Goal: Information Seeking & Learning: Learn about a topic

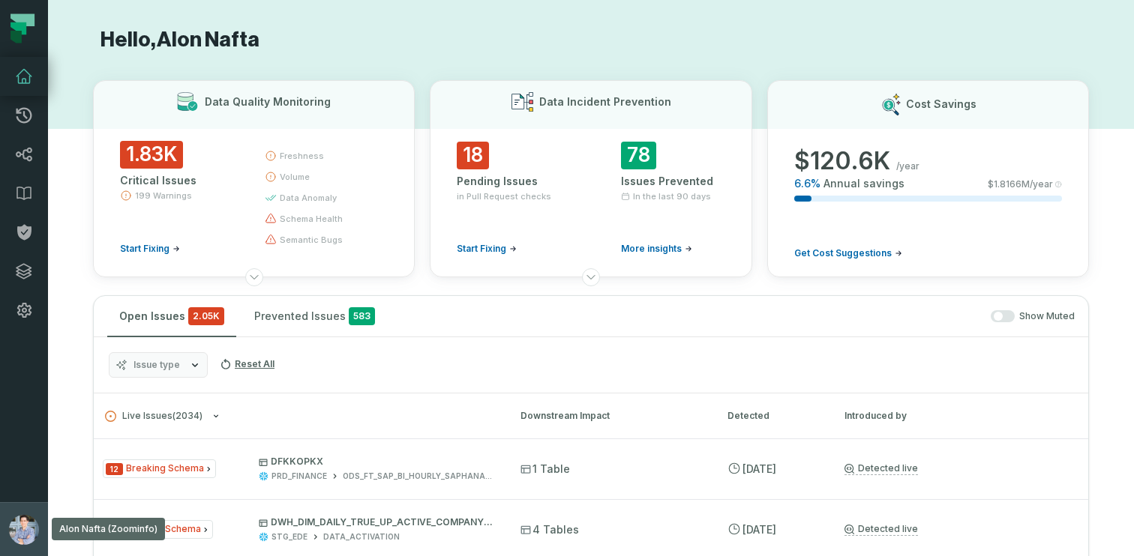
click at [11, 505] on button "Alon Nafta (Zoominfo) alon@foundational.io" at bounding box center [24, 529] width 48 height 54
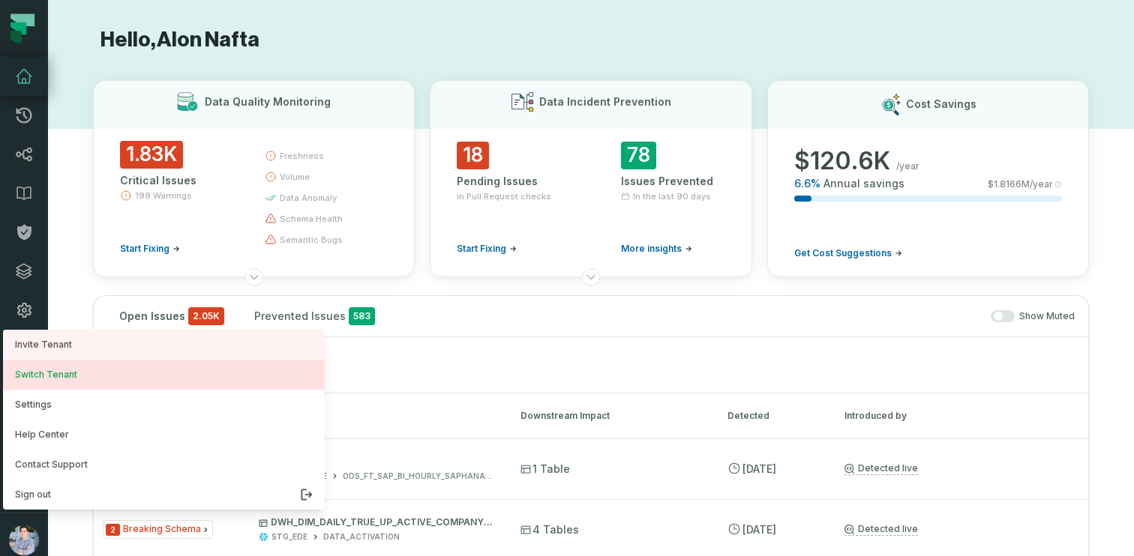
click at [43, 376] on button "Switch Tenant" at bounding box center [164, 375] width 322 height 30
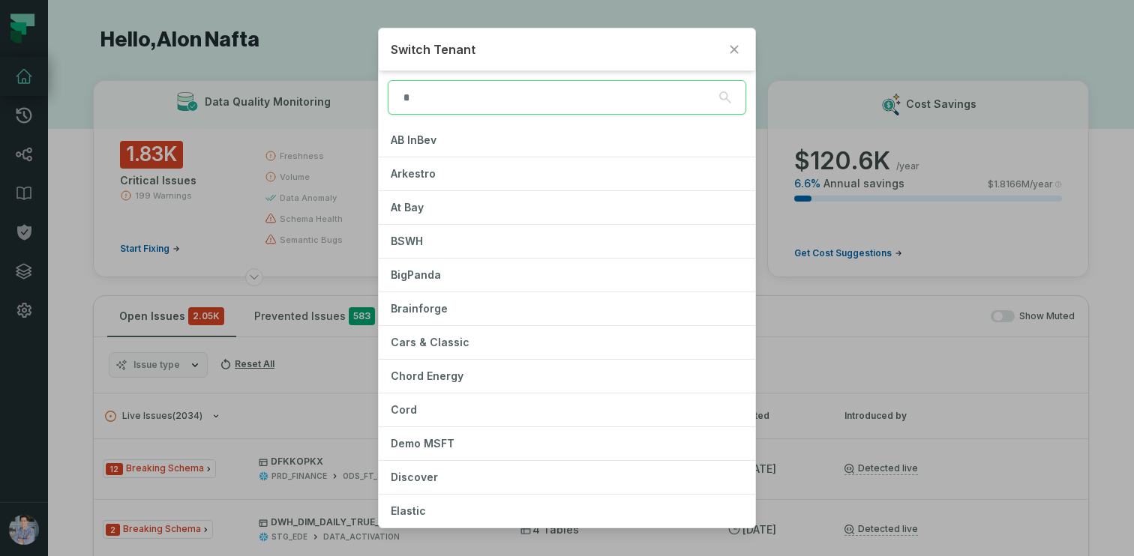
type input "*"
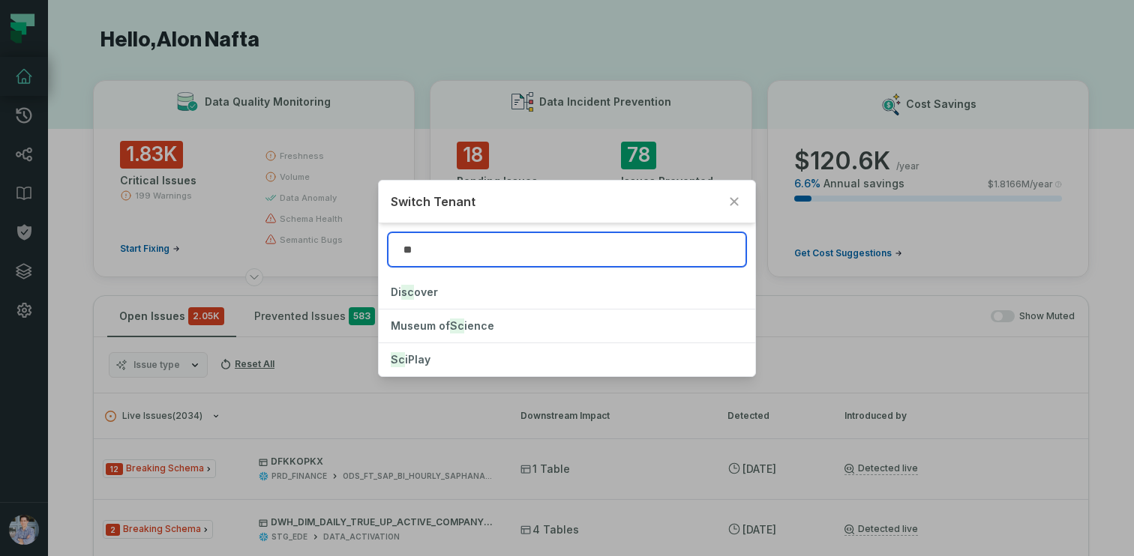
type input "***"
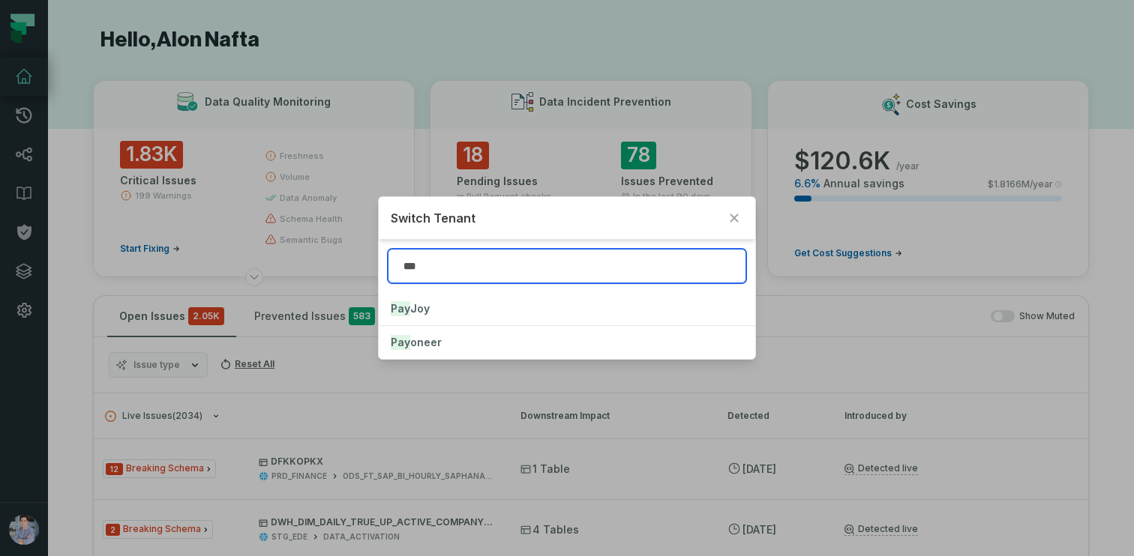
type input "****"
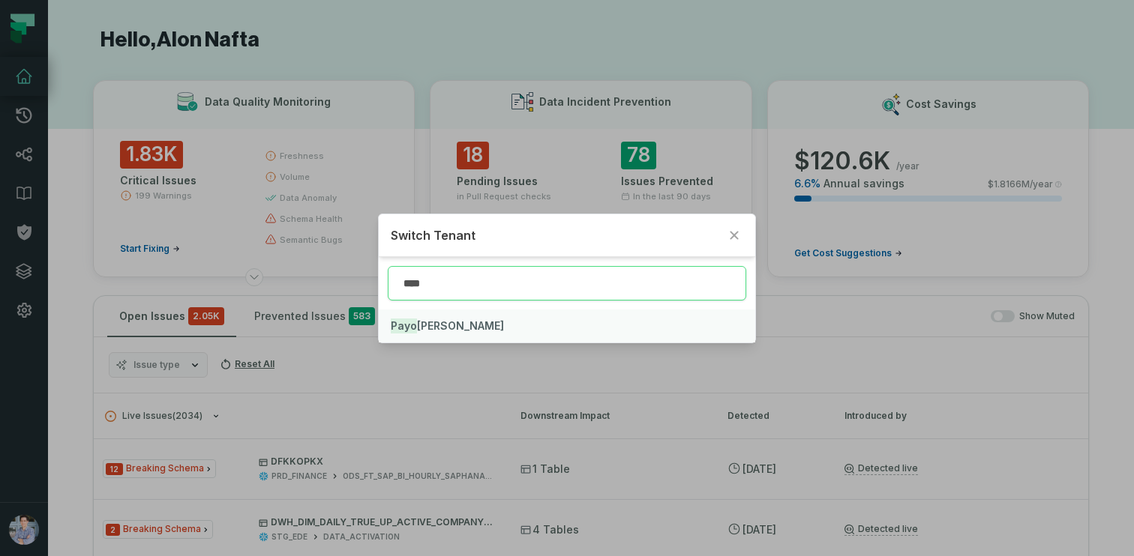
click at [436, 320] on span "Payo neer" at bounding box center [447, 325] width 113 height 13
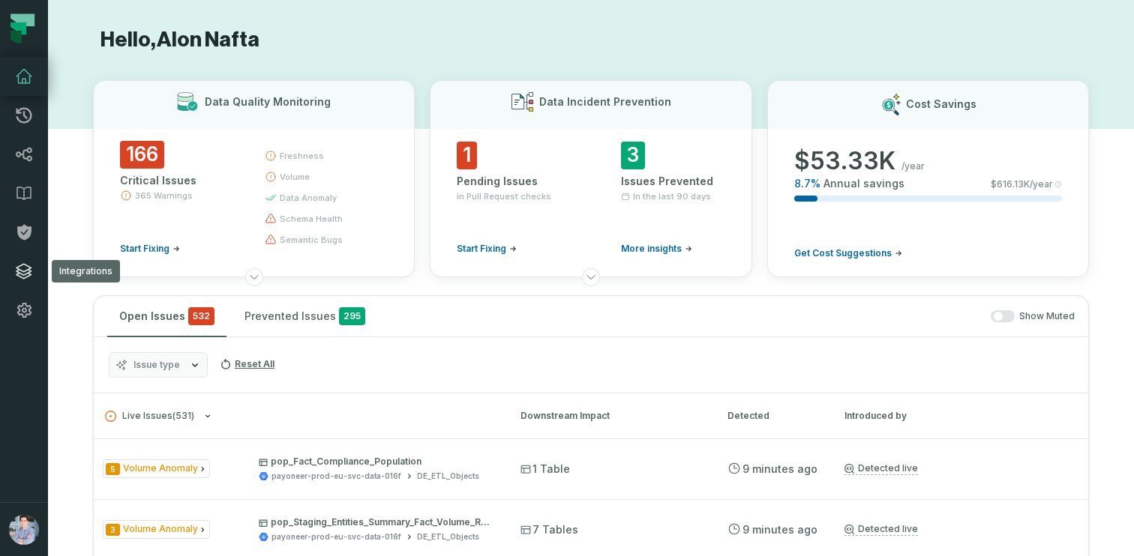
click at [28, 276] on icon at bounding box center [23, 271] width 15 height 15
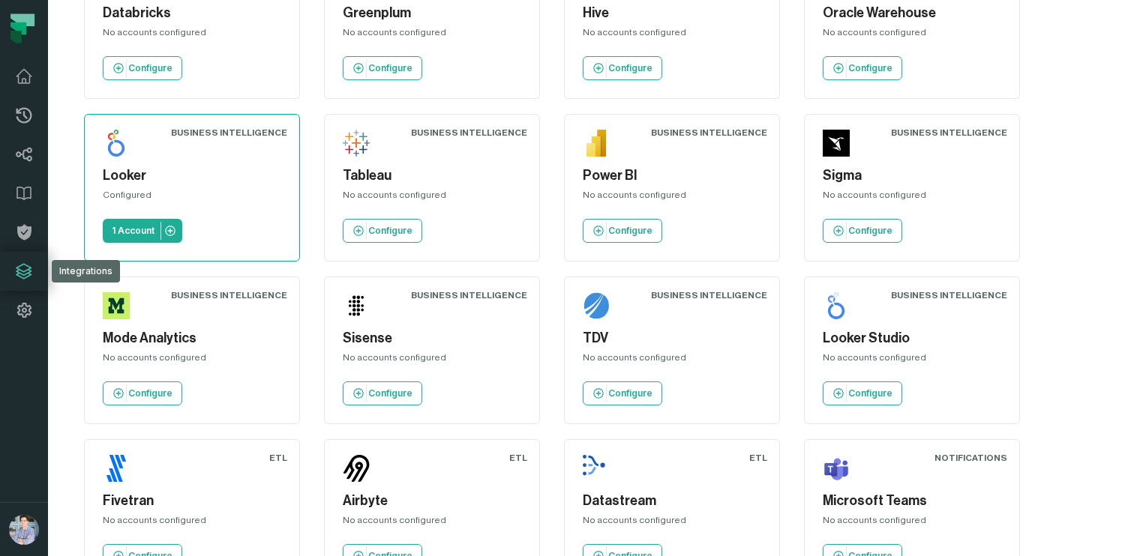
scroll to position [441, 0]
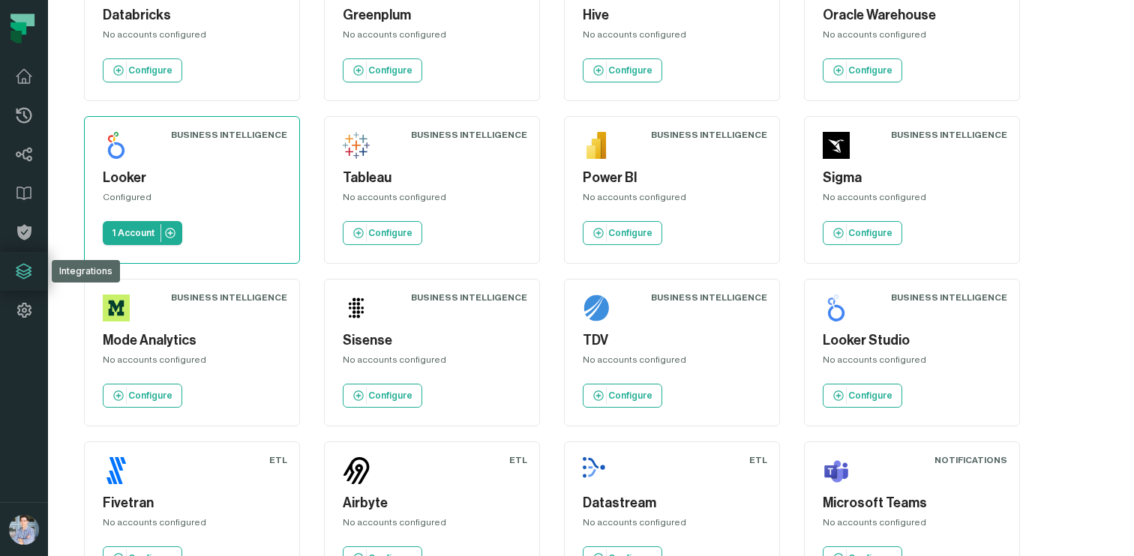
click at [199, 129] on div "Business Intelligence" at bounding box center [229, 135] width 116 height 12
click at [220, 134] on div "Business Intelligence" at bounding box center [229, 135] width 116 height 12
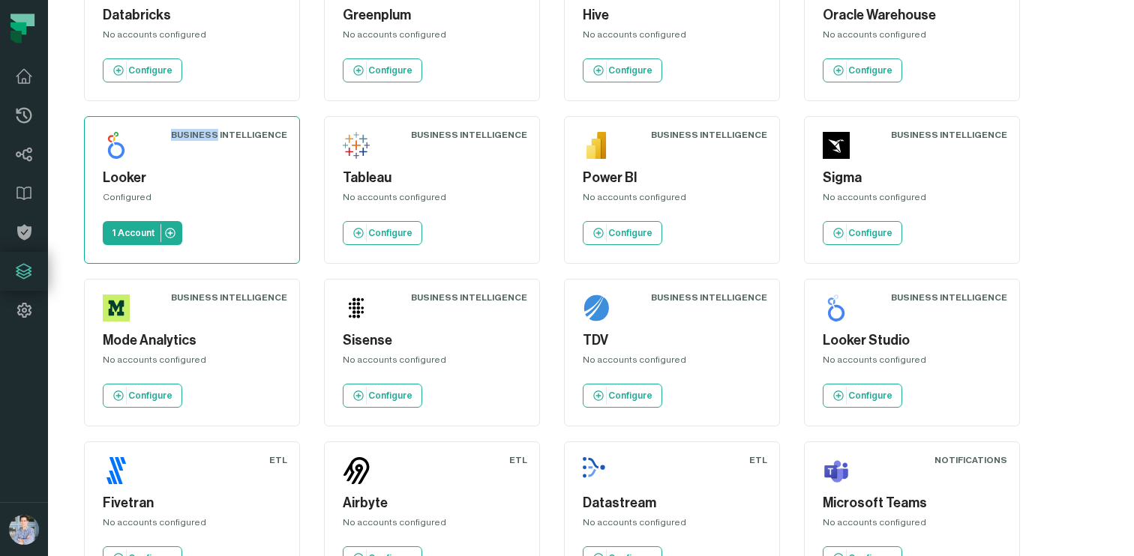
click at [220, 134] on div "Business Intelligence" at bounding box center [229, 135] width 116 height 12
click at [320, 178] on div "Source Control GitHub No accounts configured Configure Source Control GitHub En…" at bounding box center [600, 108] width 1032 height 961
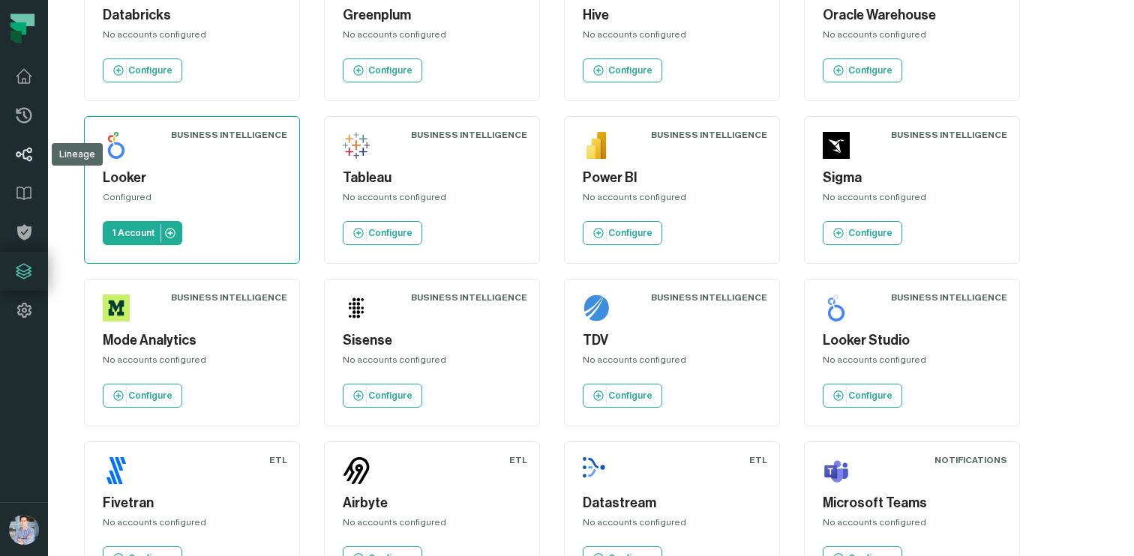
click at [22, 158] on icon at bounding box center [24, 154] width 18 height 18
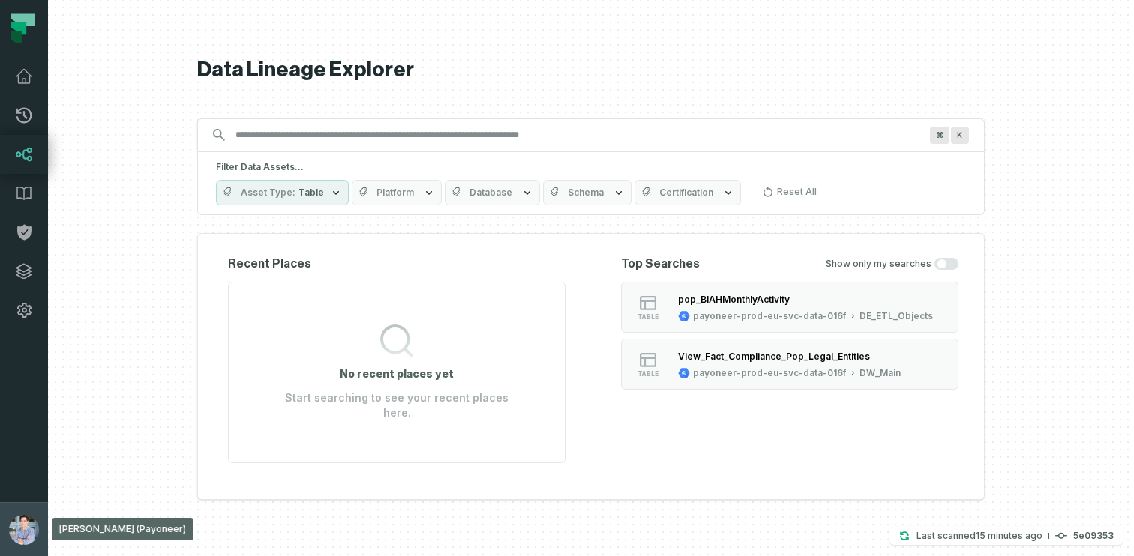
click at [8, 513] on button "[PERSON_NAME] (Payoneer) [EMAIL_ADDRESS][DOMAIN_NAME]" at bounding box center [24, 529] width 48 height 54
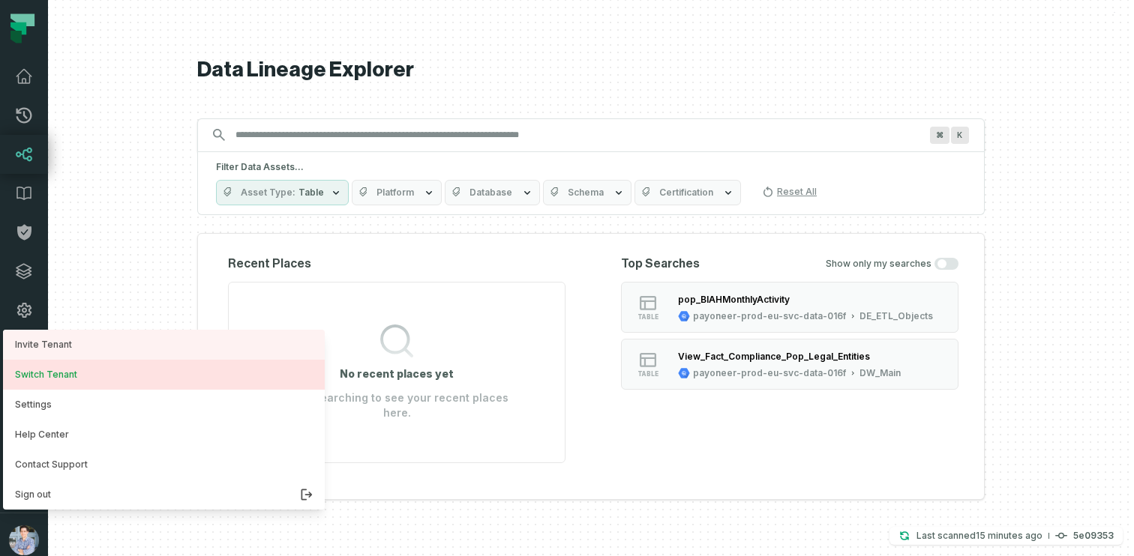
click at [62, 368] on button "Switch Tenant" at bounding box center [164, 375] width 322 height 30
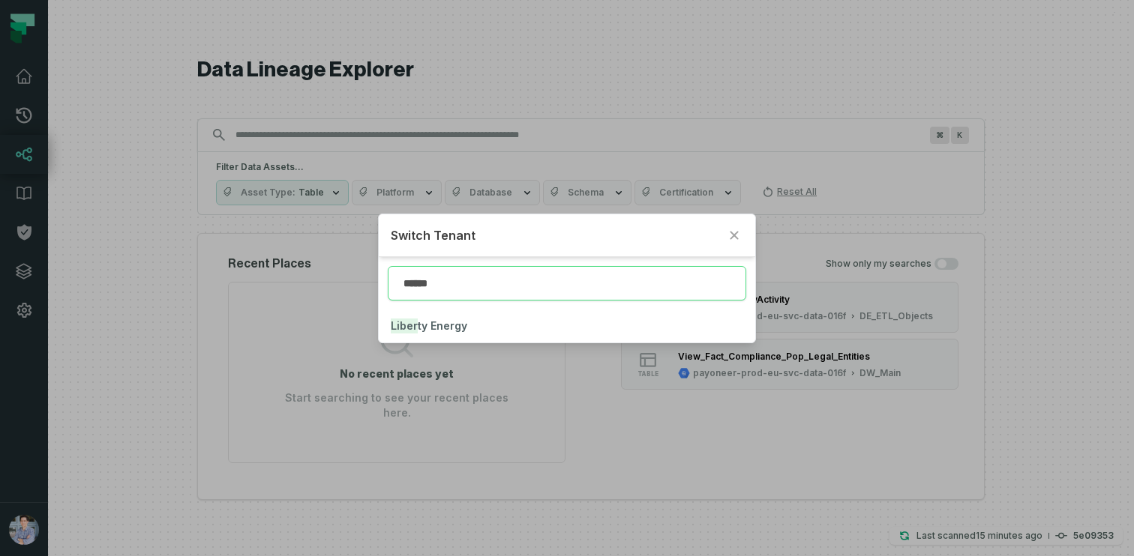
type input "*******"
click at [440, 323] on span "Liberty Energy" at bounding box center [427, 325] width 73 height 13
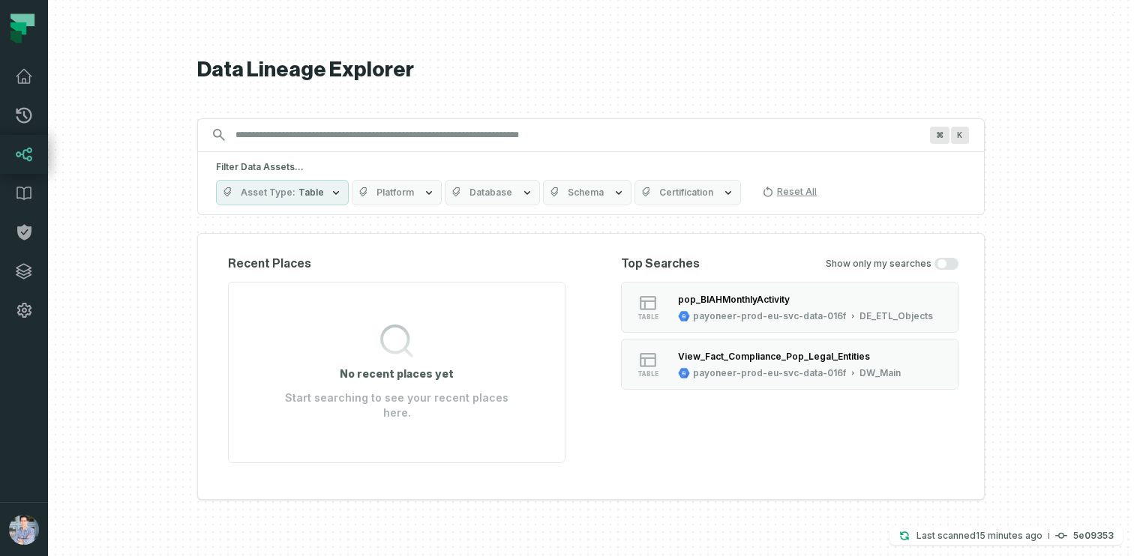
click at [413, 162] on div "Filter Data Assets... Asset Type Table Platform Database Schema Certification R…" at bounding box center [590, 183] width 787 height 63
click at [404, 194] on span "Platform" at bounding box center [394, 193] width 37 height 12
click at [382, 196] on span "Platform" at bounding box center [394, 193] width 37 height 12
click at [109, 238] on div at bounding box center [591, 278] width 1086 height 556
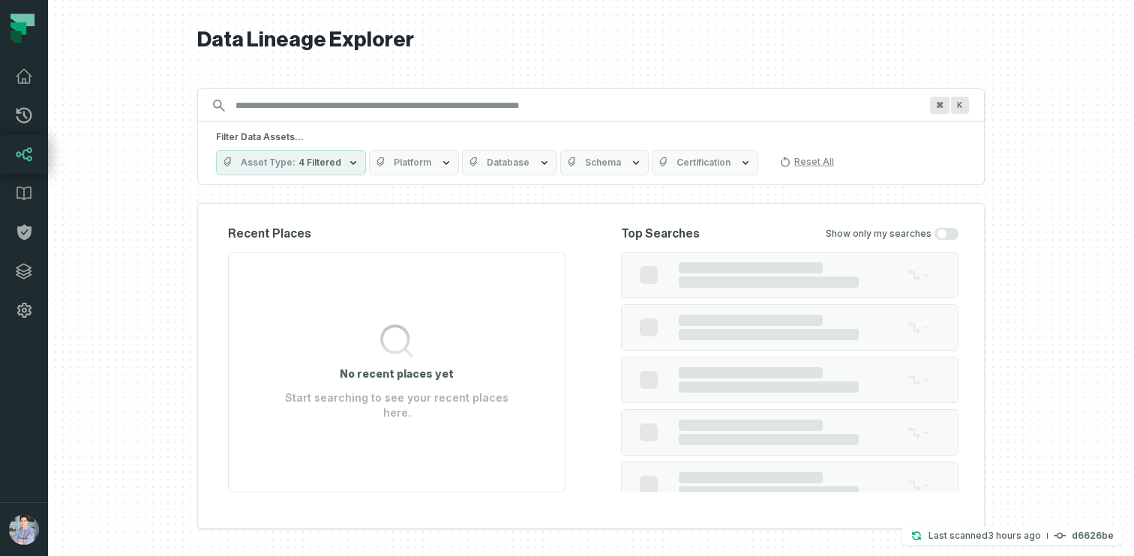
click at [382, 157] on icon "button" at bounding box center [382, 163] width 12 height 12
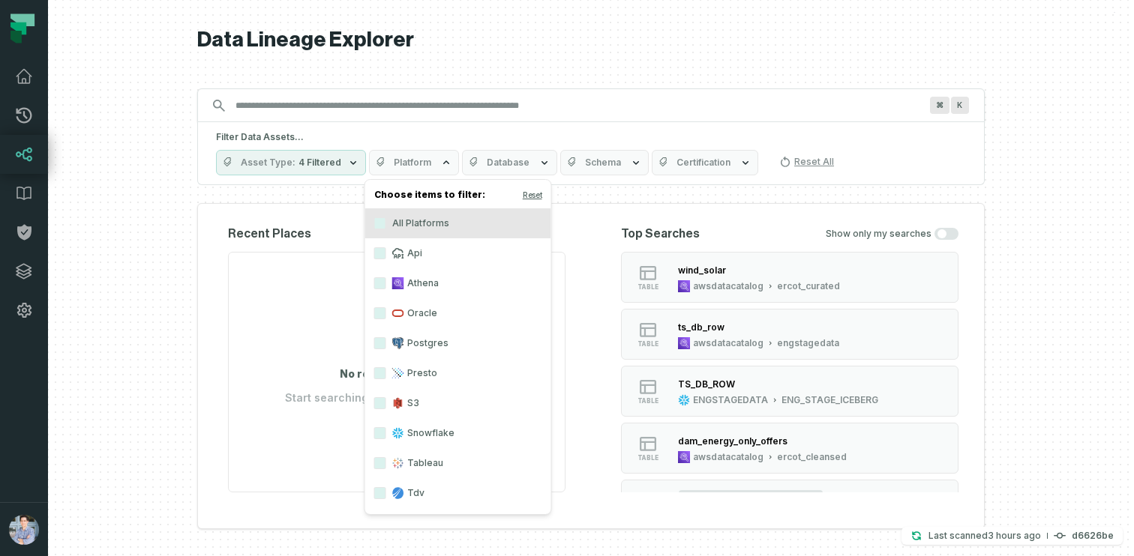
click at [418, 255] on label "Api" at bounding box center [458, 253] width 186 height 30
click at [386, 255] on button "Api" at bounding box center [380, 253] width 12 height 12
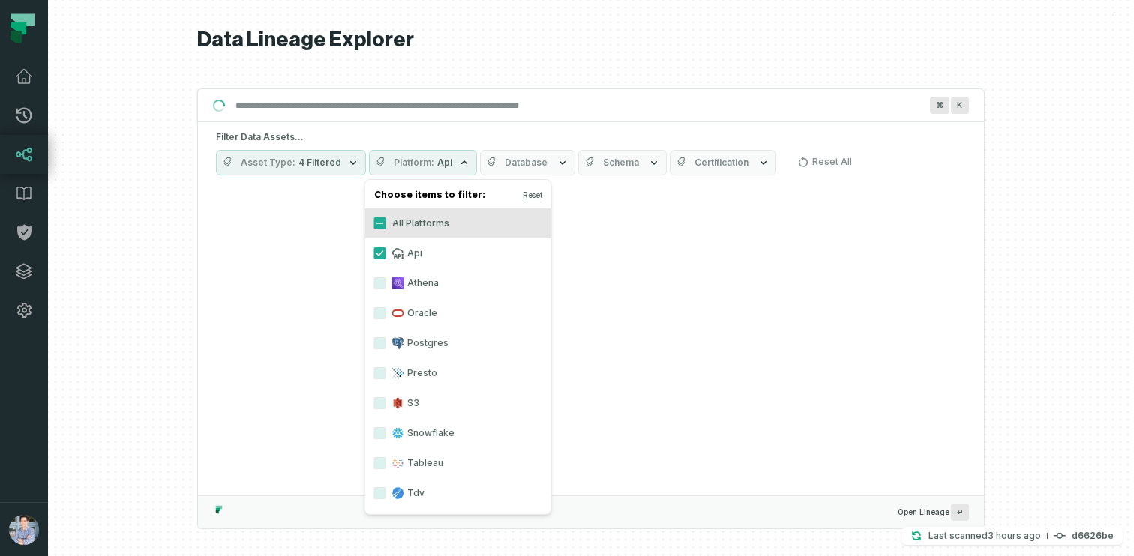
click at [193, 302] on div at bounding box center [591, 278] width 1086 height 556
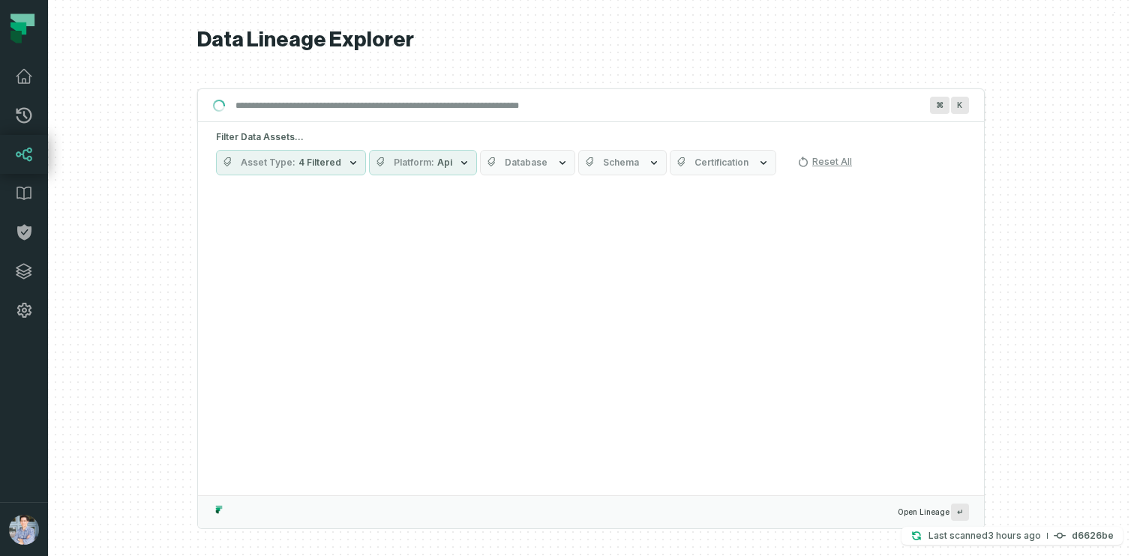
click at [410, 162] on span "Platform" at bounding box center [414, 163] width 40 height 12
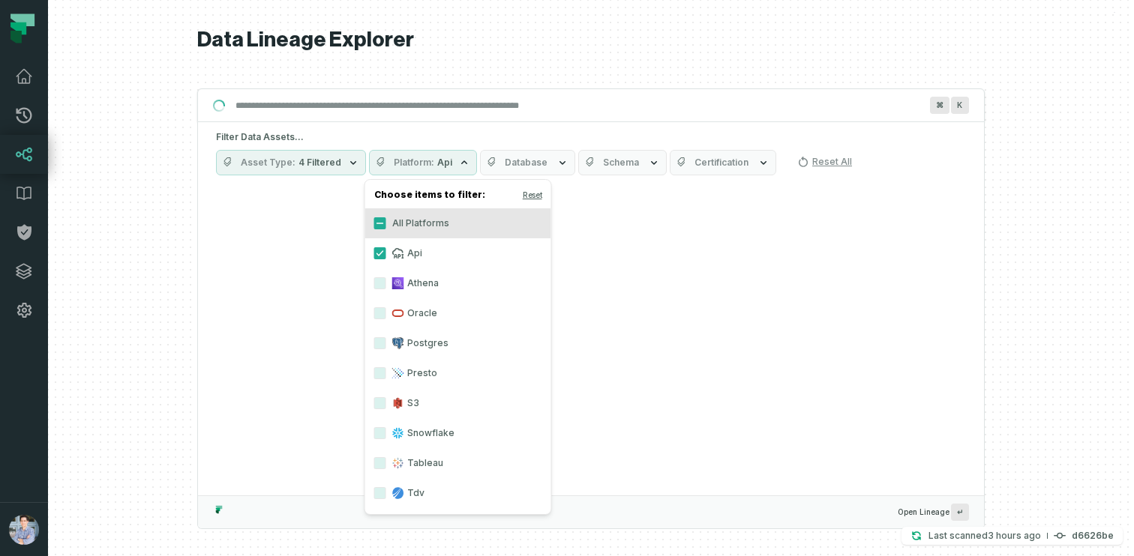
click at [158, 220] on div at bounding box center [591, 278] width 1086 height 556
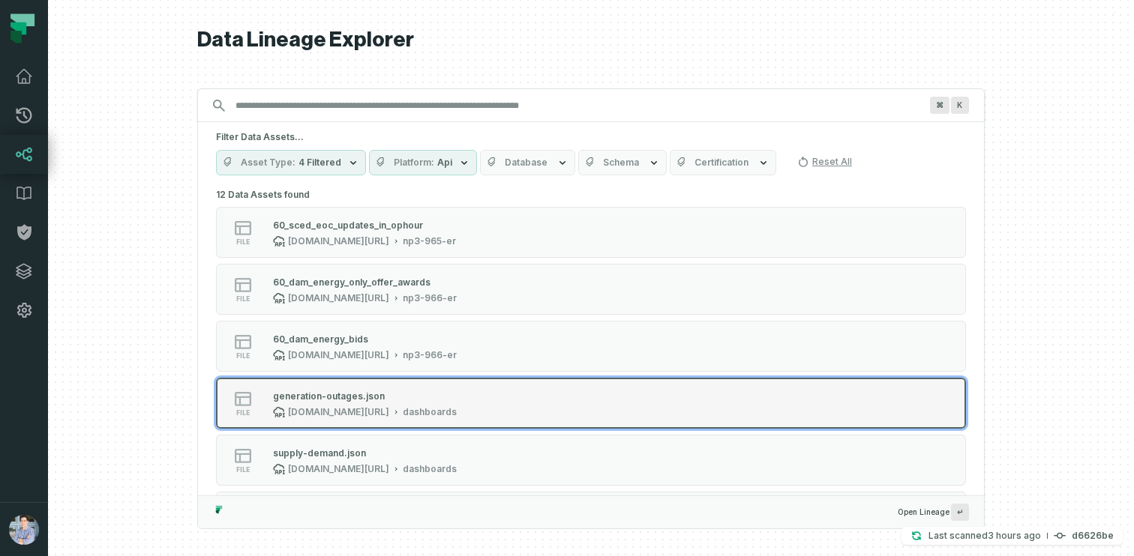
click at [383, 404] on div "generation-outages.json [DOMAIN_NAME][URL] dashboards" at bounding box center [365, 403] width 196 height 30
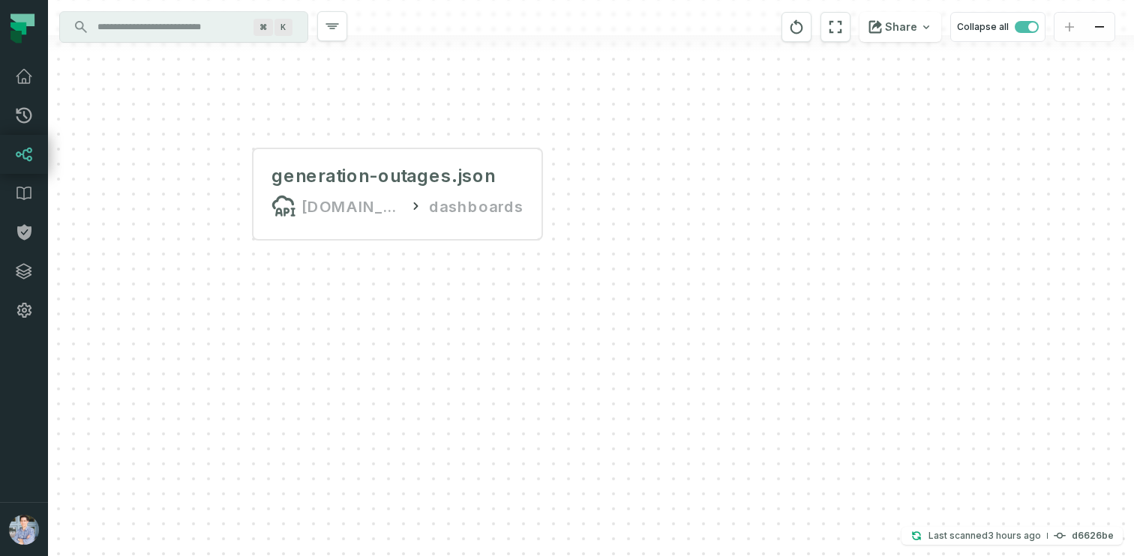
drag, startPoint x: 682, startPoint y: 355, endPoint x: 483, endPoint y: 284, distance: 211.1
click at [483, 284] on div "generation-outages.json [DOMAIN_NAME][URL] dashboards +" at bounding box center [591, 278] width 1086 height 556
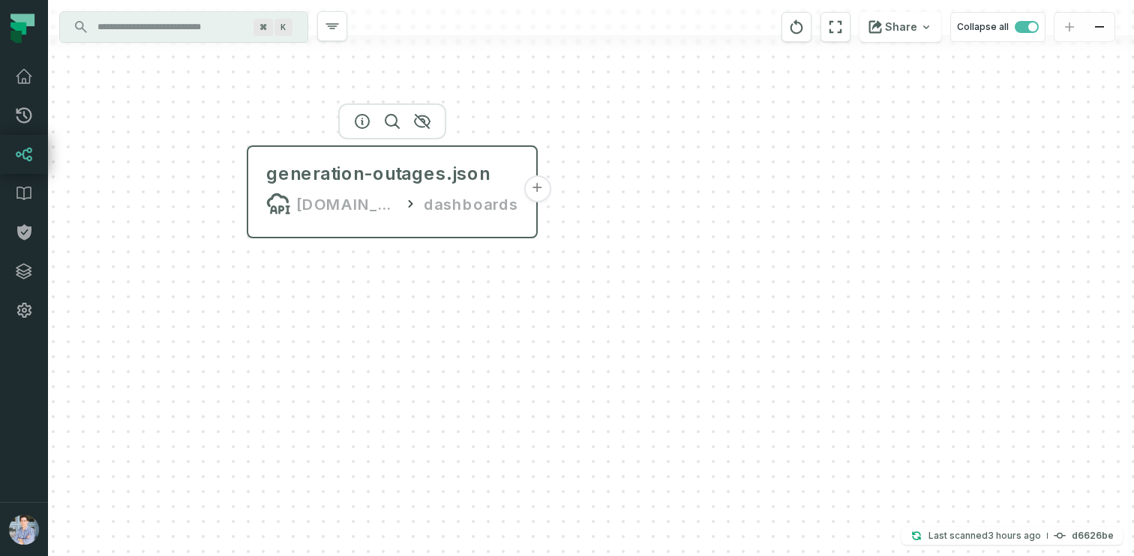
click at [536, 188] on button "+" at bounding box center [536, 188] width 27 height 27
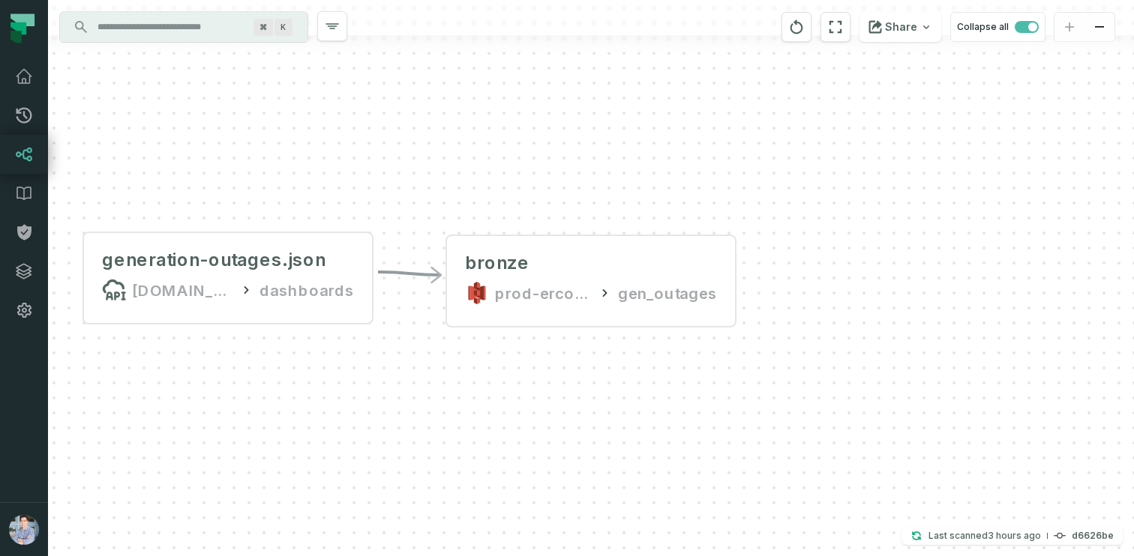
click at [173, 21] on input "Discovery Provider cmdk menu" at bounding box center [169, 27] width 163 height 24
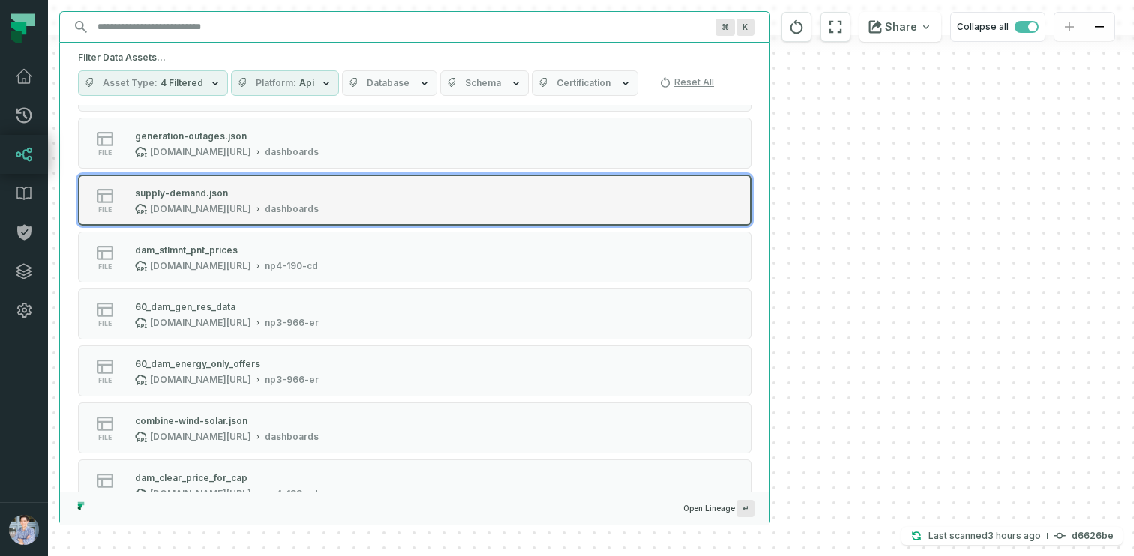
scroll to position [333, 0]
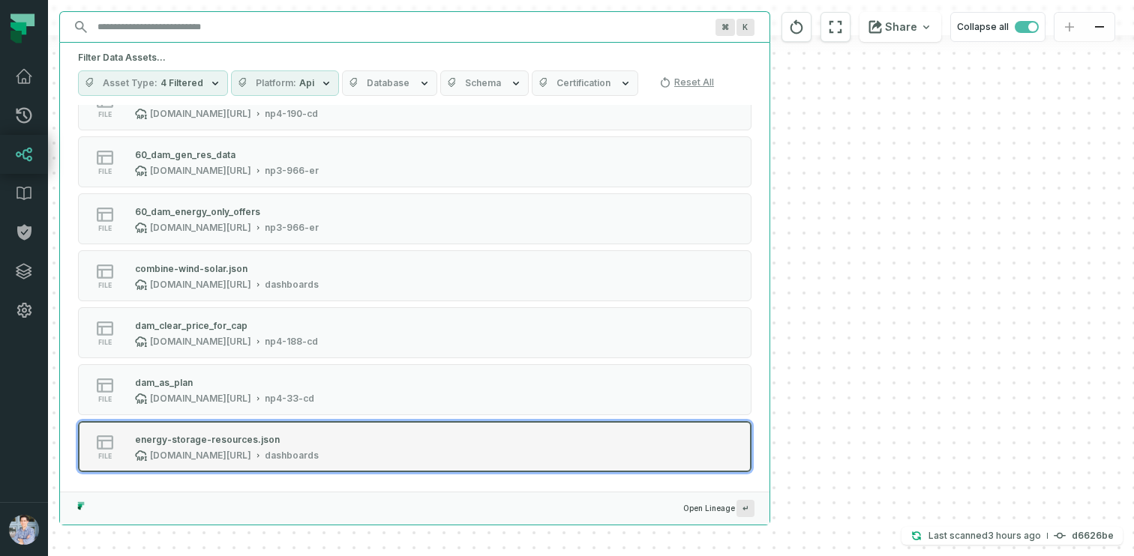
click at [236, 453] on div "[DOMAIN_NAME][URL]" at bounding box center [200, 456] width 101 height 12
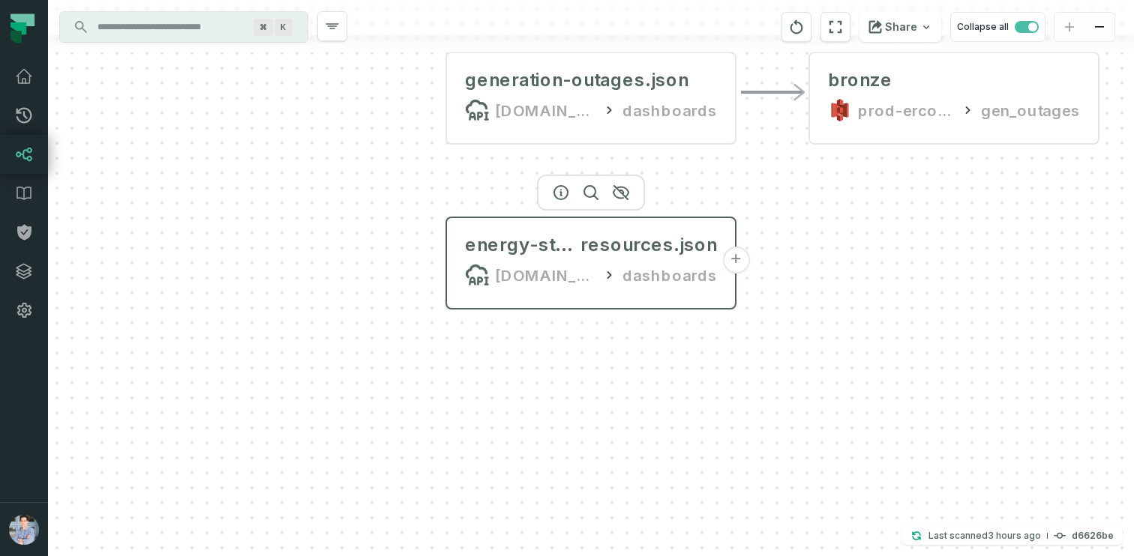
click at [733, 258] on button "+" at bounding box center [735, 260] width 27 height 27
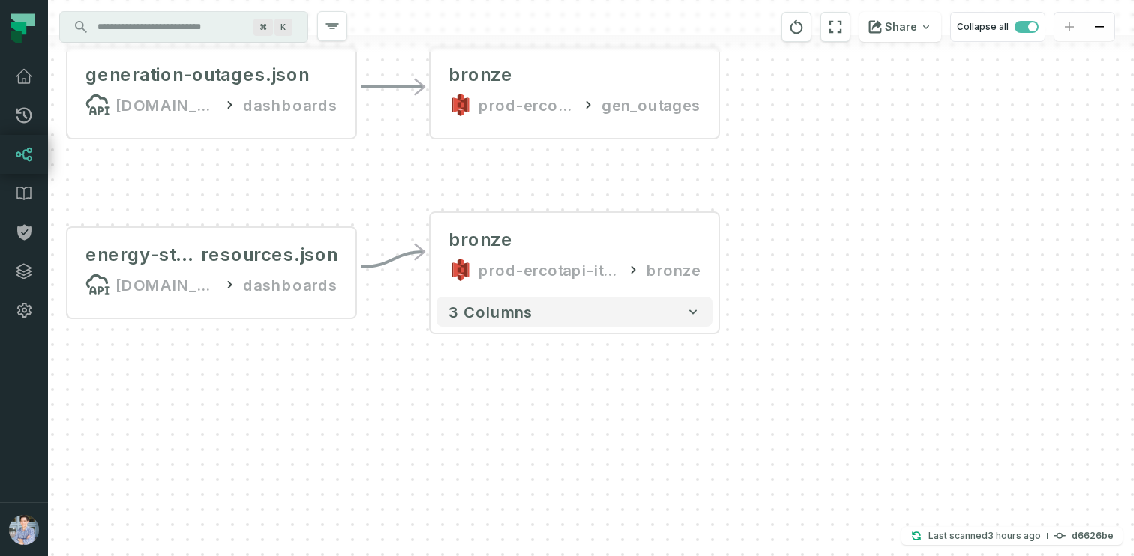
drag, startPoint x: 430, startPoint y: 391, endPoint x: 412, endPoint y: 367, distance: 30.6
click at [412, 367] on div "- bronze prod-ercotapi-it-bhl-public-raw/ercot/esr bronze 3 columns - bronze pr…" at bounding box center [591, 278] width 1086 height 556
click at [207, 34] on input "Discovery Provider cmdk menu" at bounding box center [169, 27] width 163 height 24
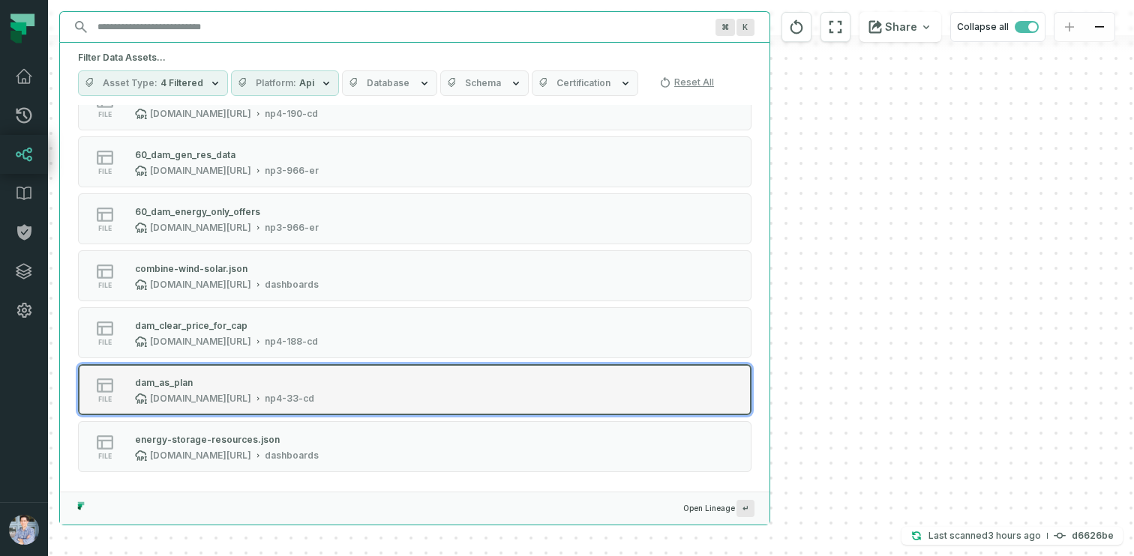
click at [217, 400] on div "[DOMAIN_NAME][URL]" at bounding box center [200, 399] width 101 height 12
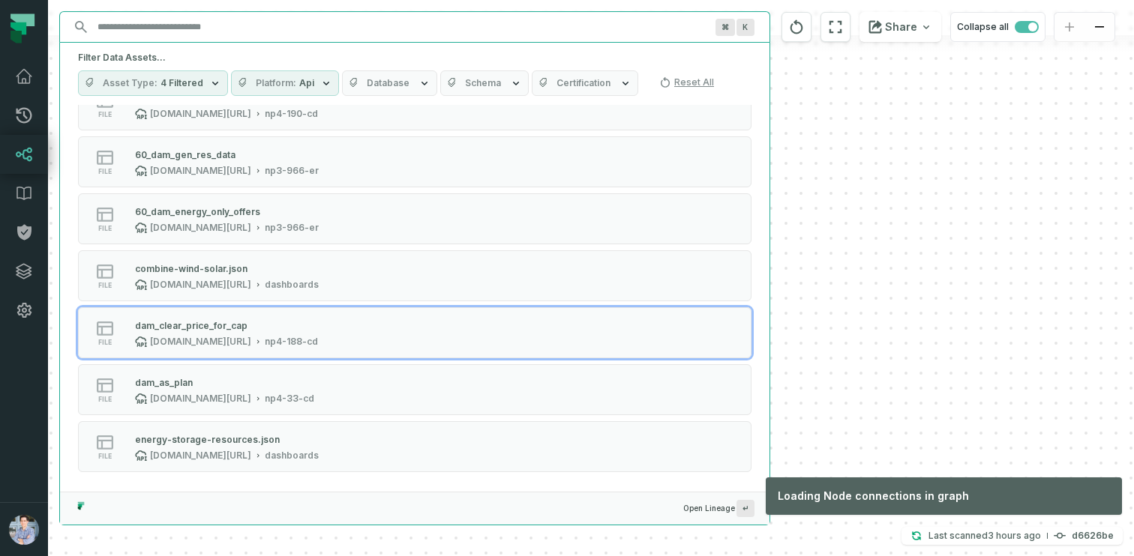
click at [784, 350] on div "- bronze prod-ercotapi-it-bhl-public-raw/ercot/esr bronze 3 columns - bronze pr…" at bounding box center [591, 278] width 1086 height 556
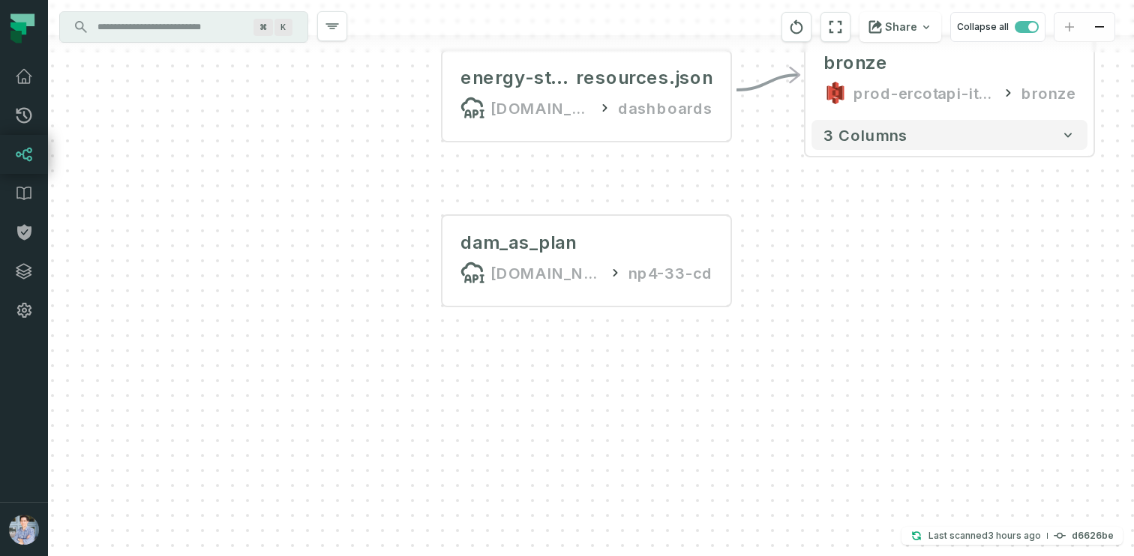
drag, startPoint x: 659, startPoint y: 330, endPoint x: 430, endPoint y: 232, distance: 248.6
click at [430, 232] on div "- bronze prod-ercotapi-it-bhl-public-raw/ercot/esr bronze 3 columns - bronze pr…" at bounding box center [591, 278] width 1086 height 556
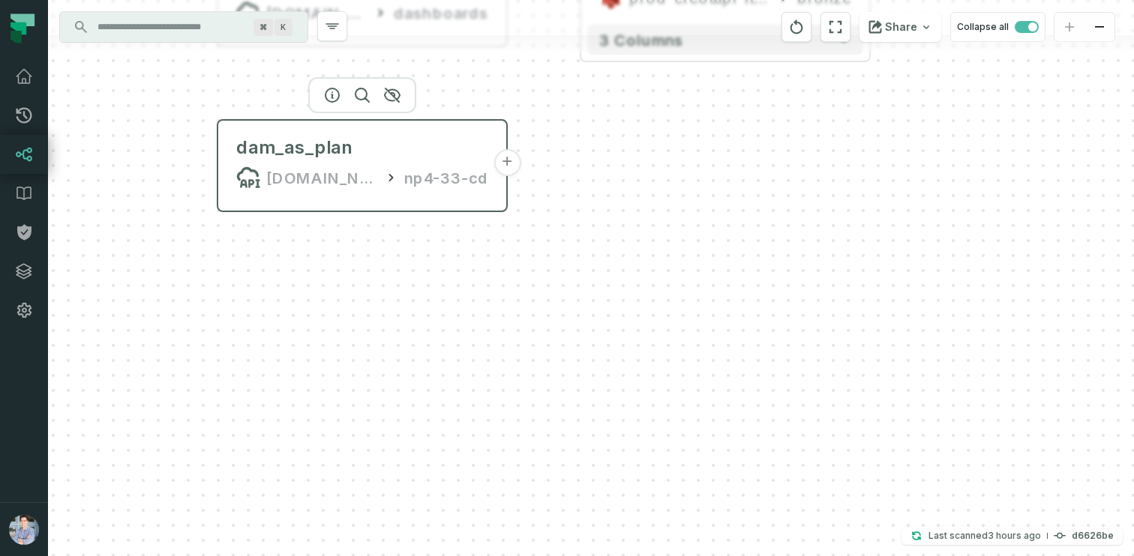
click at [512, 158] on button "+" at bounding box center [506, 162] width 27 height 27
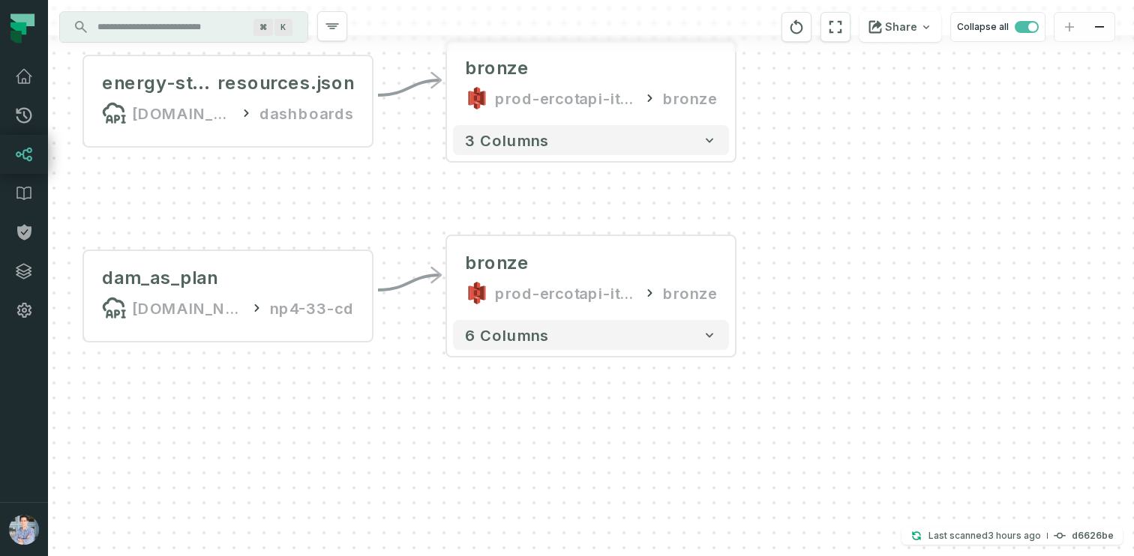
drag, startPoint x: 667, startPoint y: 418, endPoint x: 634, endPoint y: 396, distance: 39.9
click at [634, 396] on div "- bronze prod-ercotapi-it-bhl-public-raw/ercot/dam_ancillary_service_plan bronz…" at bounding box center [591, 278] width 1086 height 556
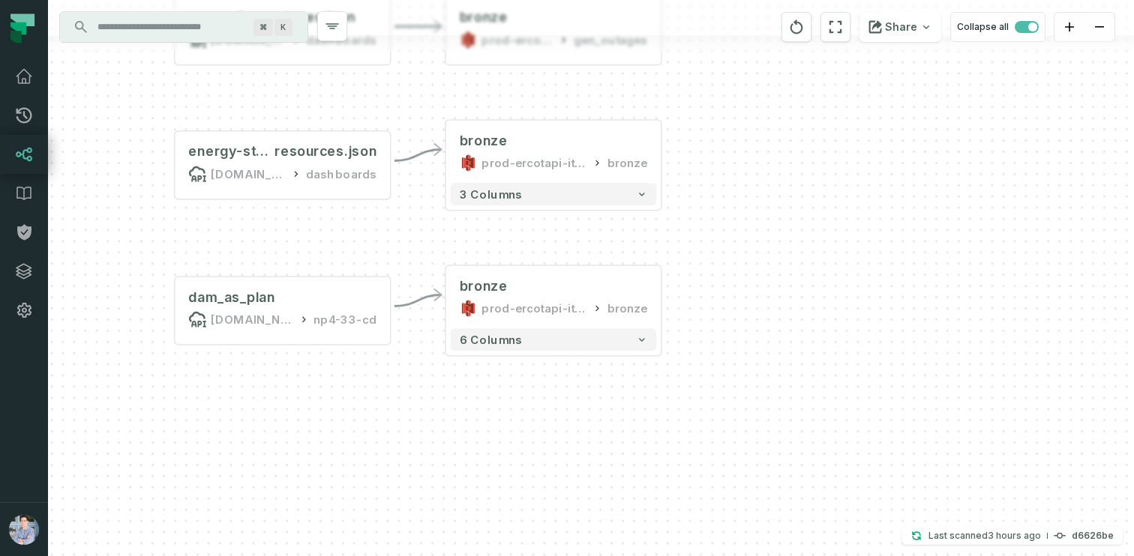
click at [195, 31] on input "Discovery Provider cmdk menu" at bounding box center [169, 27] width 163 height 24
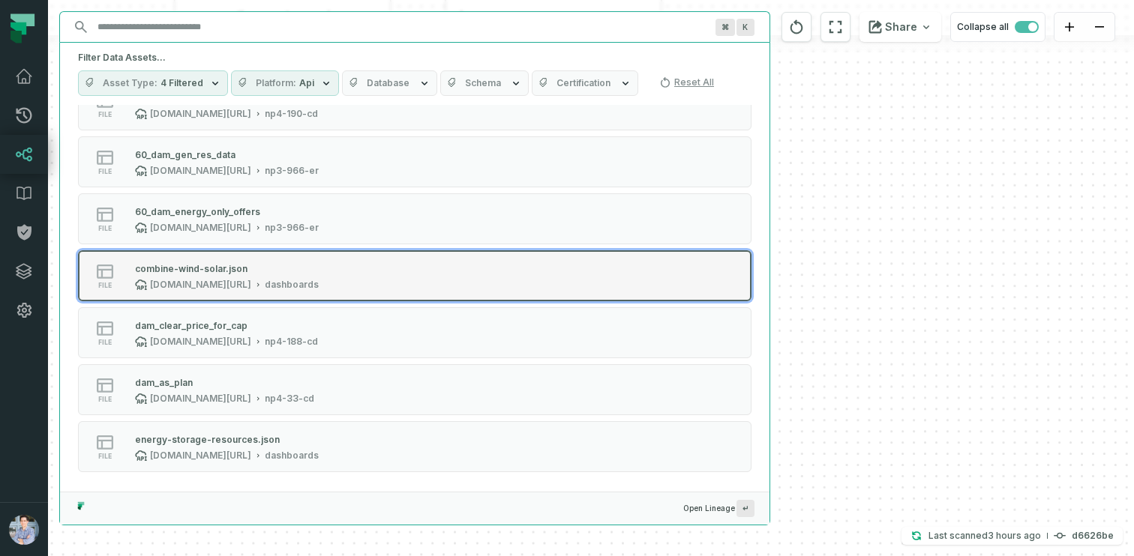
click at [291, 268] on div "combine-wind-solar.json" at bounding box center [227, 268] width 184 height 15
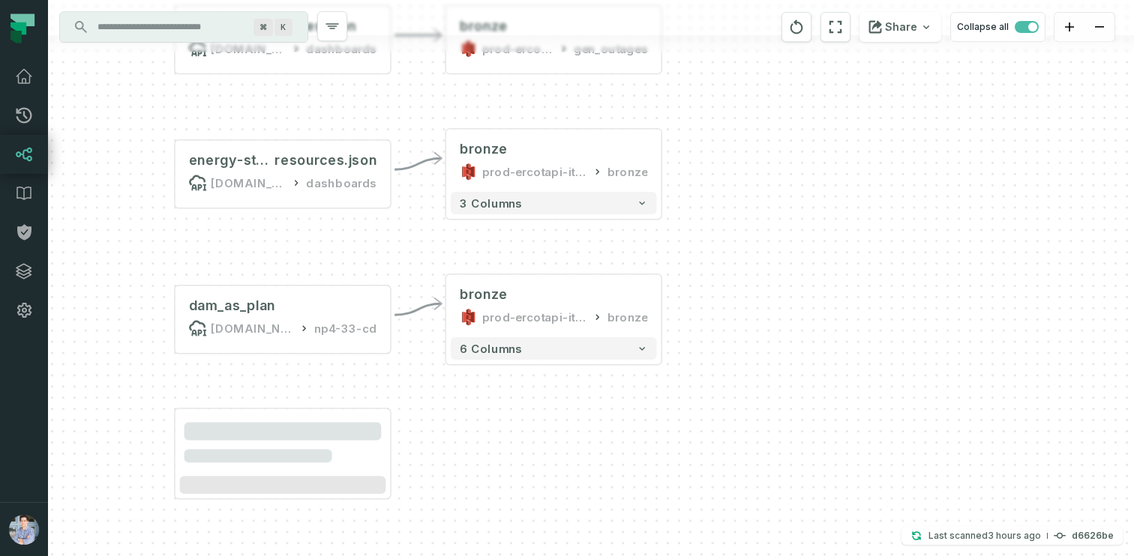
click at [788, 268] on div "- bronze prod-ercotapi-it-bhl-public-raw/ercot/dam_ancillary_service_plan bronz…" at bounding box center [591, 278] width 1086 height 556
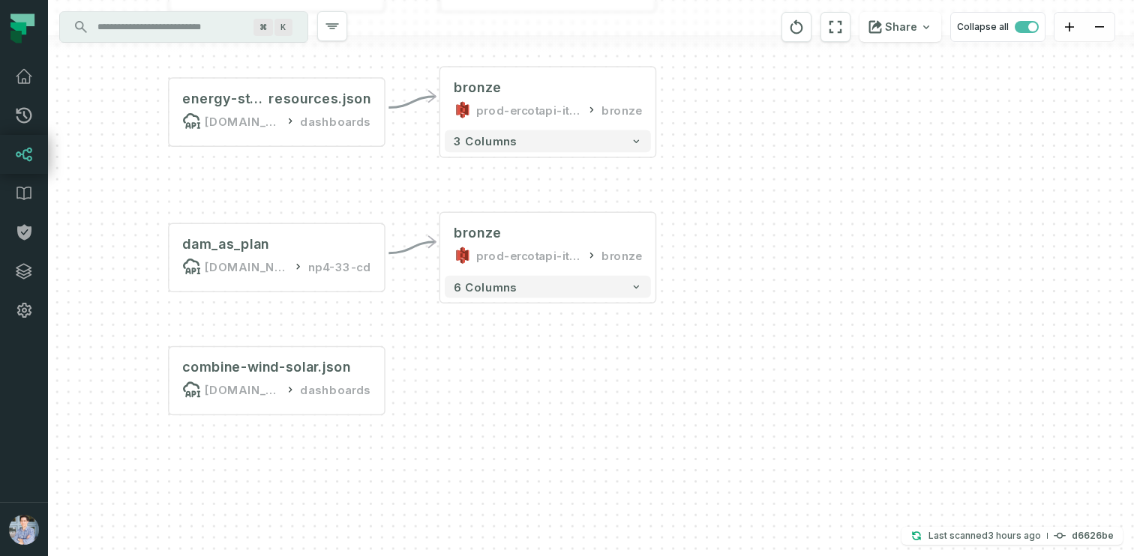
drag, startPoint x: 485, startPoint y: 445, endPoint x: 460, endPoint y: 370, distance: 79.7
click at [460, 370] on div "- bronze prod-ercotapi-it-bhl-public-raw/ercot/dam_ancillary_service_plan bronz…" at bounding box center [591, 278] width 1086 height 556
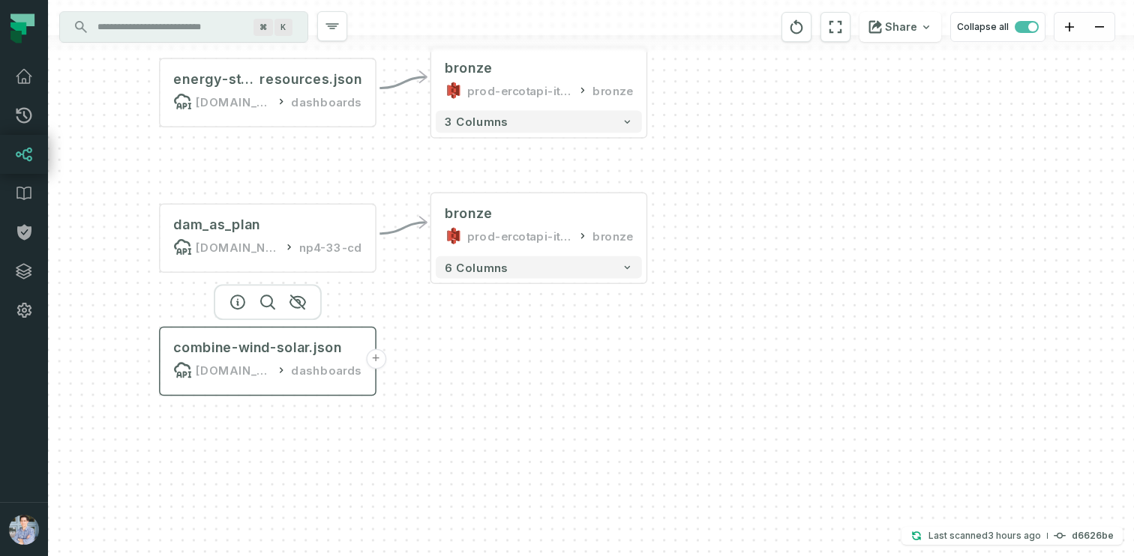
click at [381, 359] on button "+" at bounding box center [376, 359] width 20 height 20
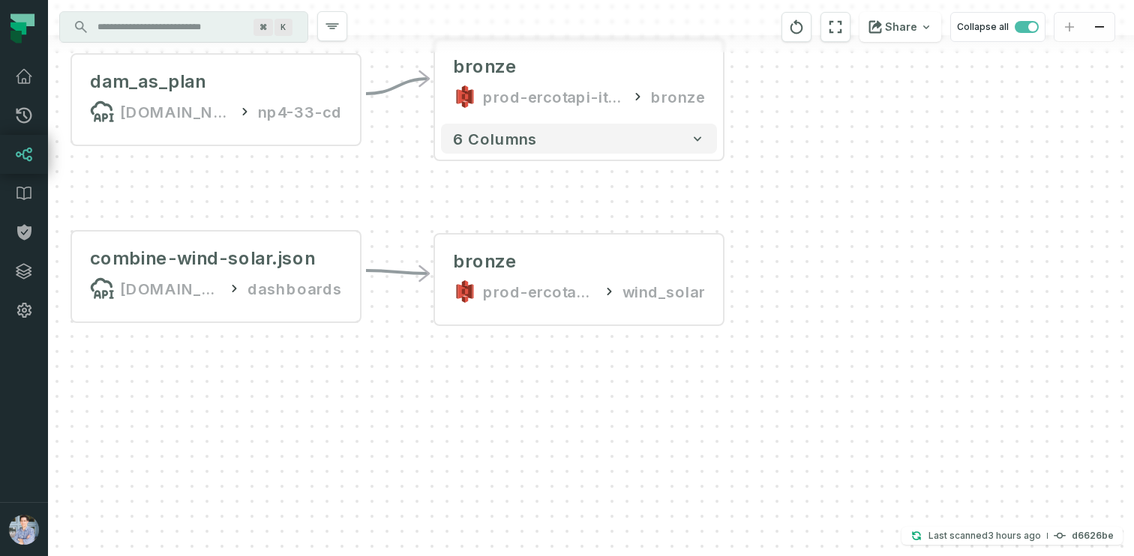
drag, startPoint x: 678, startPoint y: 200, endPoint x: 619, endPoint y: 178, distance: 63.1
click at [622, 180] on div "- bronze prod-ercotapi-it-bhl-public-raw/ercot wind_solar - bronze prod-ercotap…" at bounding box center [591, 278] width 1086 height 556
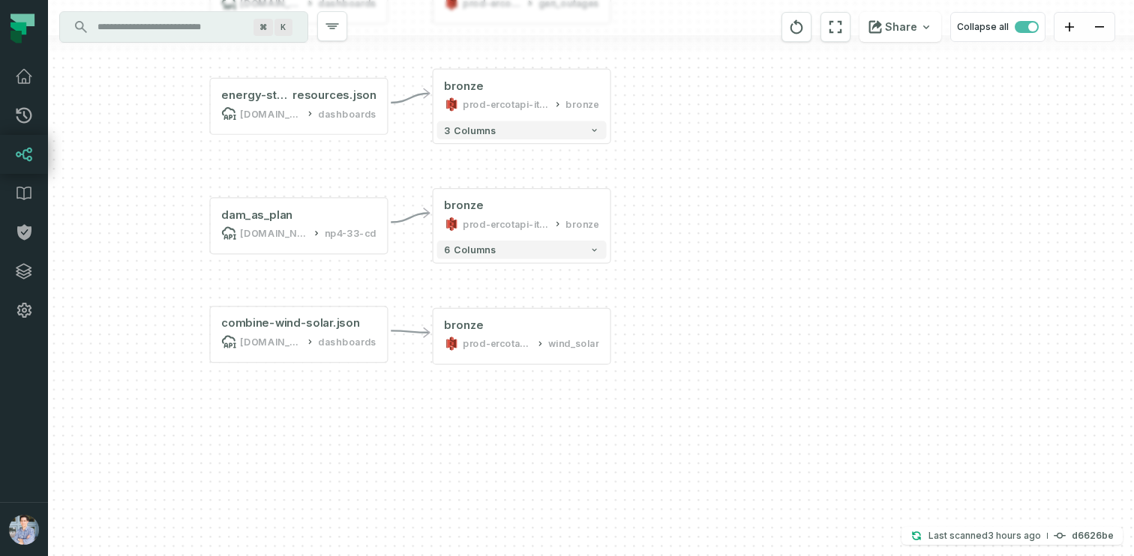
drag, startPoint x: 495, startPoint y: 347, endPoint x: 471, endPoint y: 403, distance: 60.5
click at [471, 403] on div "- bronze prod-ercotapi-it-bhl-public-raw/ercot wind_solar - bronze prod-ercotap…" at bounding box center [591, 278] width 1086 height 556
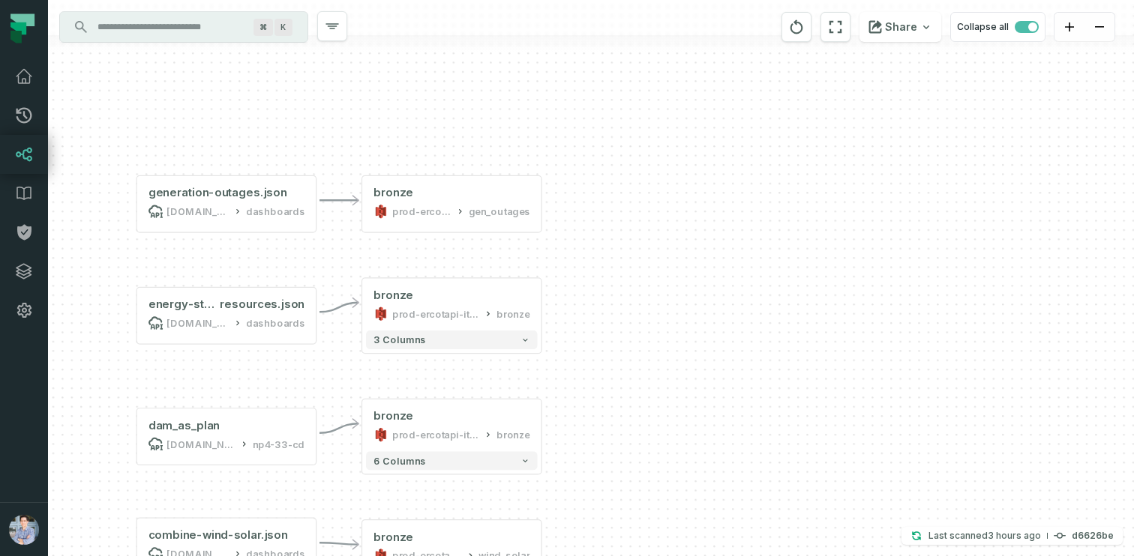
drag, startPoint x: 372, startPoint y: 144, endPoint x: 315, endPoint y: 372, distance: 235.0
click at [315, 372] on div "- bronze prod-ercotapi-it-bhl-public-raw/ercot wind_solar - bronze prod-ercotap…" at bounding box center [591, 278] width 1086 height 556
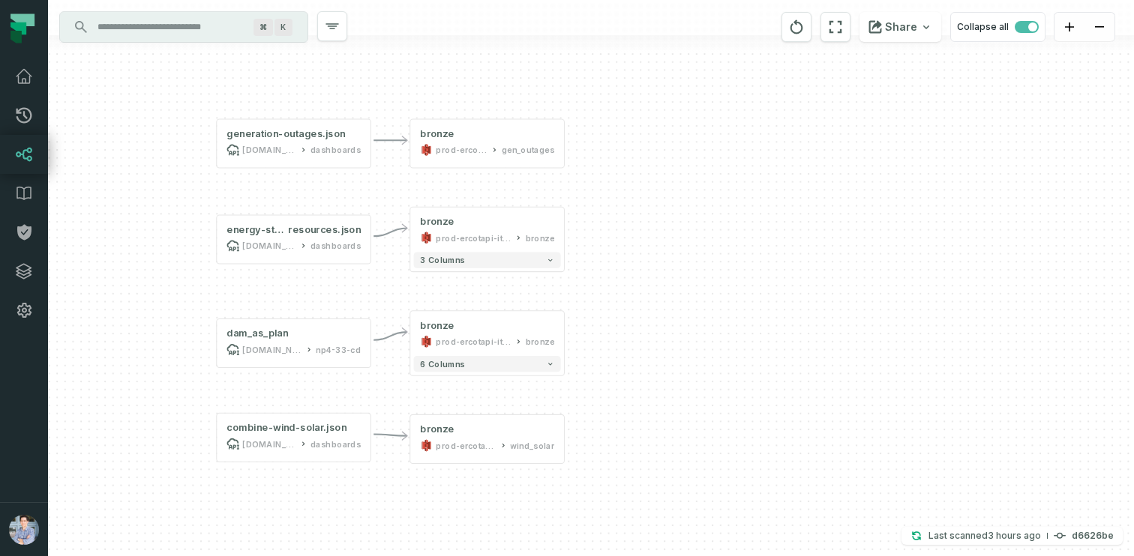
drag, startPoint x: 255, startPoint y: 384, endPoint x: 307, endPoint y: 294, distance: 104.2
click at [307, 294] on div "- bronze prod-ercotapi-it-bhl-public-raw/ercot wind_solar - bronze prod-ercotap…" at bounding box center [591, 278] width 1086 height 556
click at [174, 32] on input "Discovery Provider cmdk menu" at bounding box center [169, 27] width 163 height 24
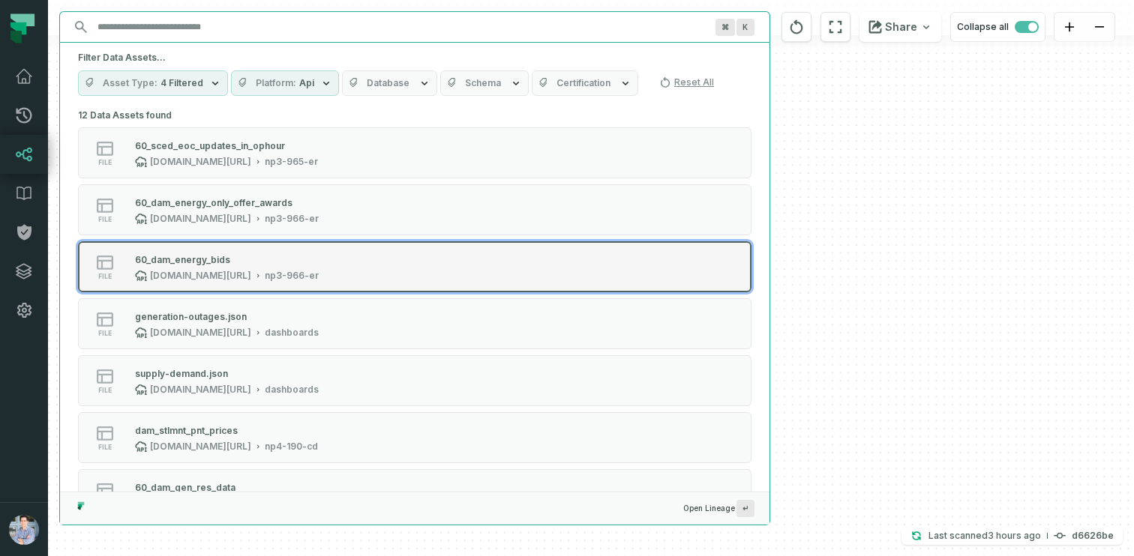
click at [208, 262] on div "60_dam_energy_bids" at bounding box center [182, 259] width 95 height 11
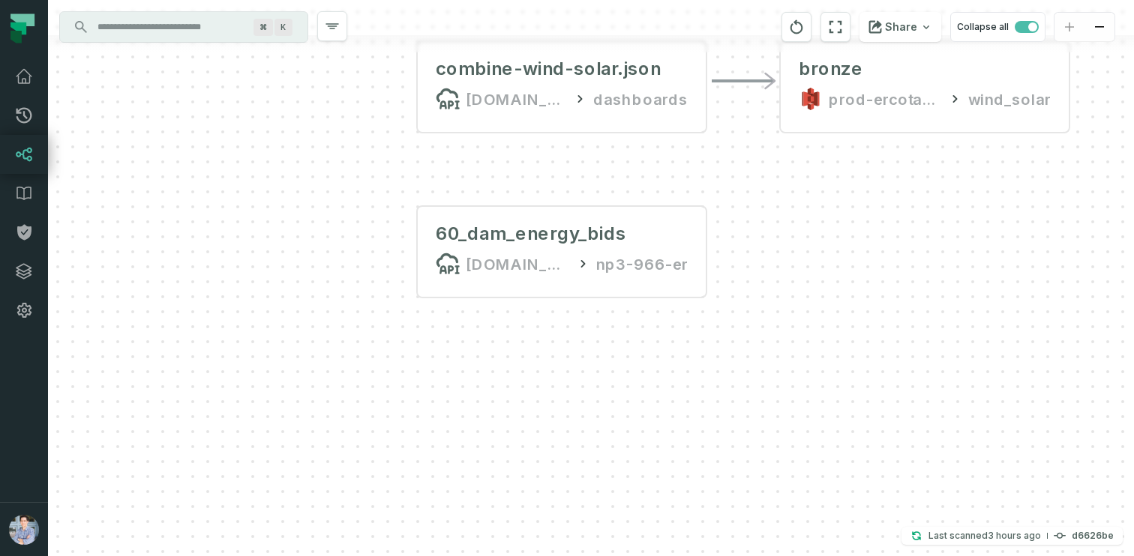
drag, startPoint x: 713, startPoint y: 376, endPoint x: 514, endPoint y: 312, distance: 208.9
click at [514, 312] on div "- bronze prod-ercotapi-it-bhl-public-raw/ercot wind_solar - bronze prod-ercotap…" at bounding box center [591, 278] width 1086 height 556
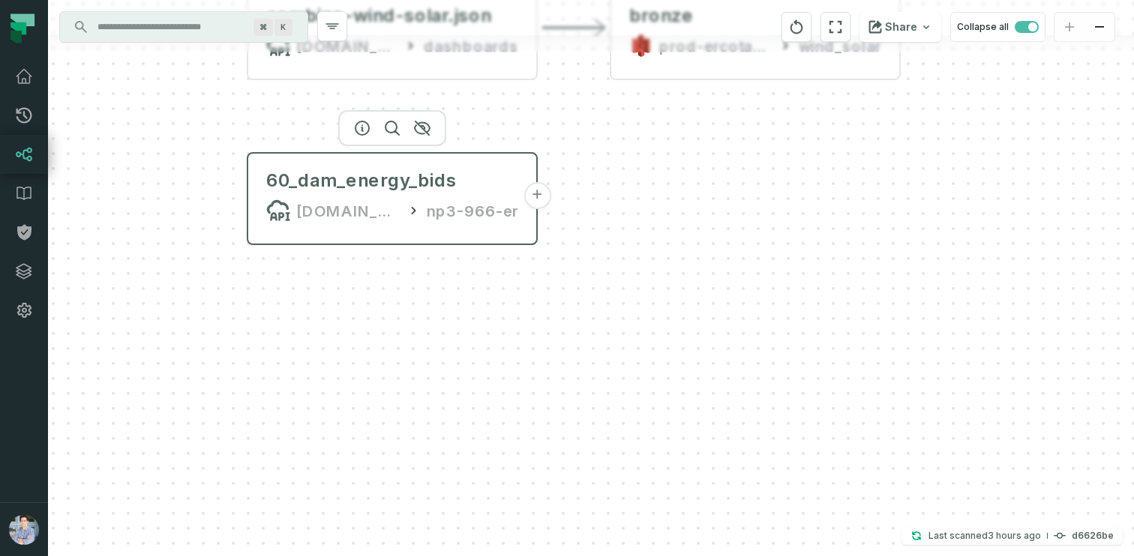
click at [535, 193] on button "+" at bounding box center [536, 195] width 27 height 27
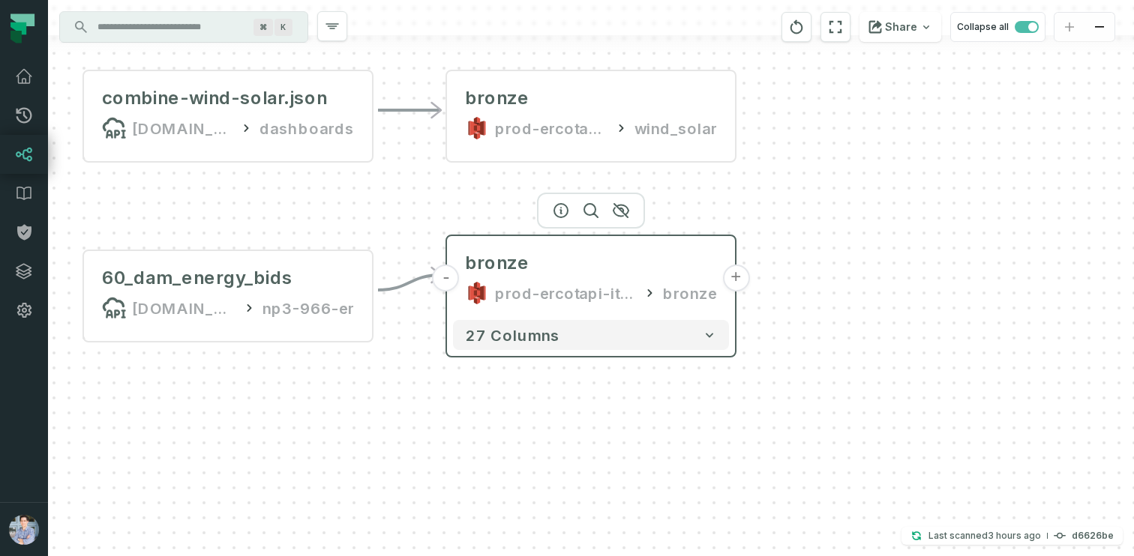
click at [735, 280] on button "+" at bounding box center [735, 278] width 27 height 27
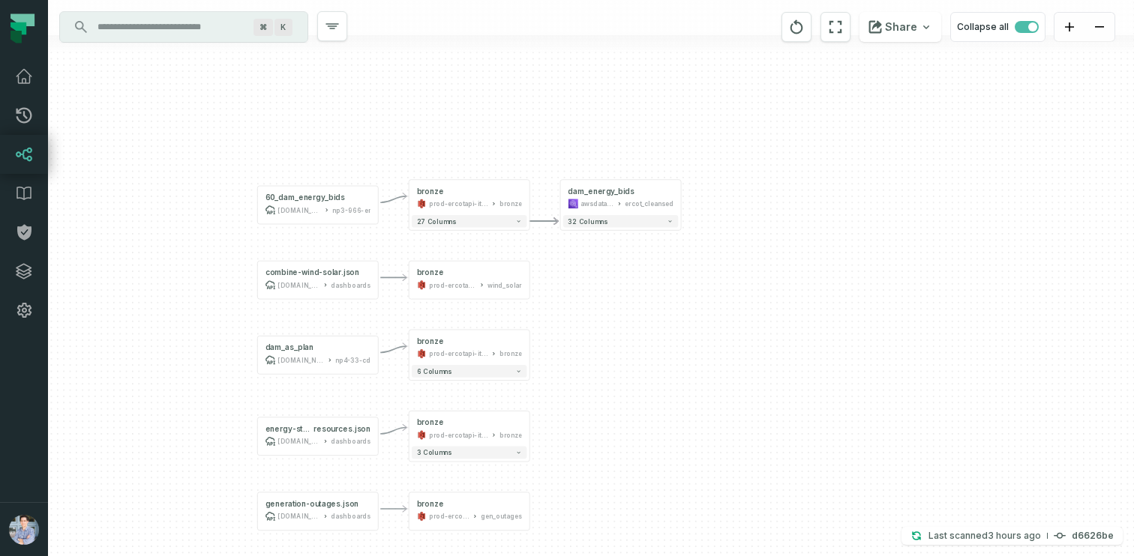
drag, startPoint x: 350, startPoint y: 388, endPoint x: 402, endPoint y: 259, distance: 139.0
click at [402, 259] on div "+ dam_energy_bids awsdatacatalog ercot_cleansed + 32 columns - bronze prod-erco…" at bounding box center [591, 278] width 1086 height 556
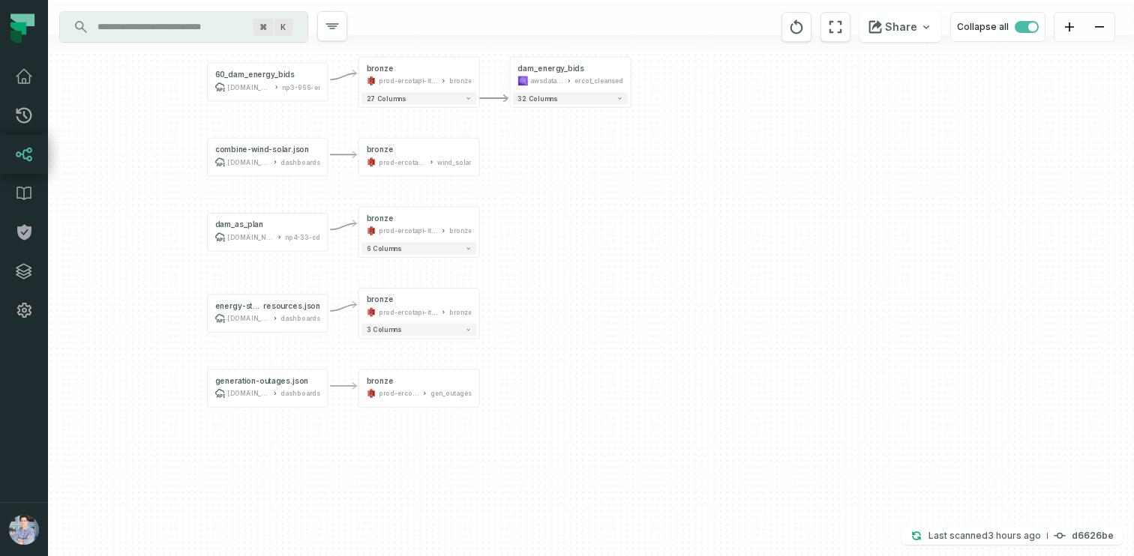
drag, startPoint x: 227, startPoint y: 342, endPoint x: 177, endPoint y: 220, distance: 132.2
click at [177, 220] on div "+ dam_energy_bids awsdatacatalog ercot_cleansed + 32 columns - bronze prod-erco…" at bounding box center [591, 278] width 1086 height 556
drag, startPoint x: 535, startPoint y: 212, endPoint x: 529, endPoint y: 260, distance: 48.4
click at [529, 260] on div "+ dam_energy_bids awsdatacatalog ercot_cleansed + 32 columns - bronze prod-erco…" at bounding box center [591, 278] width 1086 height 556
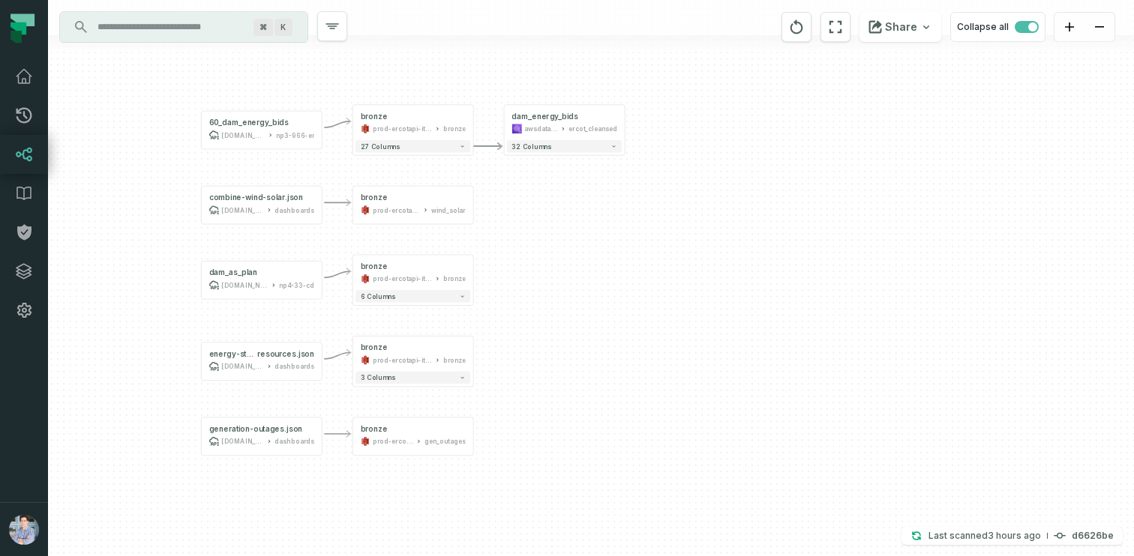
click at [128, 32] on input "Discovery Provider cmdk menu" at bounding box center [169, 27] width 163 height 24
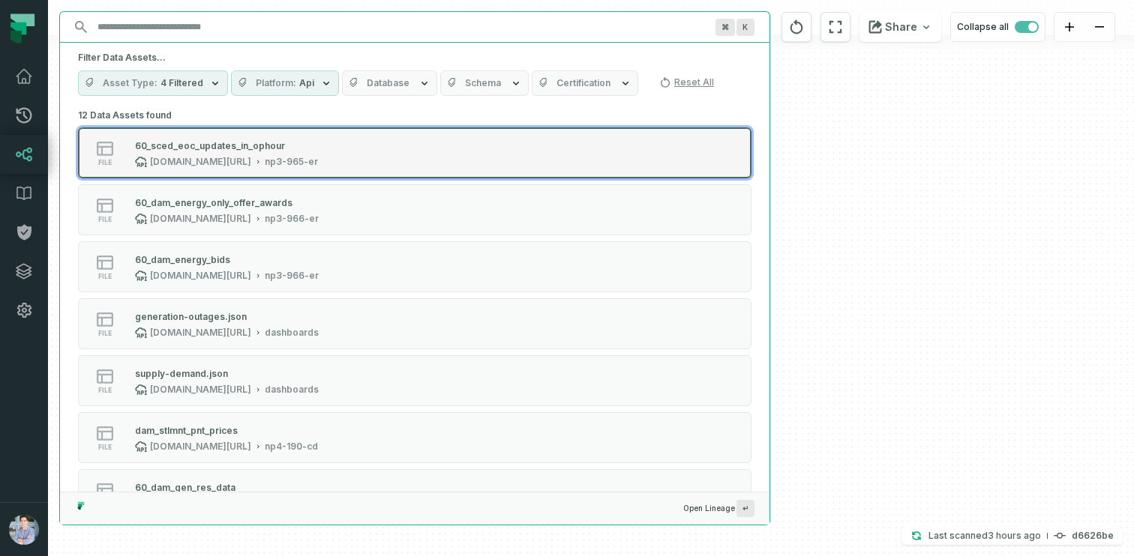
click at [235, 146] on div "60_sced_eoc_updates_in_ophour" at bounding box center [210, 145] width 150 height 11
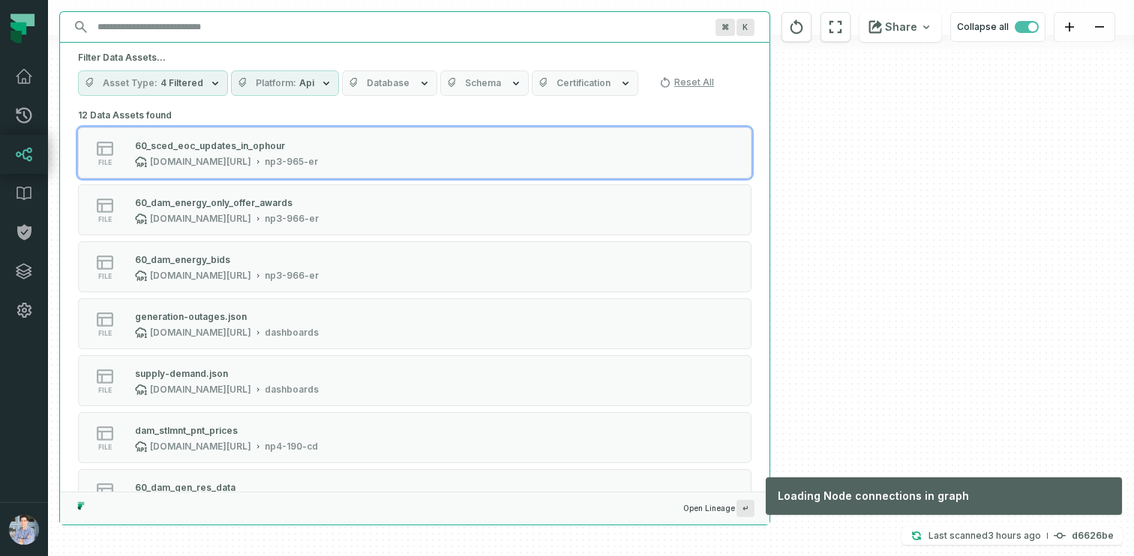
click at [790, 109] on div "+ dam_energy_bids awsdatacatalog ercot_cleansed + 32 columns - bronze prod-erco…" at bounding box center [591, 278] width 1086 height 556
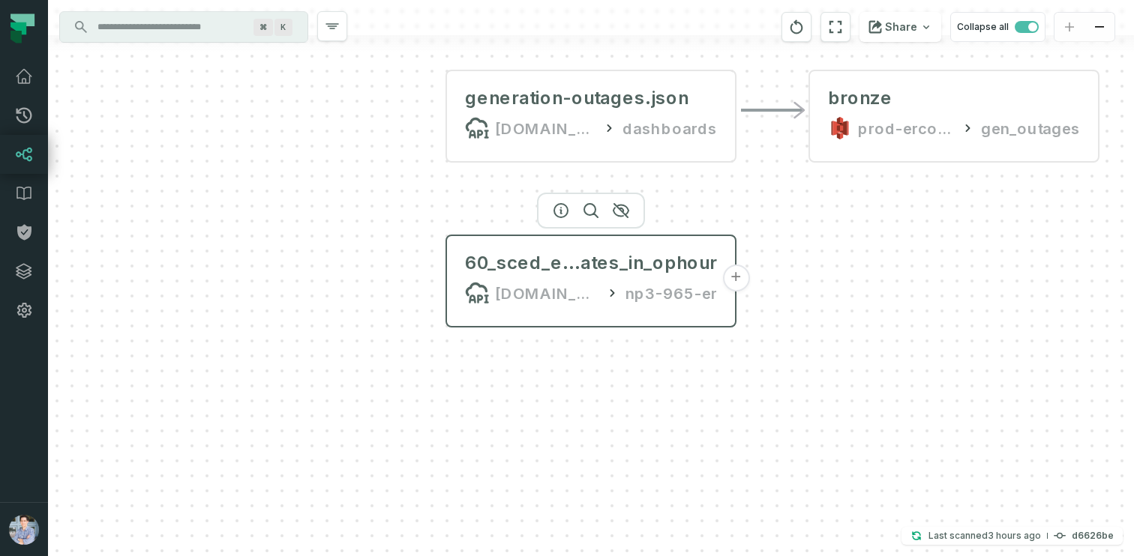
click at [734, 278] on button "+" at bounding box center [735, 278] width 27 height 27
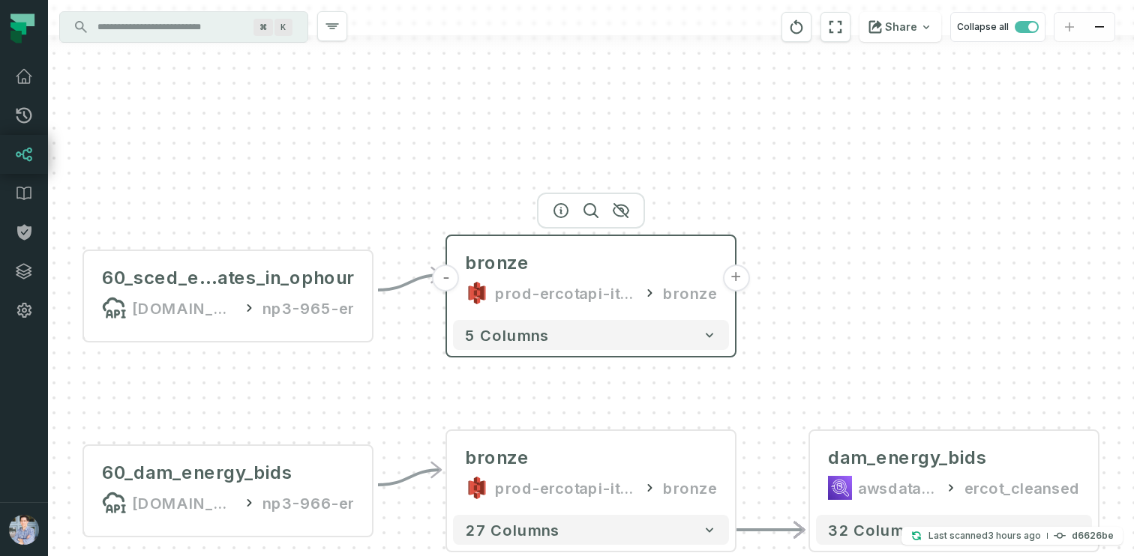
click at [729, 277] on button "+" at bounding box center [735, 278] width 27 height 27
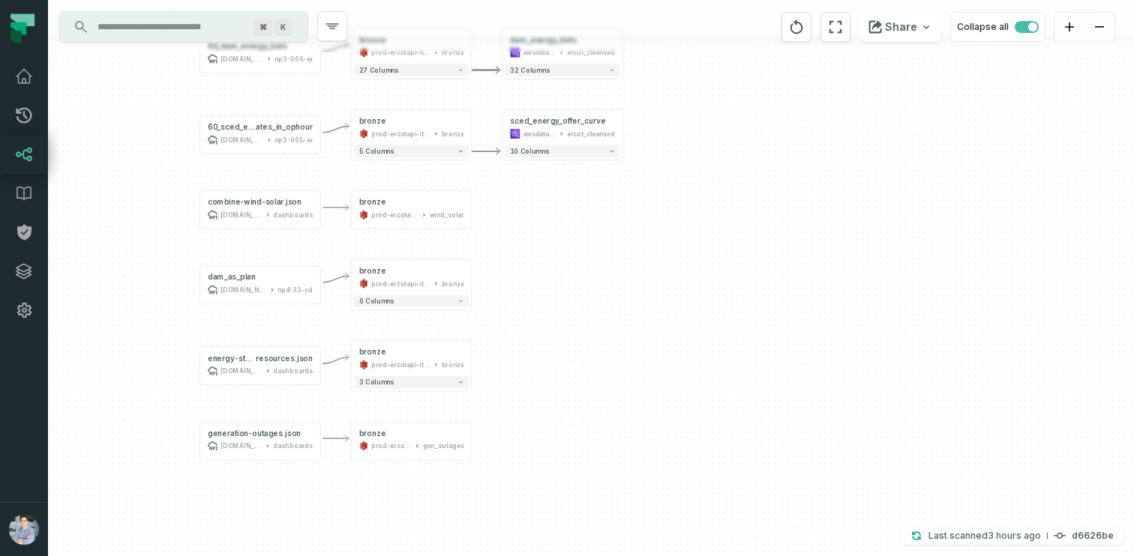
drag, startPoint x: 163, startPoint y: 362, endPoint x: 153, endPoint y: 197, distance: 165.3
click at [153, 197] on div "+ sced_energy_offer_curve awsdatacatalog ercot_cleansed + 10 columns - bronze p…" at bounding box center [591, 278] width 1086 height 556
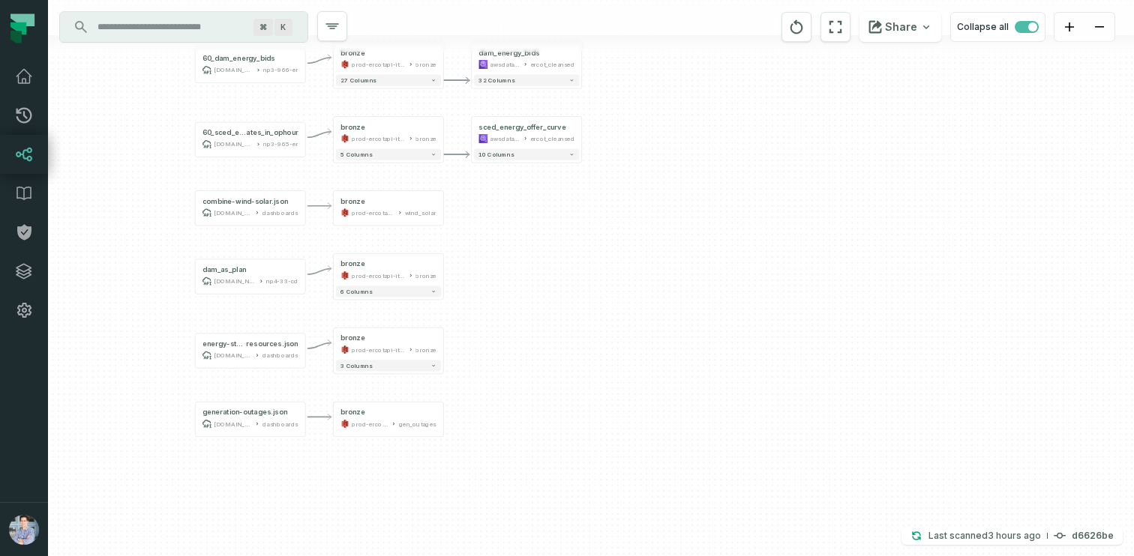
click at [154, 19] on input "Discovery Provider cmdk menu" at bounding box center [169, 27] width 163 height 24
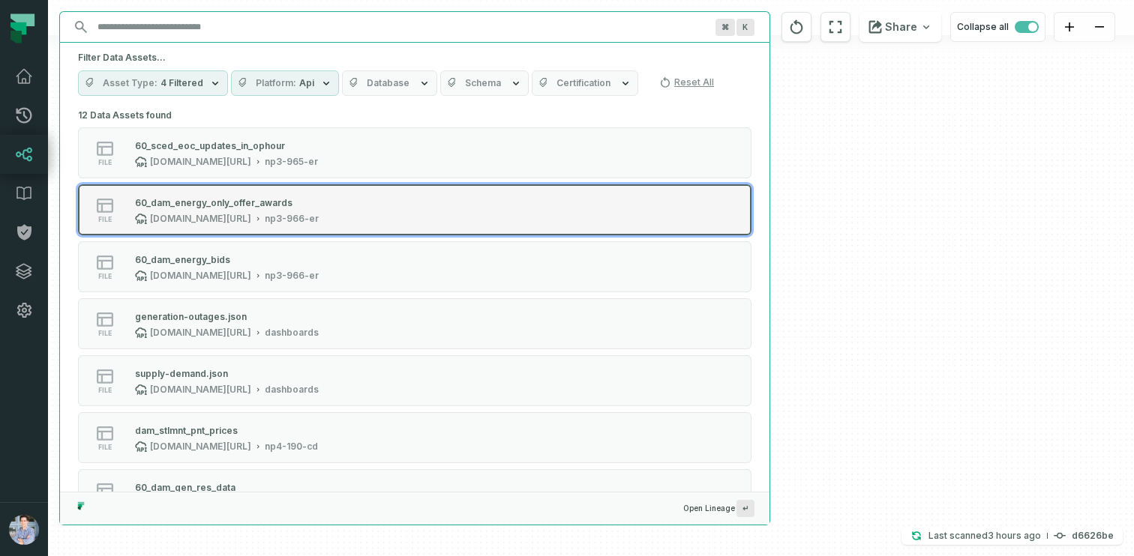
click at [215, 202] on div "60_dam_energy_only_offer_awards" at bounding box center [213, 202] width 157 height 11
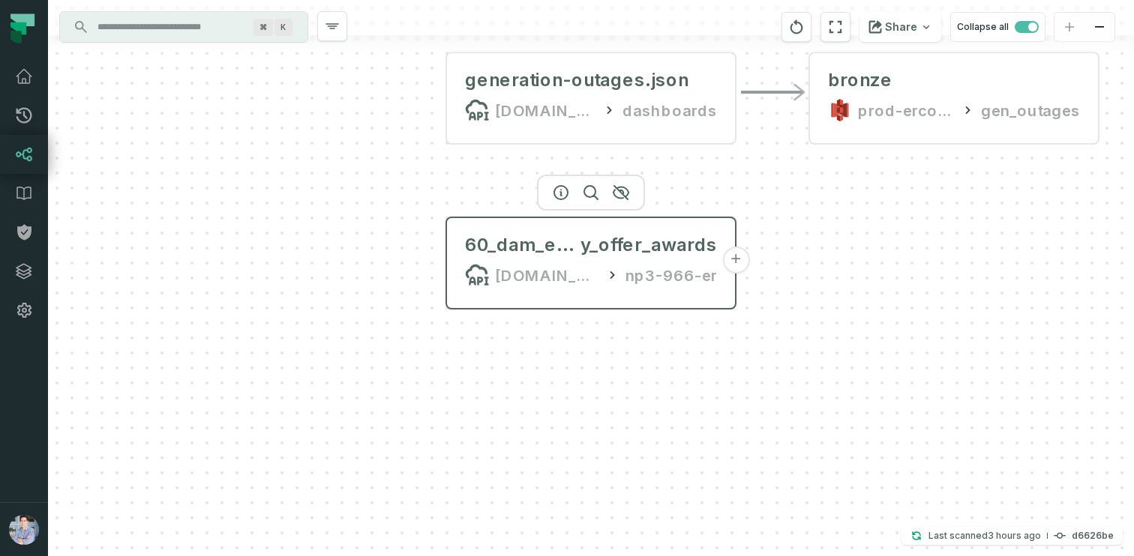
click at [734, 259] on button "+" at bounding box center [735, 260] width 27 height 27
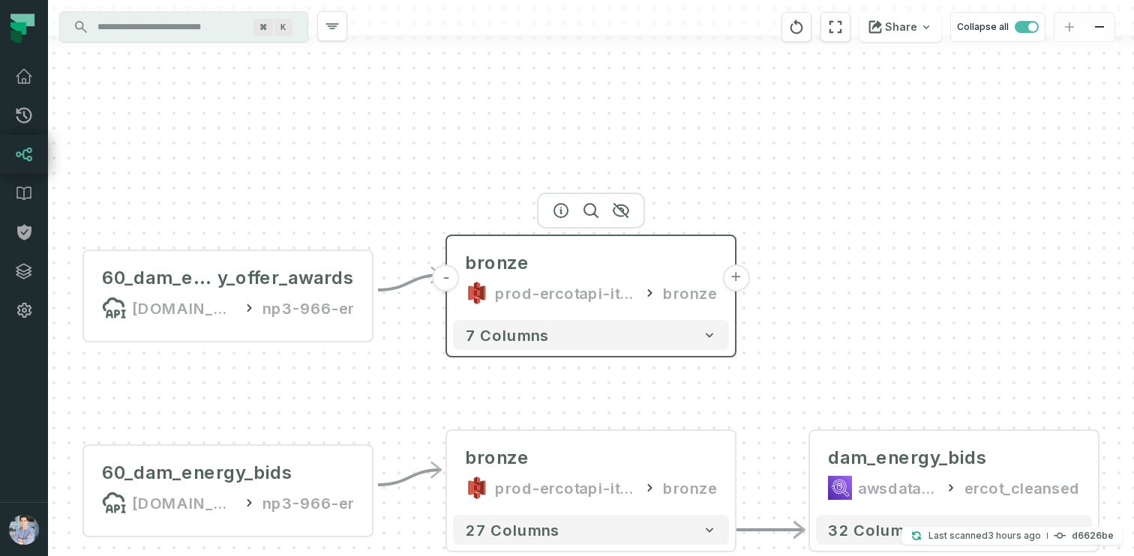
click at [733, 277] on button "+" at bounding box center [735, 278] width 27 height 27
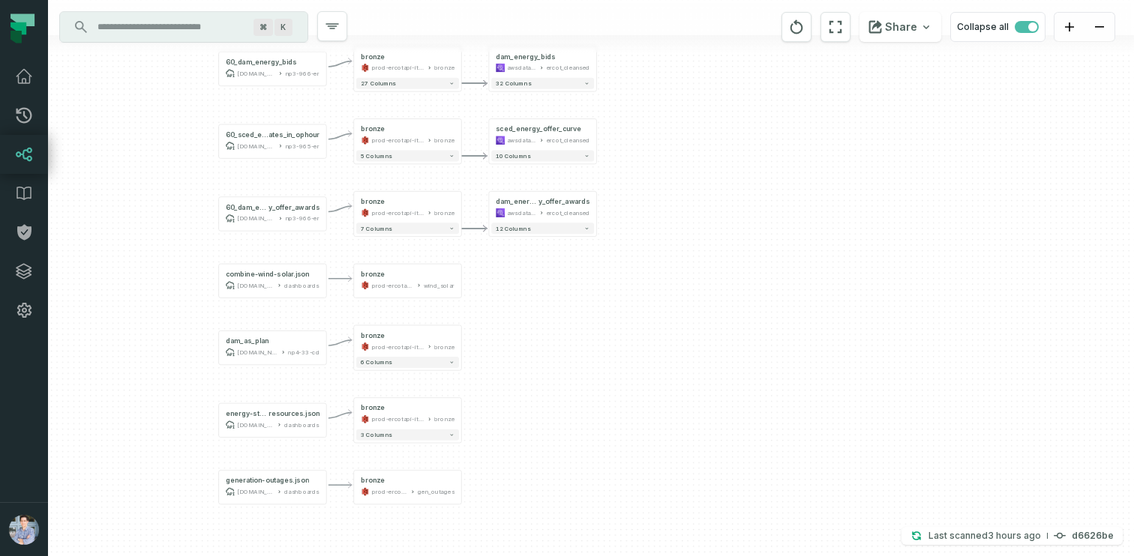
drag, startPoint x: 196, startPoint y: 387, endPoint x: 164, endPoint y: 290, distance: 102.0
click at [164, 290] on div "+ dam_energy_onl y_offer_awards awsdatacatalog ercot_cleansed + 12 columns - br…" at bounding box center [591, 278] width 1086 height 556
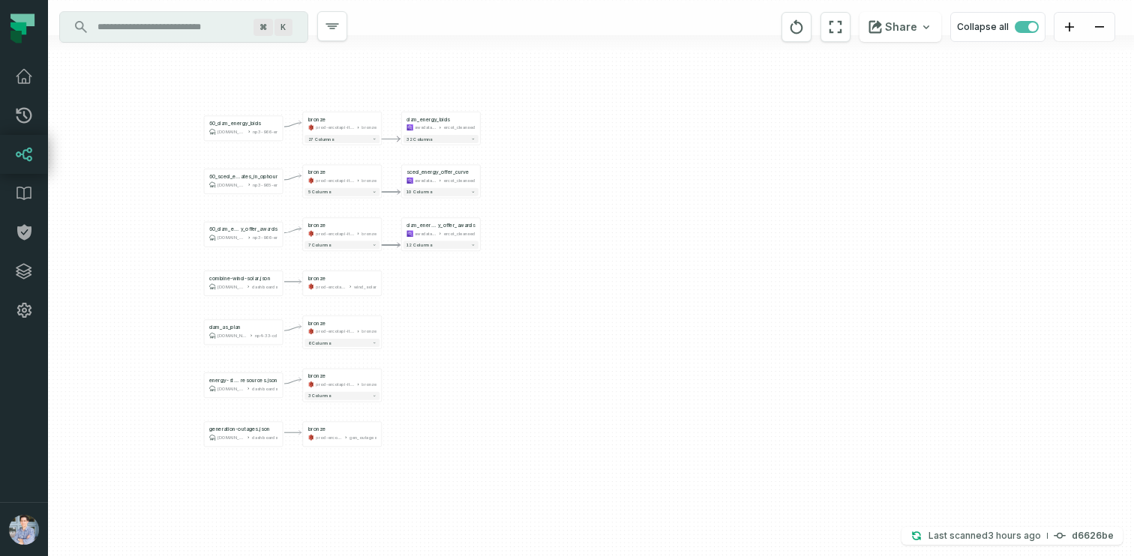
click at [181, 25] on input "Discovery Provider cmdk menu" at bounding box center [169, 27] width 163 height 24
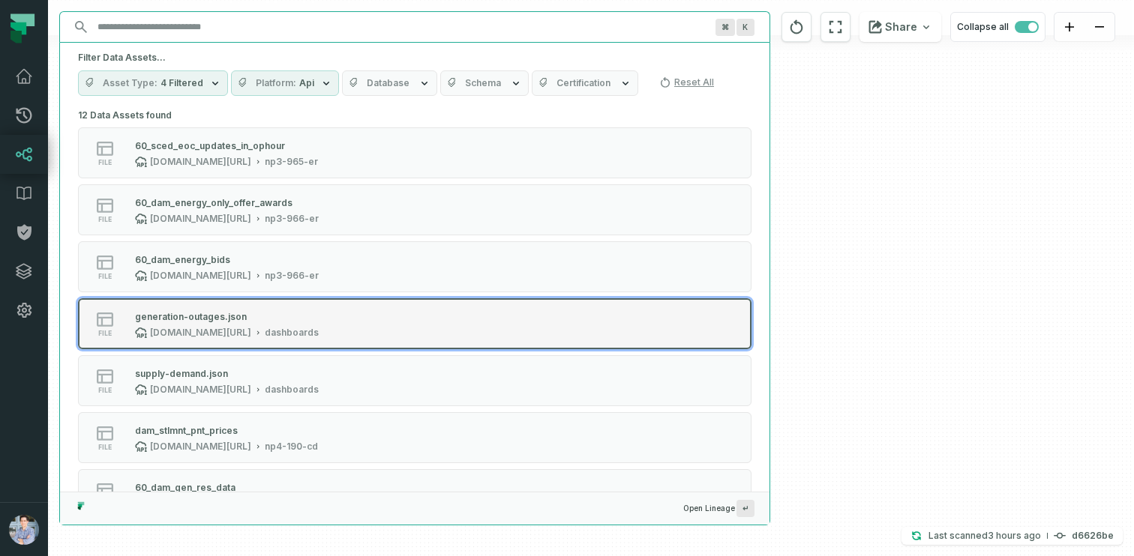
click at [190, 327] on div "[DOMAIN_NAME][URL]" at bounding box center [200, 333] width 101 height 12
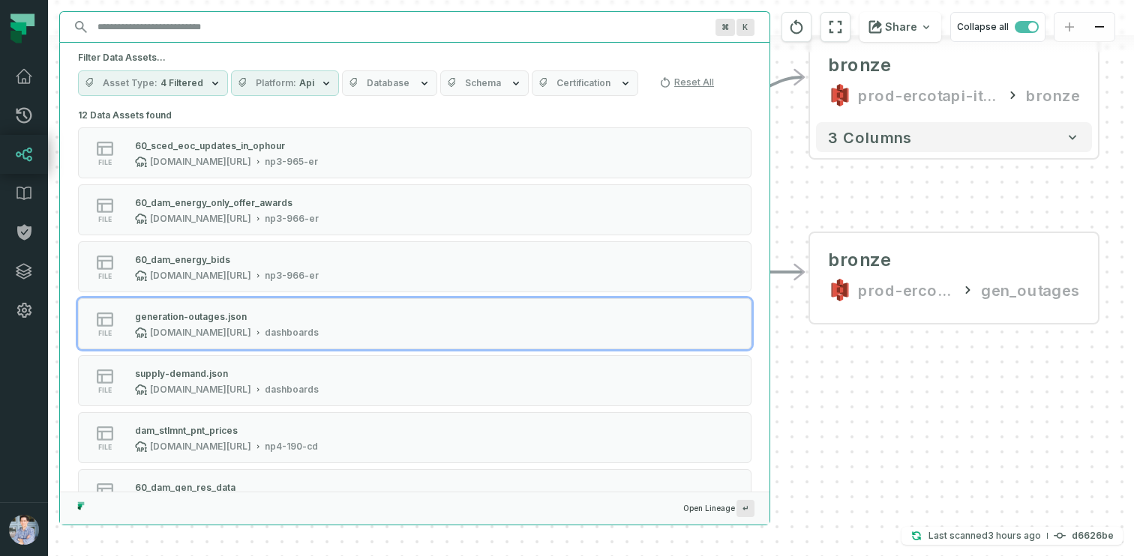
click at [787, 349] on div "+ dam_energy_onl y_offer_awards awsdatacatalog ercot_cleansed + 12 columns - br…" at bounding box center [591, 278] width 1086 height 556
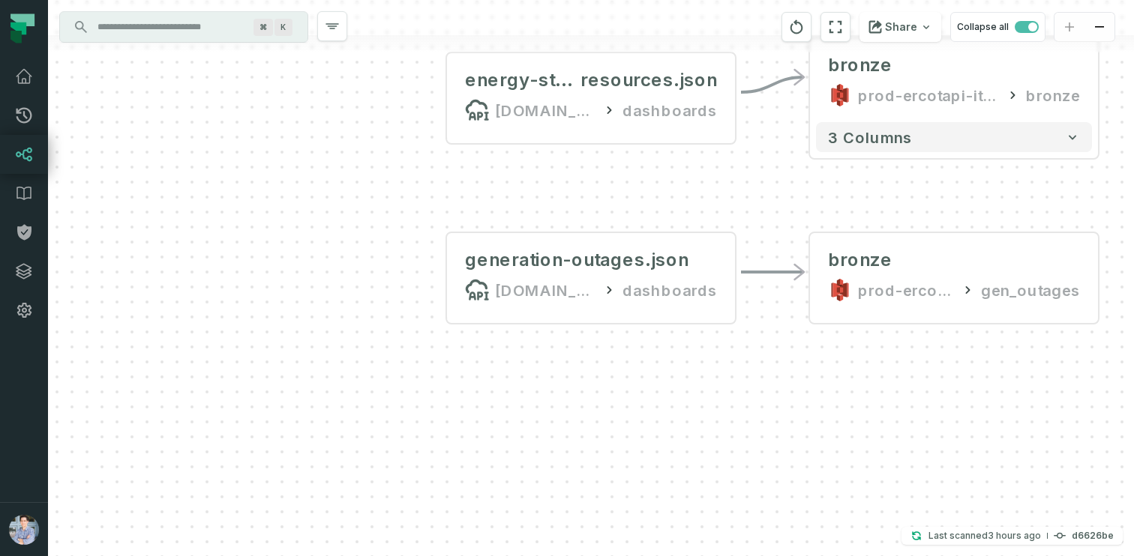
click at [160, 19] on input "Discovery Provider cmdk menu" at bounding box center [169, 27] width 163 height 24
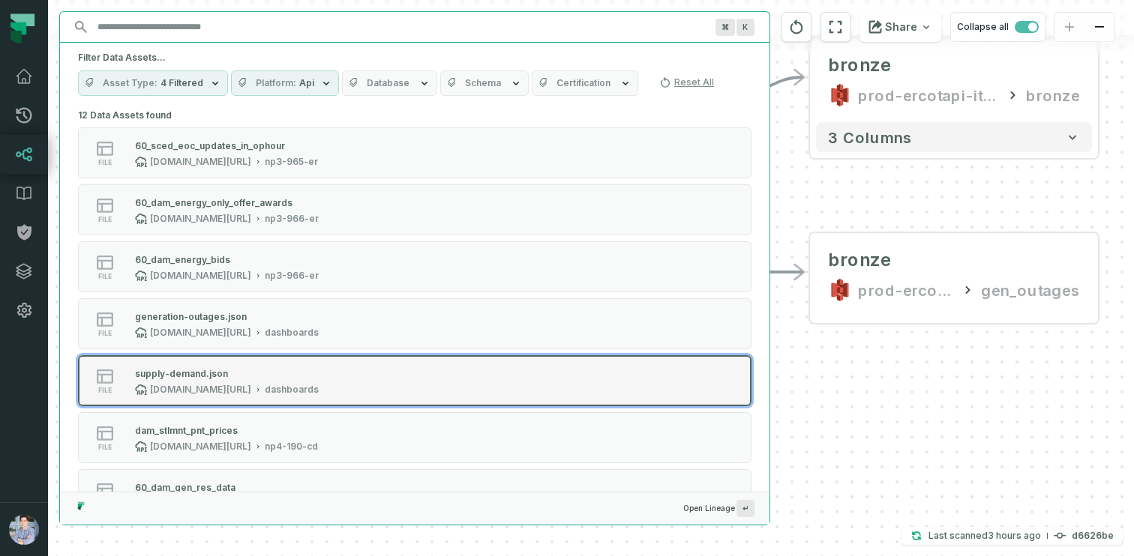
click at [172, 372] on div "supply-demand.json" at bounding box center [181, 373] width 93 height 11
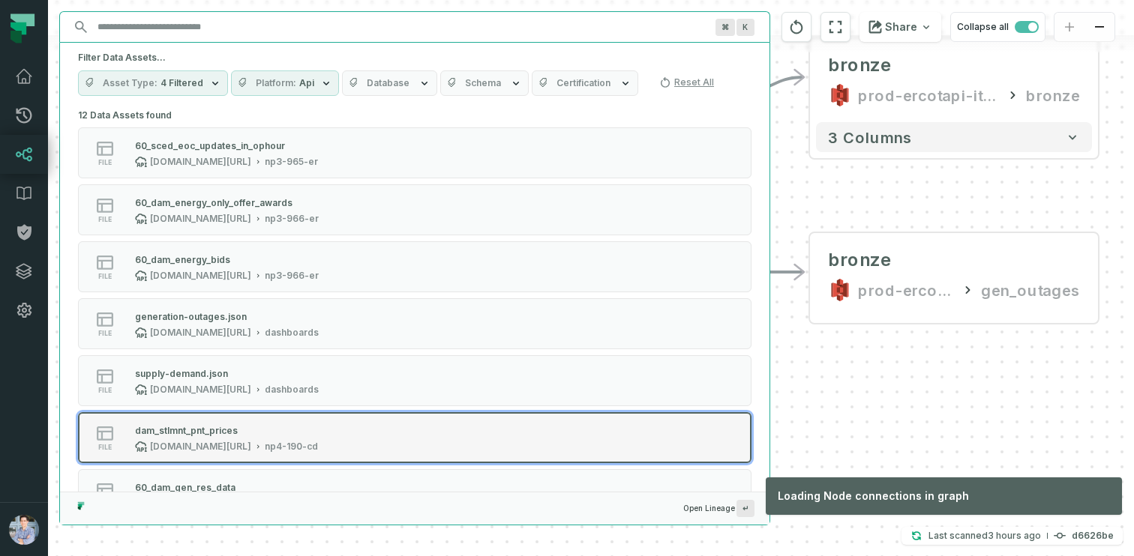
click at [180, 434] on div "dam_stlmnt_pnt_prices" at bounding box center [186, 430] width 103 height 11
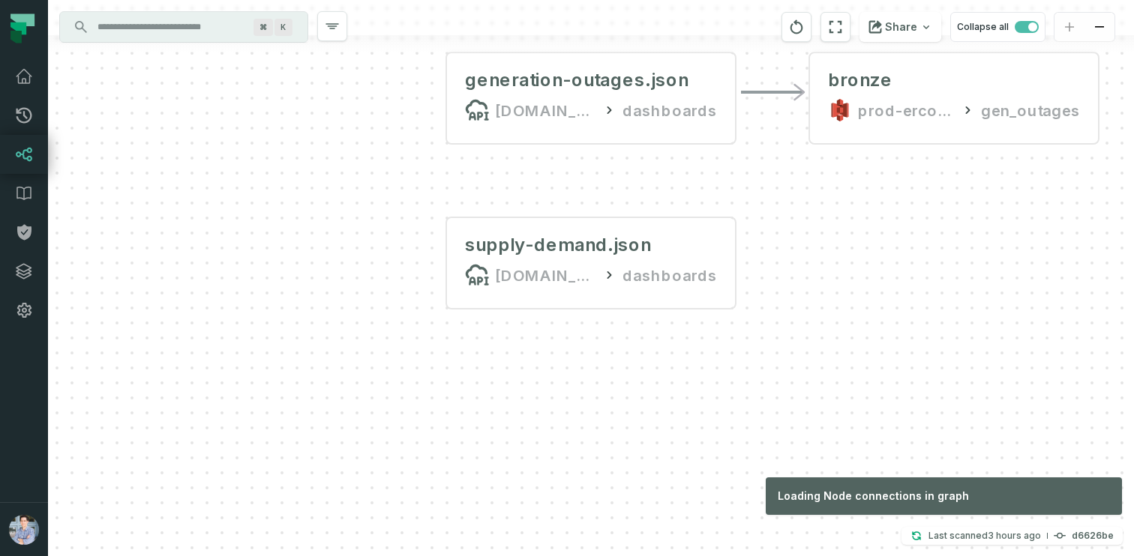
click at [168, 25] on input "Discovery Provider cmdk menu" at bounding box center [169, 27] width 163 height 24
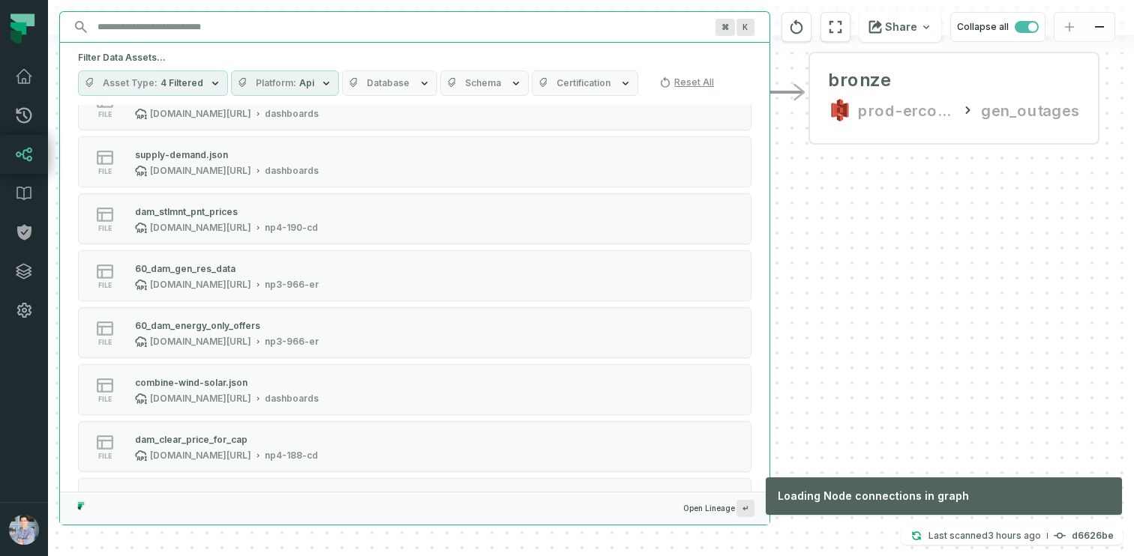
scroll to position [0, 0]
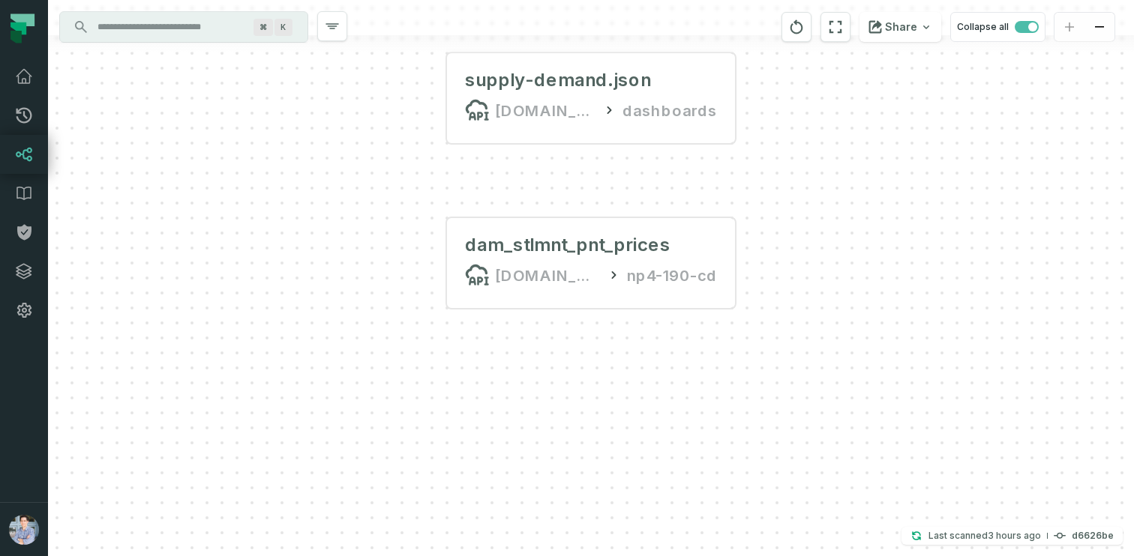
click at [155, 26] on input "Discovery Provider cmdk menu" at bounding box center [169, 27] width 163 height 24
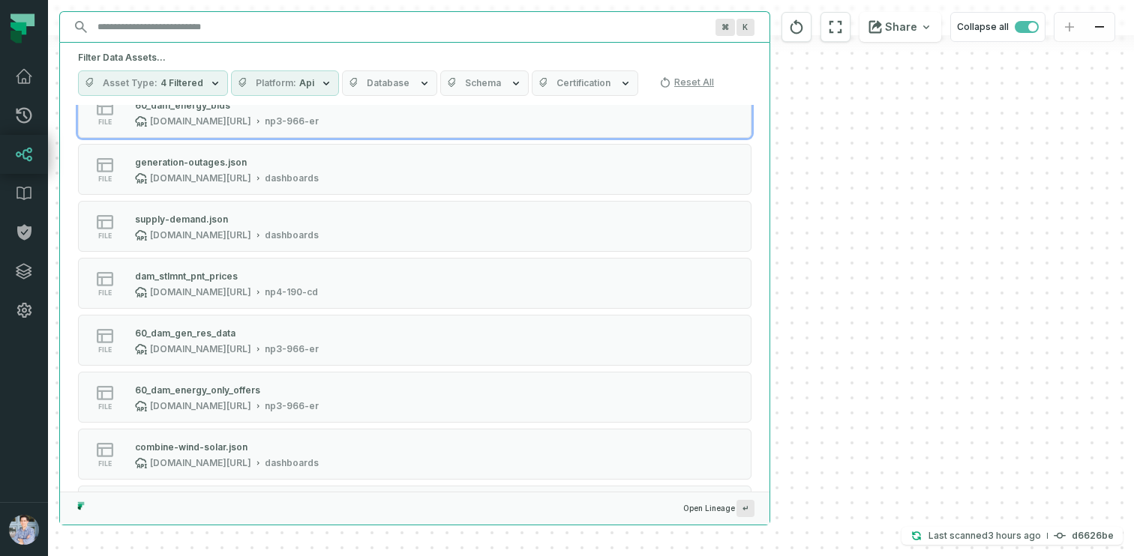
scroll to position [185, 0]
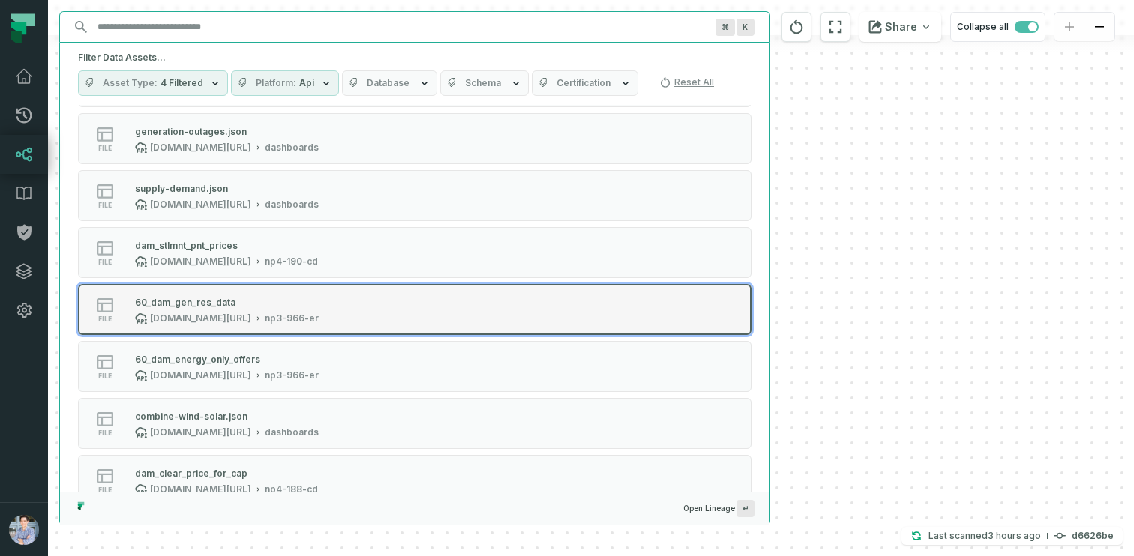
click at [208, 298] on div "60_dam_gen_res_data" at bounding box center [185, 302] width 100 height 11
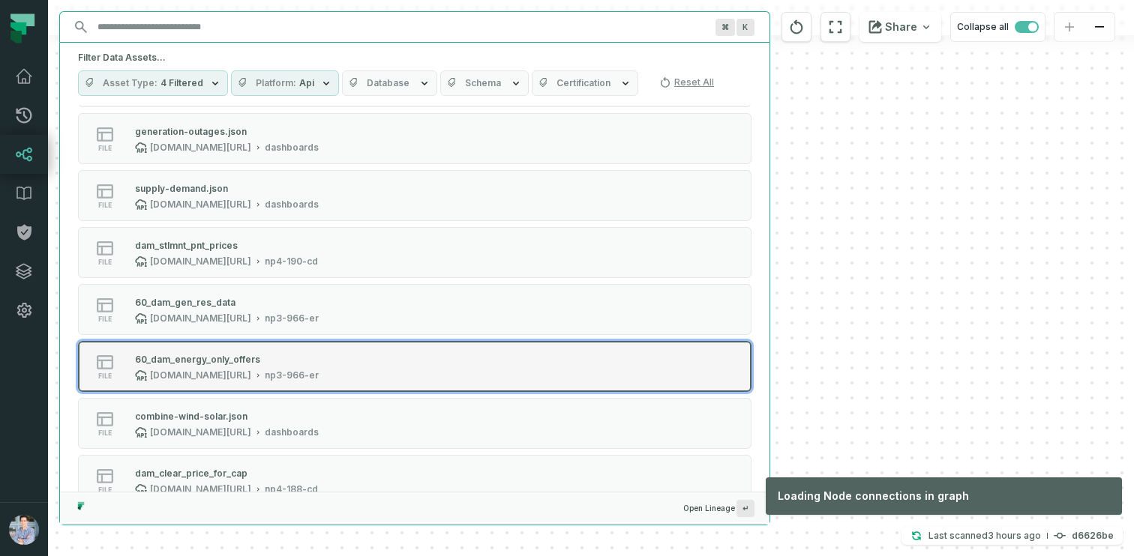
click at [201, 371] on div "[DOMAIN_NAME][URL]" at bounding box center [200, 376] width 101 height 12
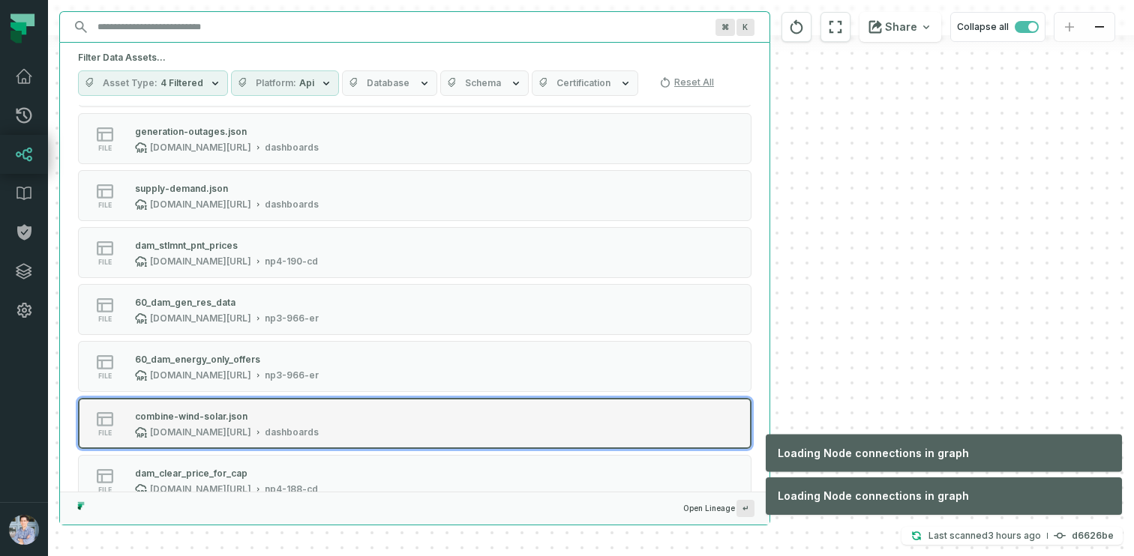
click at [197, 421] on div "combine-wind-solar.json" at bounding box center [191, 416] width 112 height 11
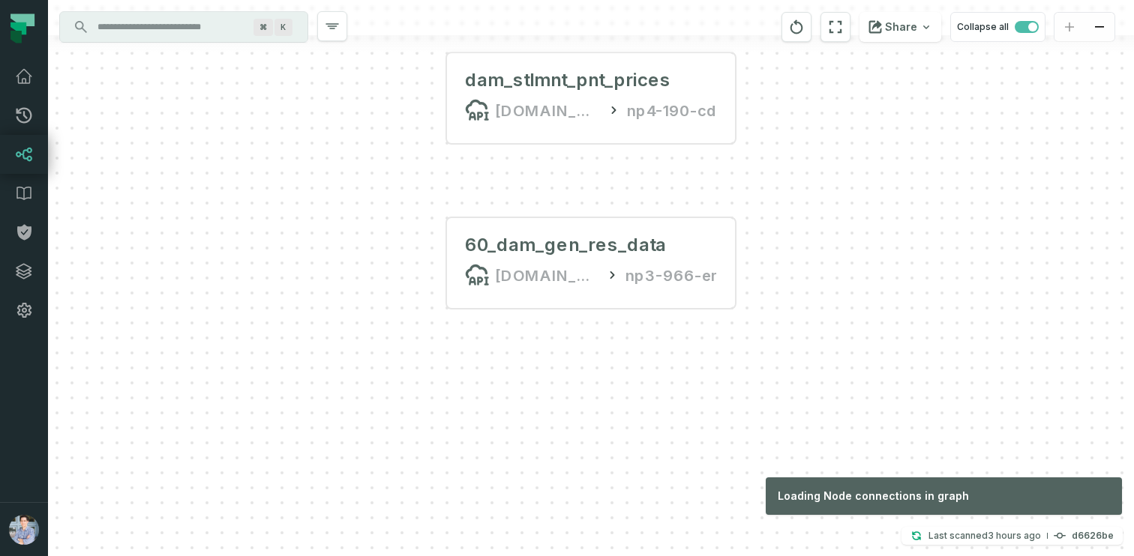
click at [175, 39] on div "⌘ K" at bounding box center [183, 27] width 247 height 30
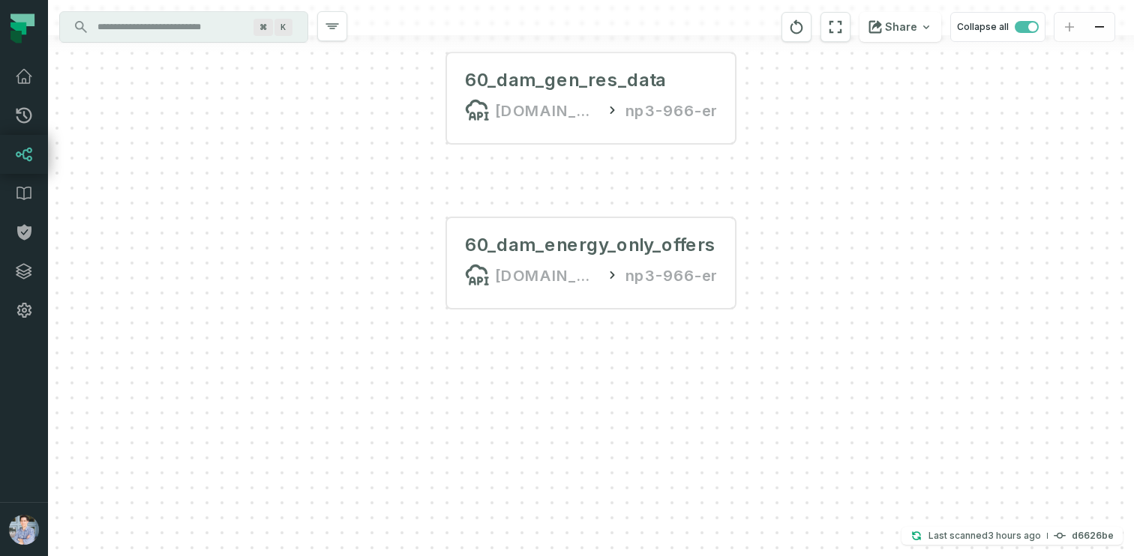
click at [160, 36] on input "Discovery Provider cmdk menu" at bounding box center [169, 27] width 163 height 24
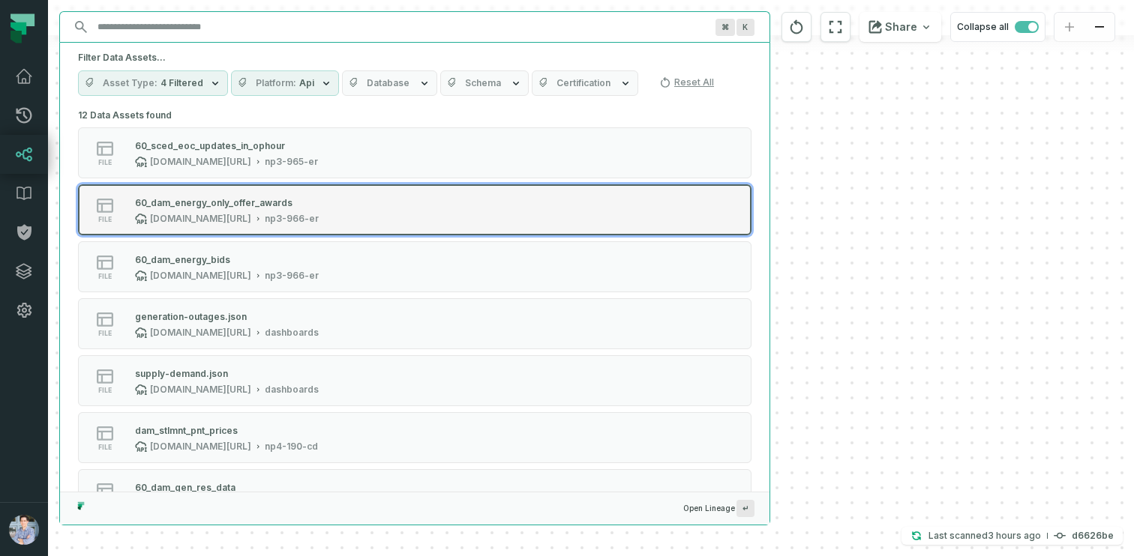
scroll to position [333, 0]
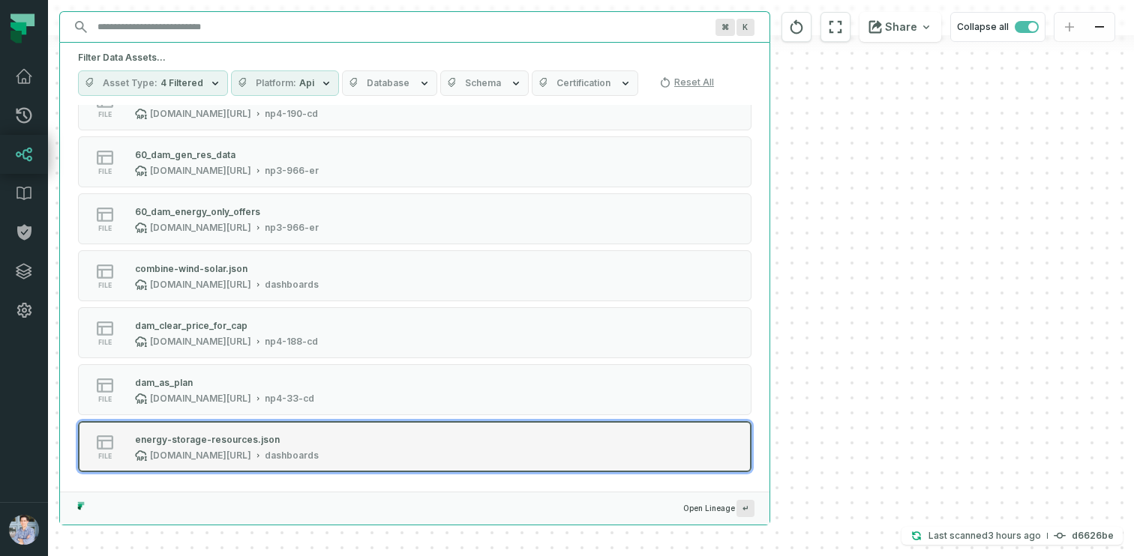
click at [210, 432] on div "energy-storage-resources.json" at bounding box center [227, 439] width 184 height 15
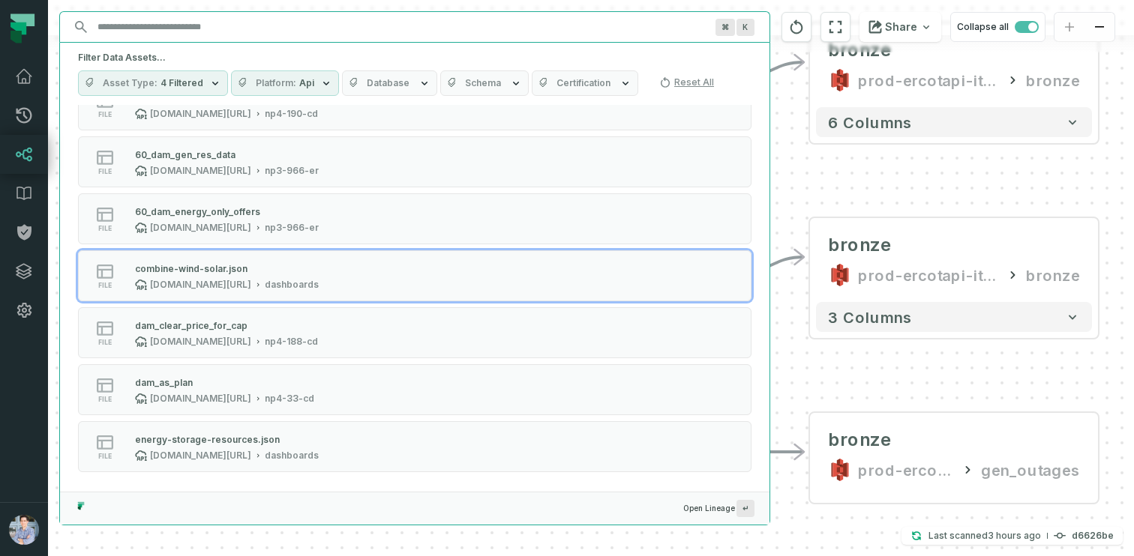
click at [786, 349] on div "+ dam_energy_onl y_offer_awards awsdatacatalog ercot_cleansed + 12 columns - br…" at bounding box center [591, 278] width 1086 height 556
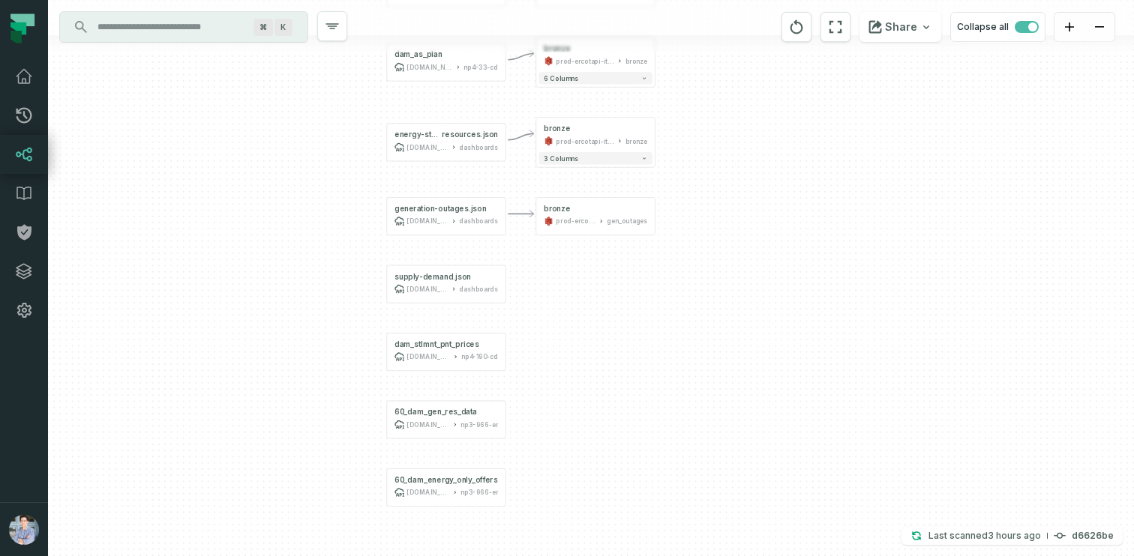
drag, startPoint x: 586, startPoint y: 346, endPoint x: 326, endPoint y: 169, distance: 314.5
click at [326, 169] on div "+ dam_energy_onl y_offer_awards awsdatacatalog ercot_cleansed + 12 columns - br…" at bounding box center [591, 278] width 1086 height 556
click at [511, 283] on button "+" at bounding box center [505, 282] width 11 height 11
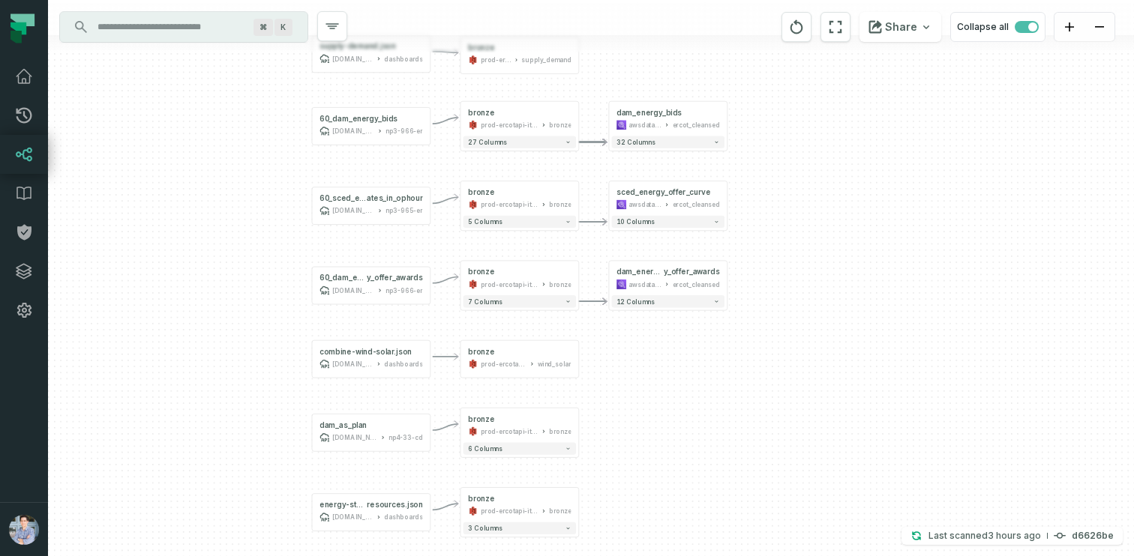
drag, startPoint x: 543, startPoint y: 445, endPoint x: 494, endPoint y: 173, distance: 276.6
click at [494, 173] on div "- bronze prod-ercotapi-it-bhl-public-raw/ercot supply_demand + dam_energy_onl y…" at bounding box center [591, 278] width 1086 height 556
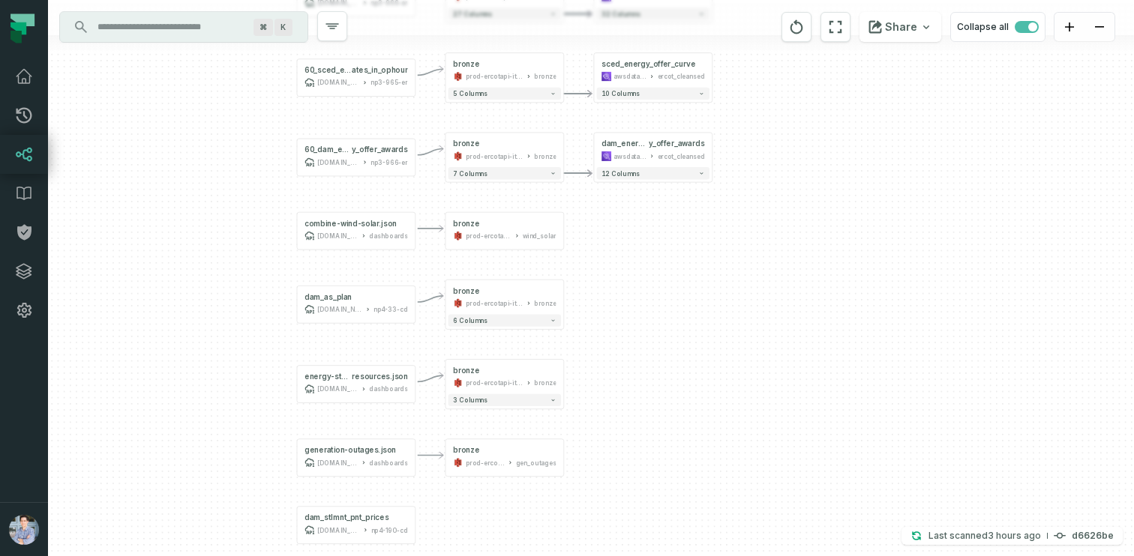
drag, startPoint x: 292, startPoint y: 436, endPoint x: 244, endPoint y: 198, distance: 242.5
click at [244, 198] on div "- bronze prod-ercotapi-it-bhl-public-raw/ercot supply_demand + dam_energy_onl y…" at bounding box center [591, 278] width 1086 height 556
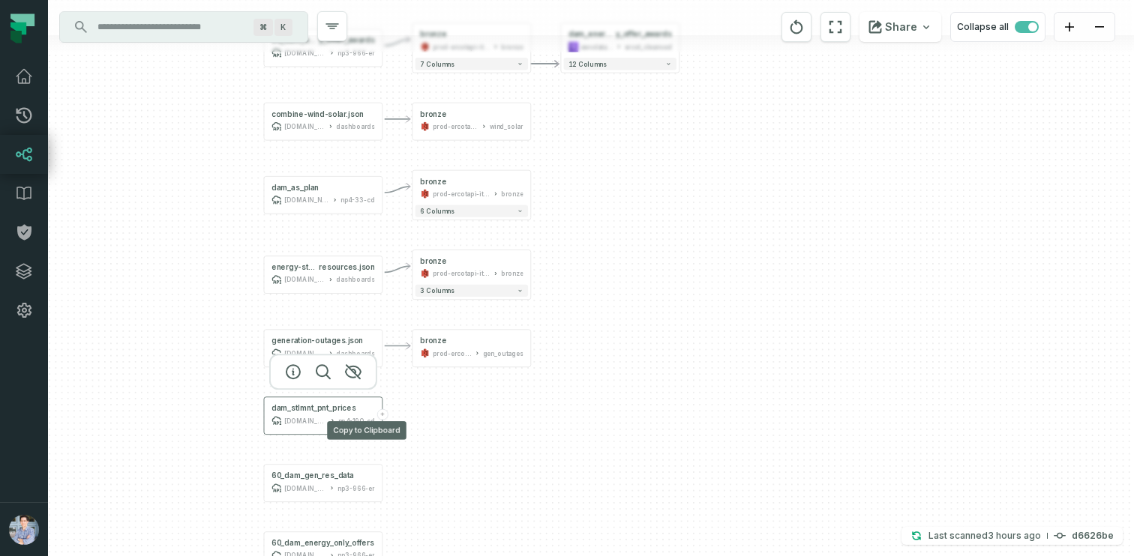
click at [381, 415] on button "+" at bounding box center [382, 414] width 11 height 11
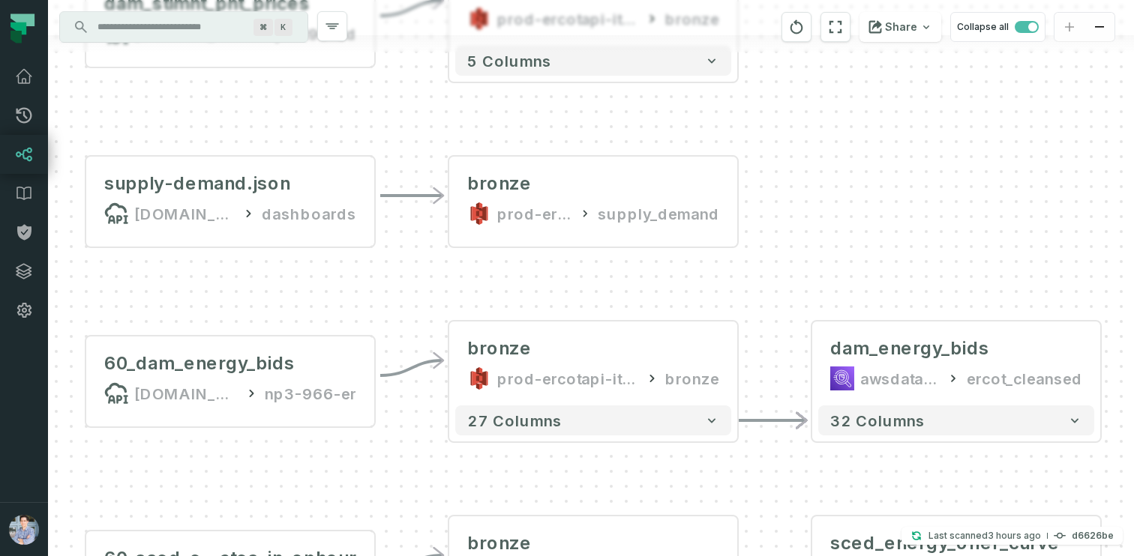
drag, startPoint x: 376, startPoint y: 447, endPoint x: 379, endPoint y: 172, distance: 274.5
click at [379, 172] on div "- bronze prod-ercotapi-it-bhl-public-raw/ercot/dam_settlement_point_prices bron…" at bounding box center [591, 278] width 1086 height 556
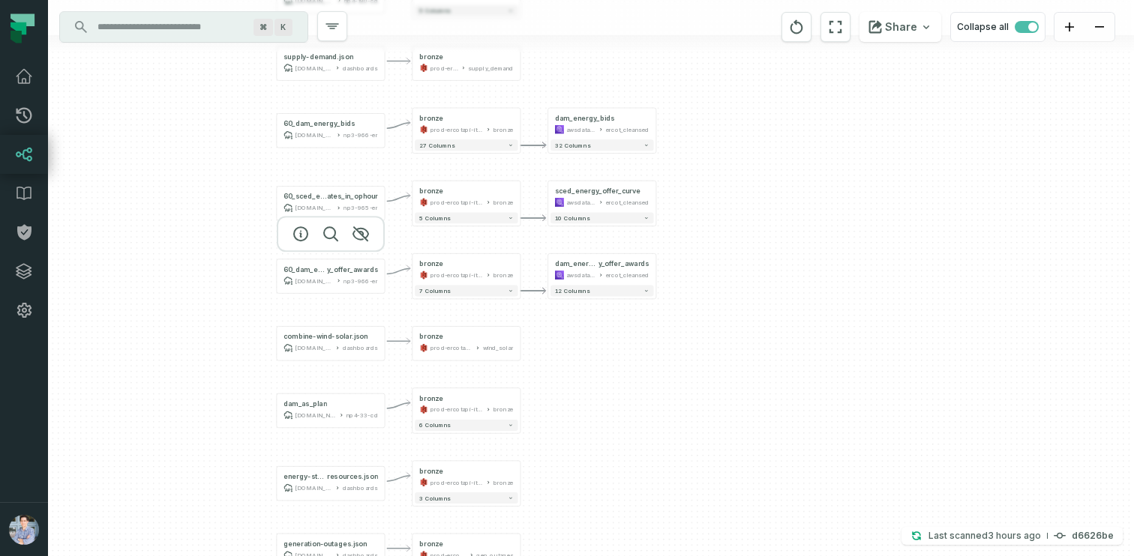
drag, startPoint x: 269, startPoint y: 379, endPoint x: 288, endPoint y: 112, distance: 267.6
click at [288, 216] on div at bounding box center [331, 234] width 108 height 36
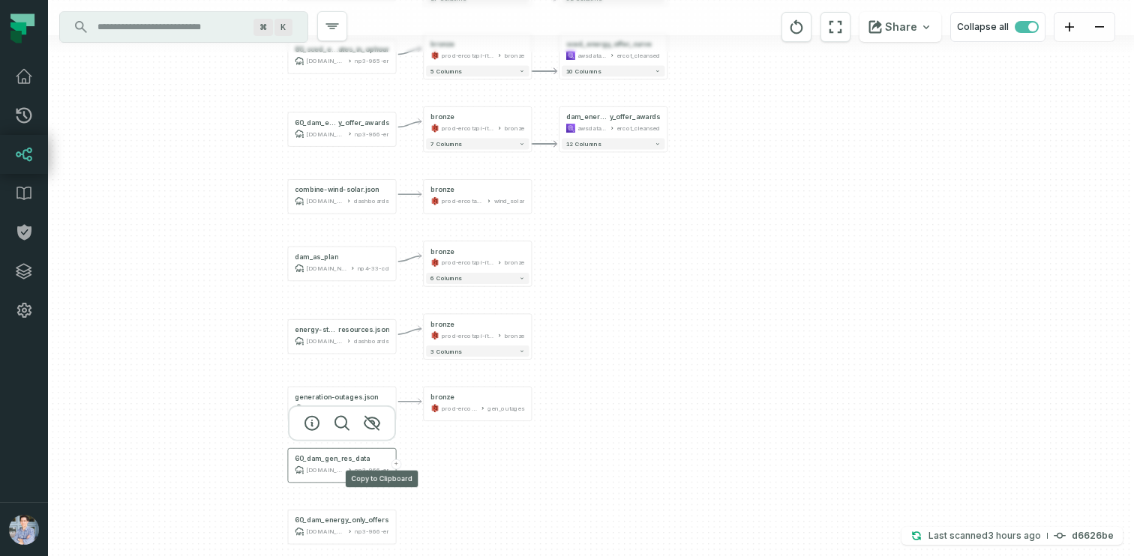
click at [394, 463] on button "+" at bounding box center [396, 465] width 10 height 10
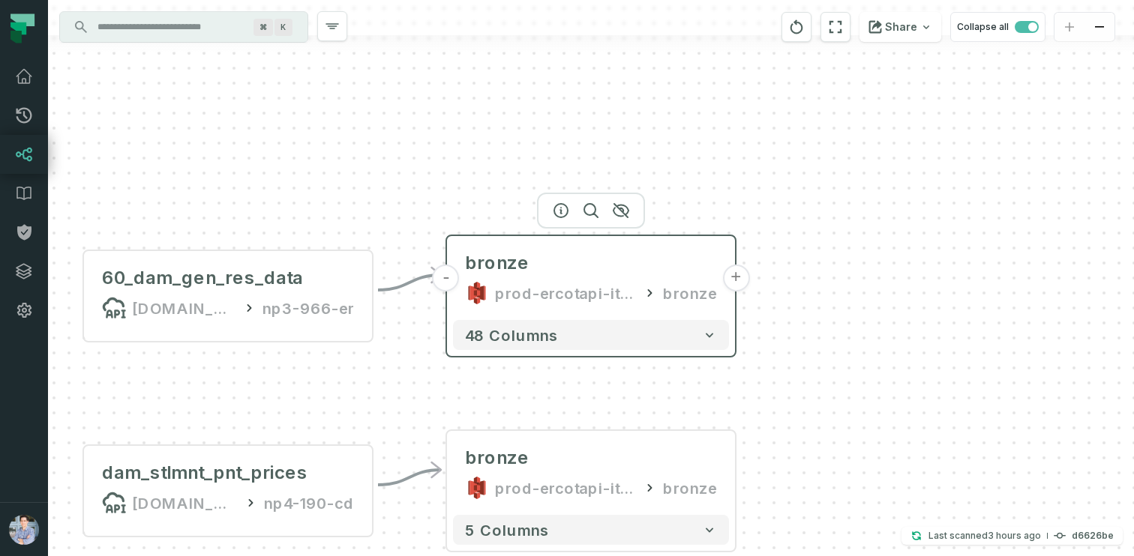
click at [734, 273] on button "+" at bounding box center [735, 278] width 27 height 27
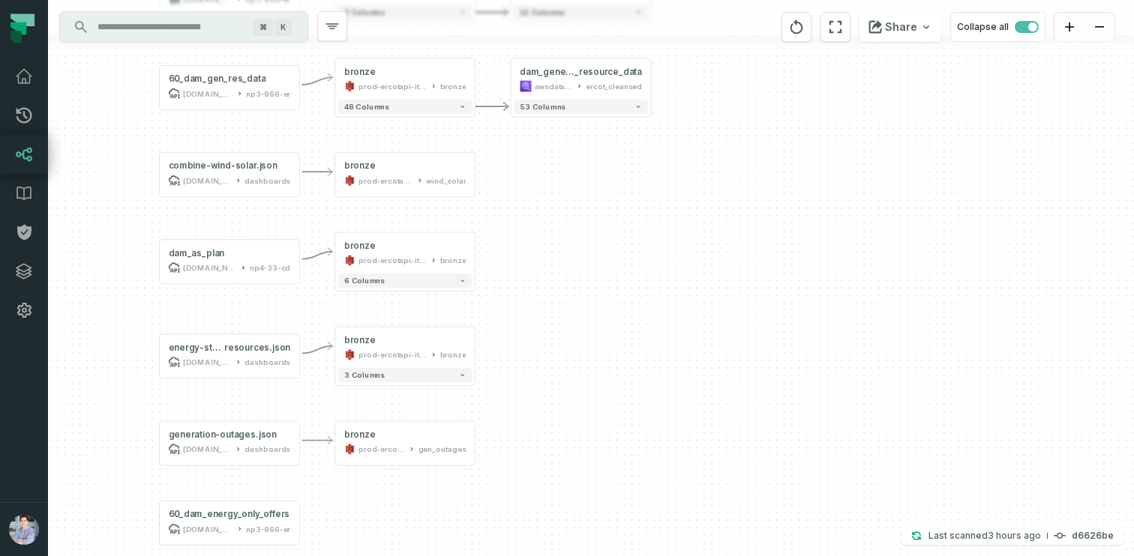
drag, startPoint x: 514, startPoint y: 514, endPoint x: 519, endPoint y: 245, distance: 269.3
click at [519, 245] on div "+ dam_generation _resource_data awsdatacatalog ercot_cleansed + 53 columns - br…" at bounding box center [591, 278] width 1086 height 556
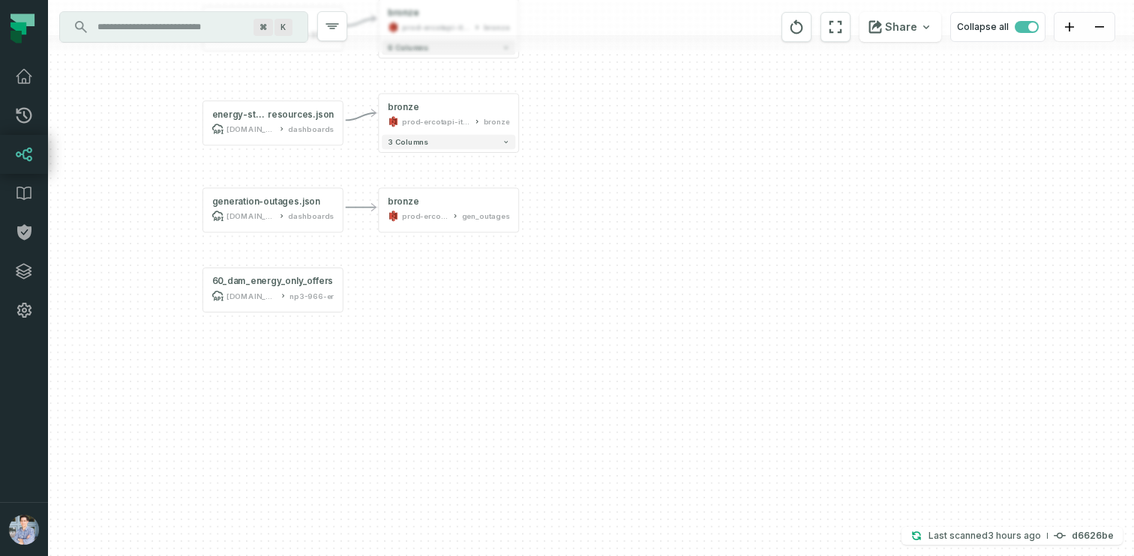
drag, startPoint x: 400, startPoint y: 503, endPoint x: 447, endPoint y: 256, distance: 251.8
click at [447, 256] on div "+ dam_generation _resource_data awsdatacatalog ercot_cleansed + 53 columns - br…" at bounding box center [591, 278] width 1086 height 556
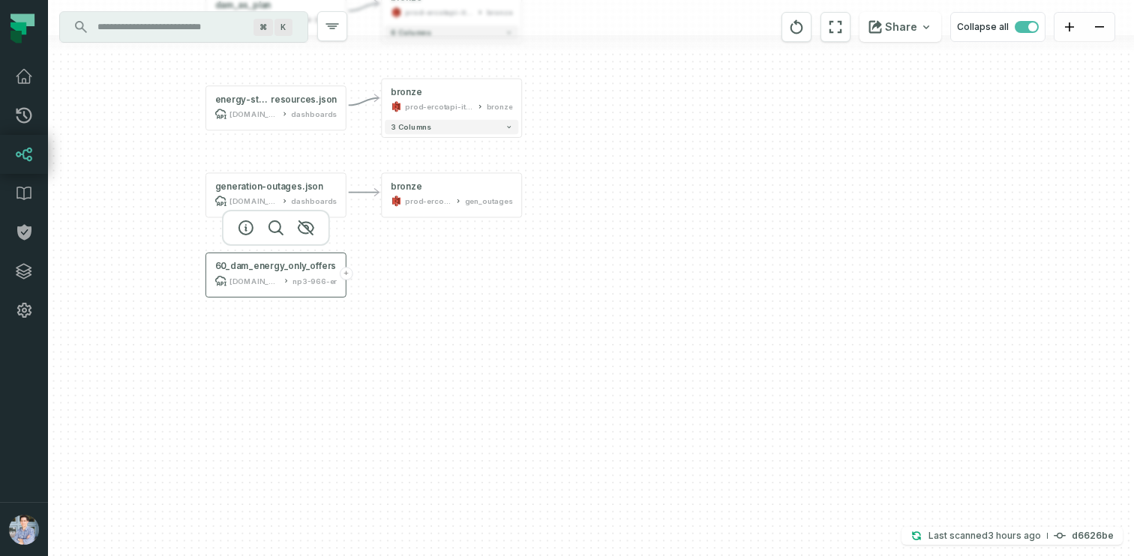
click at [347, 276] on button "+" at bounding box center [346, 273] width 13 height 13
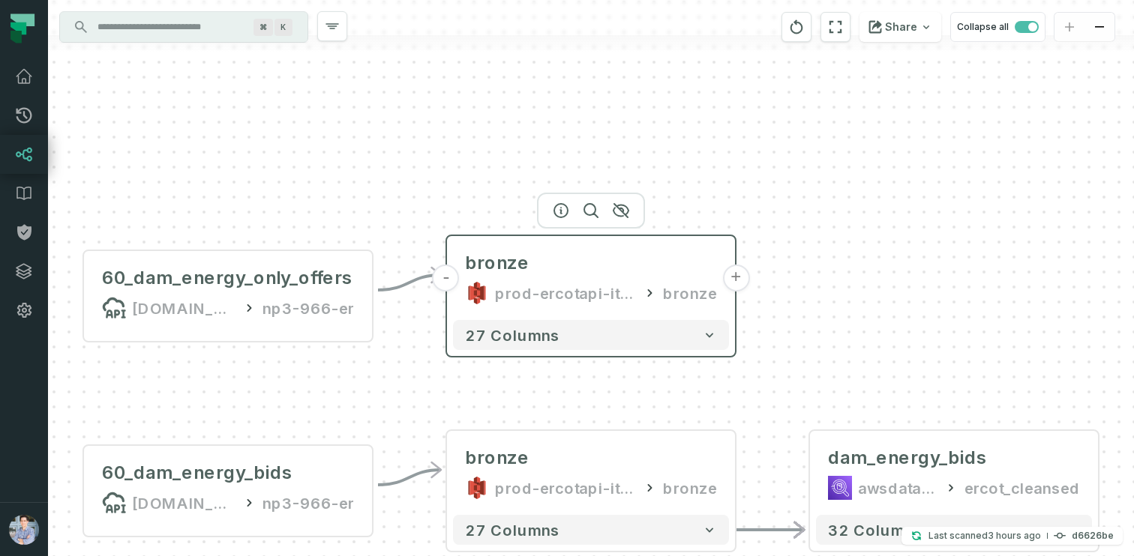
click at [738, 280] on button "+" at bounding box center [735, 278] width 27 height 27
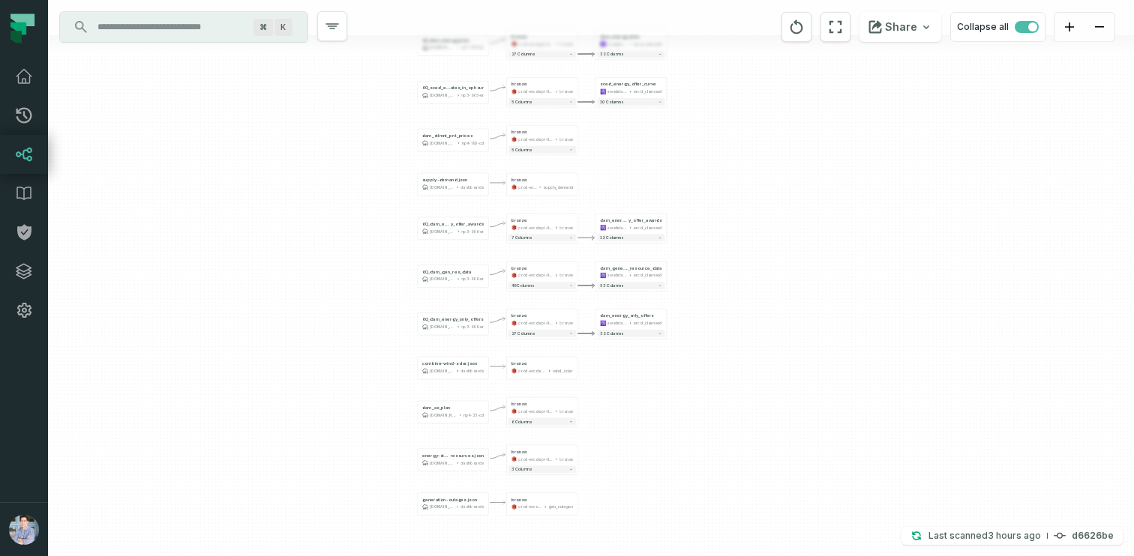
drag, startPoint x: 733, startPoint y: 231, endPoint x: 706, endPoint y: 162, distance: 74.1
click at [706, 162] on div "+ dam_energy_only_offers awsdatacatalog ercot_cleansed + 32 columns - bronze pr…" at bounding box center [591, 278] width 1086 height 556
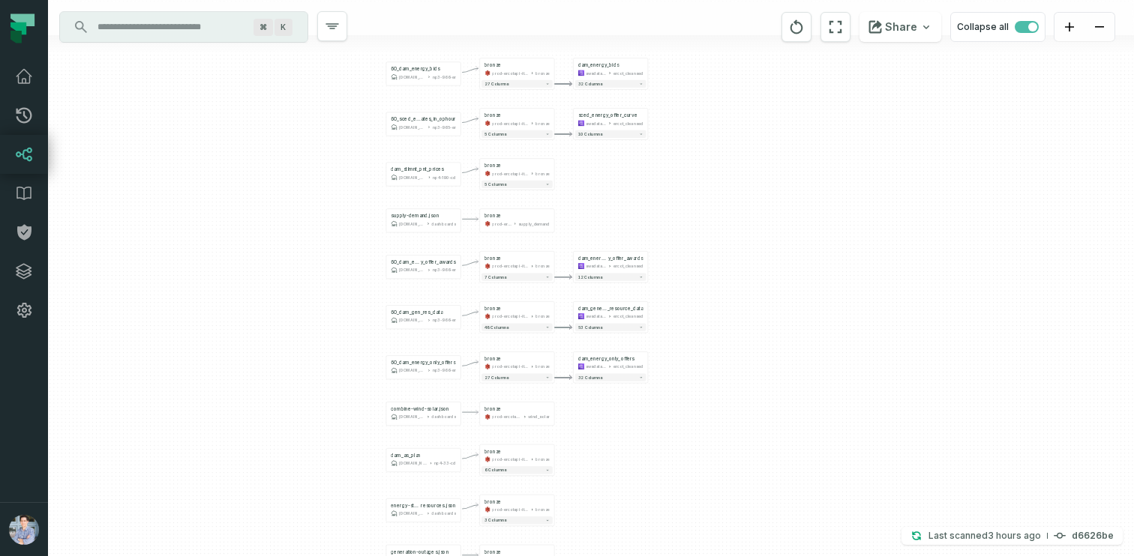
drag, startPoint x: 705, startPoint y: 246, endPoint x: 691, endPoint y: 334, distance: 89.6
click at [691, 334] on div "+ dam_energy_only_offers awsdatacatalog ercot_cleansed + 32 columns - bronze pr…" at bounding box center [591, 278] width 1086 height 556
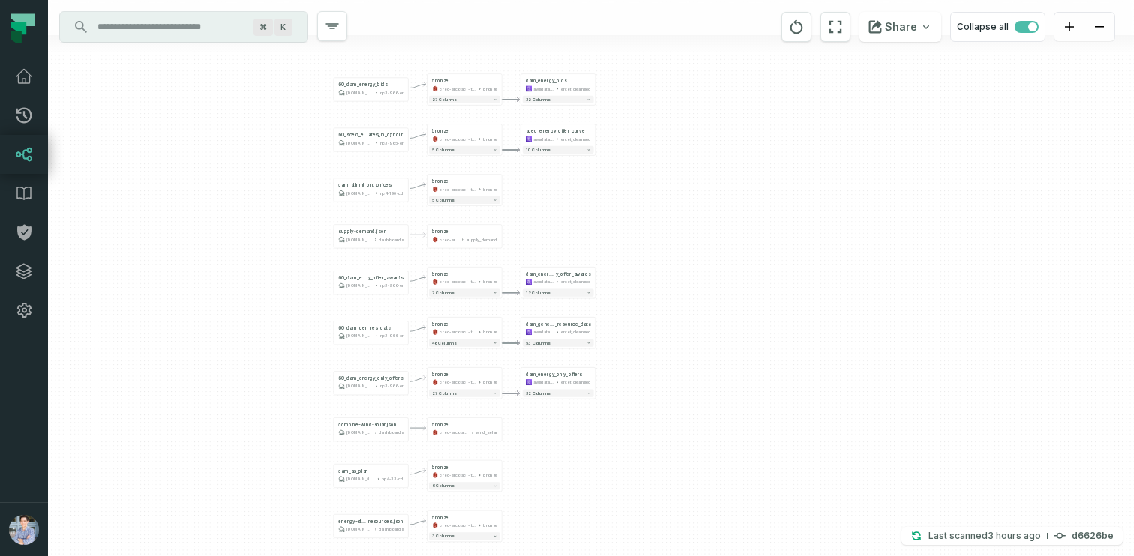
drag, startPoint x: 269, startPoint y: 304, endPoint x: 220, endPoint y: 290, distance: 51.3
click at [220, 290] on div "+ dam_energy_only_offers awsdatacatalog ercot_cleansed + 32 columns - bronze pr…" at bounding box center [591, 278] width 1086 height 556
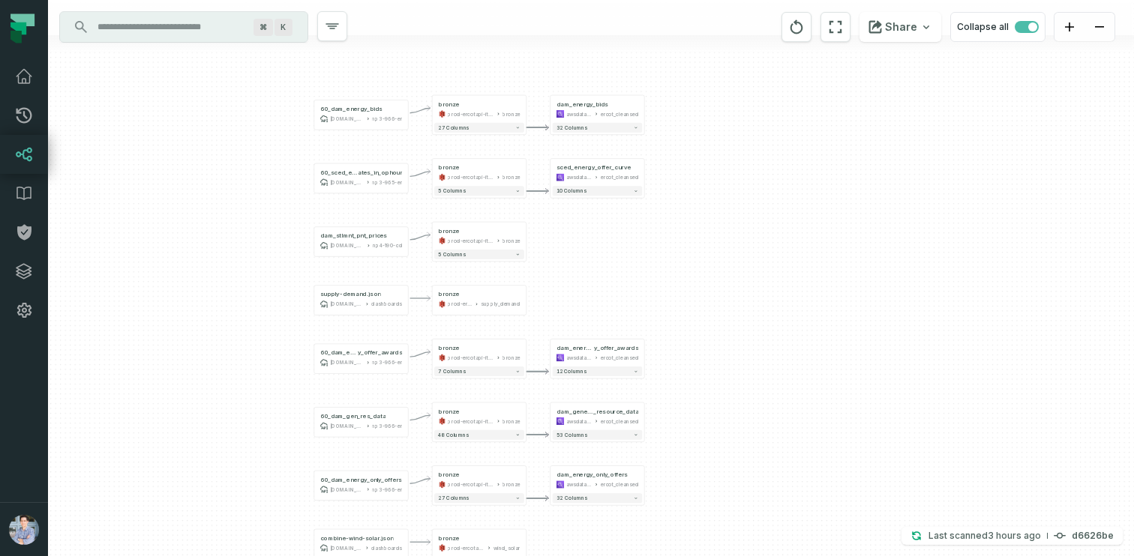
drag, startPoint x: 256, startPoint y: 213, endPoint x: 208, endPoint y: 291, distance: 91.6
click at [208, 291] on div "+ dam_energy_only_offers awsdatacatalog ercot_cleansed + 32 columns - bronze pr…" at bounding box center [591, 278] width 1086 height 556
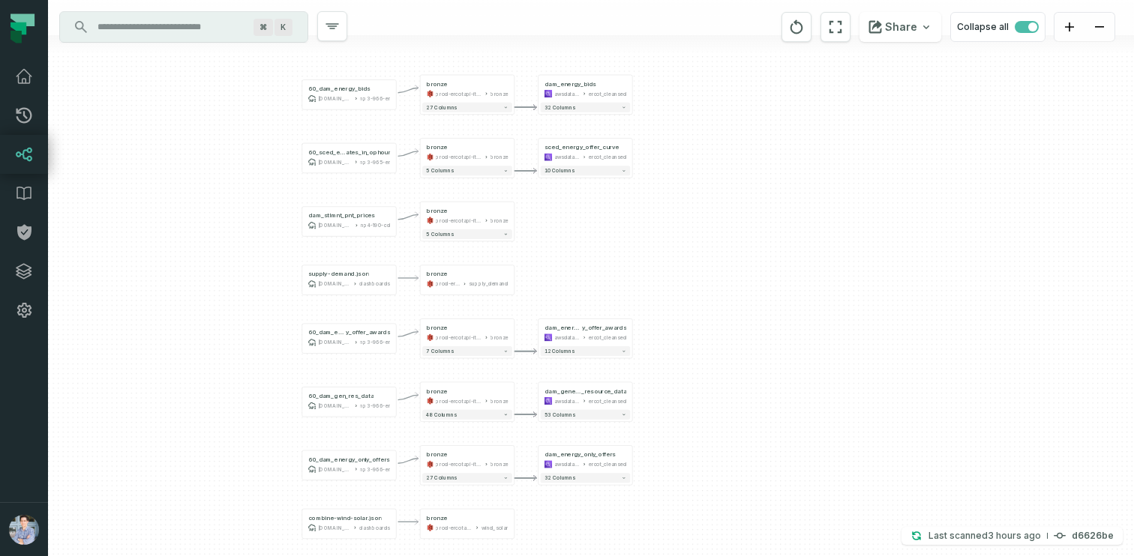
drag, startPoint x: 285, startPoint y: 333, endPoint x: 259, endPoint y: 299, distance: 42.8
click at [259, 299] on div "+ dam_energy_only_offers awsdatacatalog ercot_cleansed + 32 columns - bronze pr…" at bounding box center [591, 278] width 1086 height 556
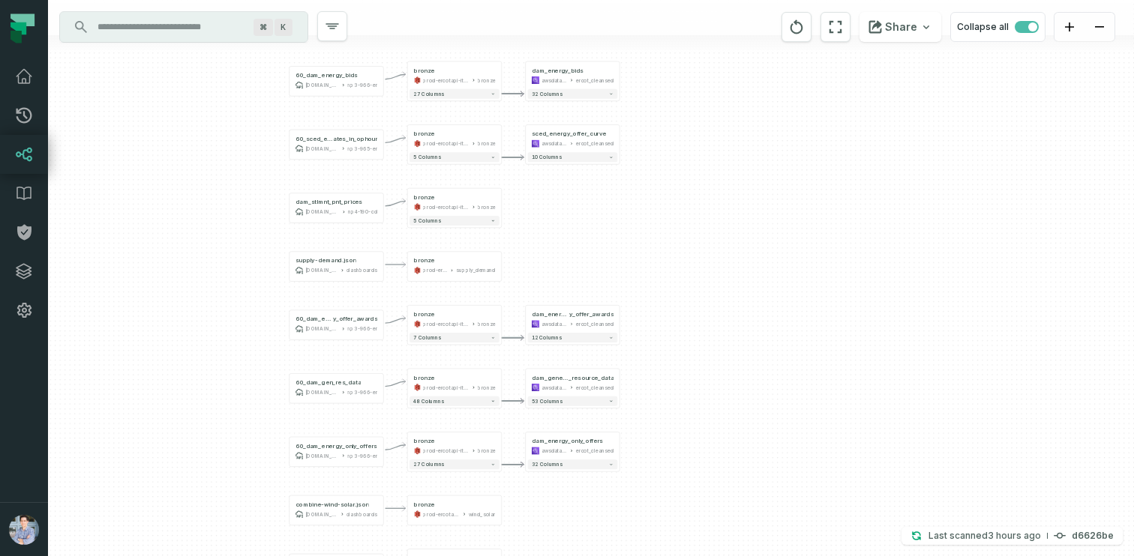
click at [658, 275] on div "+ dam_energy_only_offers awsdatacatalog ercot_cleansed + 32 columns - bronze pr…" at bounding box center [591, 278] width 1086 height 556
click at [198, 236] on div "+ dam_energy_only_offers awsdatacatalog ercot_cleansed + 32 columns - bronze pr…" at bounding box center [591, 278] width 1086 height 556
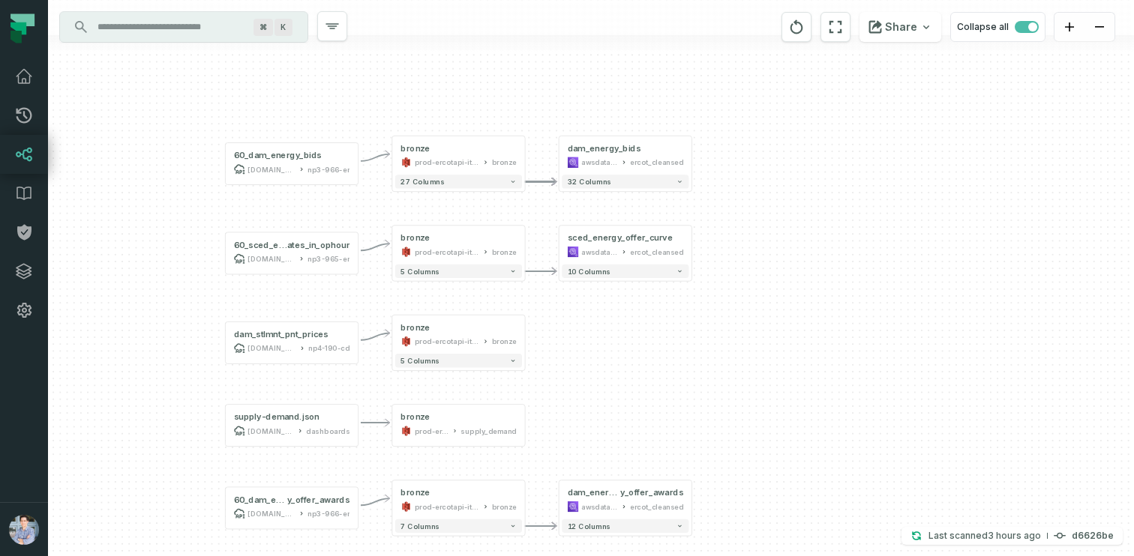
drag, startPoint x: 274, startPoint y: 177, endPoint x: 211, endPoint y: 340, distance: 175.2
click at [211, 340] on div "+ dam_energy_only_offers awsdatacatalog ercot_cleansed + 32 columns - bronze pr…" at bounding box center [591, 278] width 1086 height 556
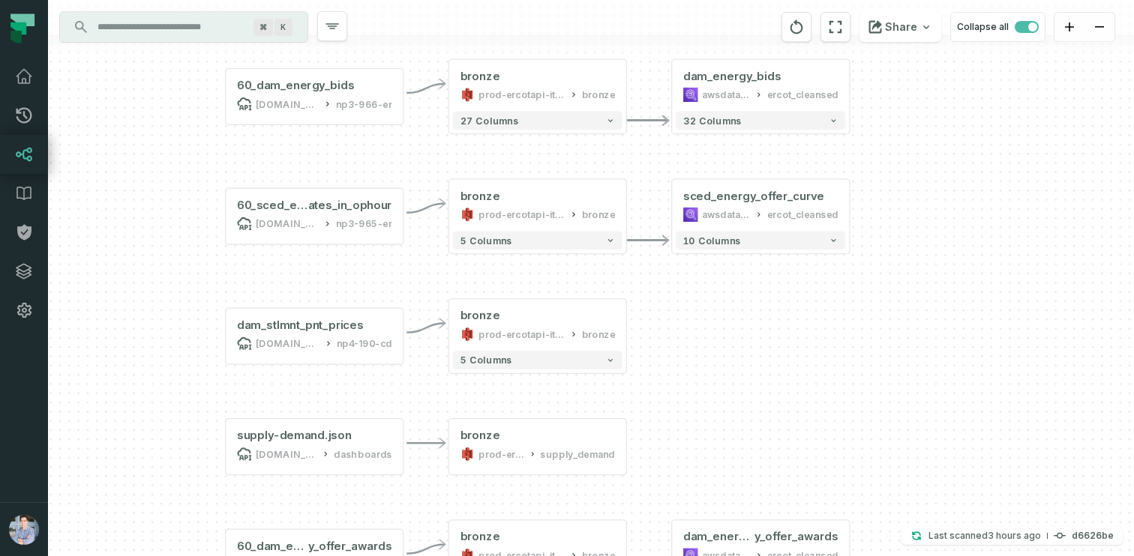
drag, startPoint x: 691, startPoint y: 340, endPoint x: 687, endPoint y: 332, distance: 9.1
click at [687, 332] on div "+ dam_energy_only_offers awsdatacatalog ercot_cleansed + 32 columns - bronze pr…" at bounding box center [591, 278] width 1086 height 556
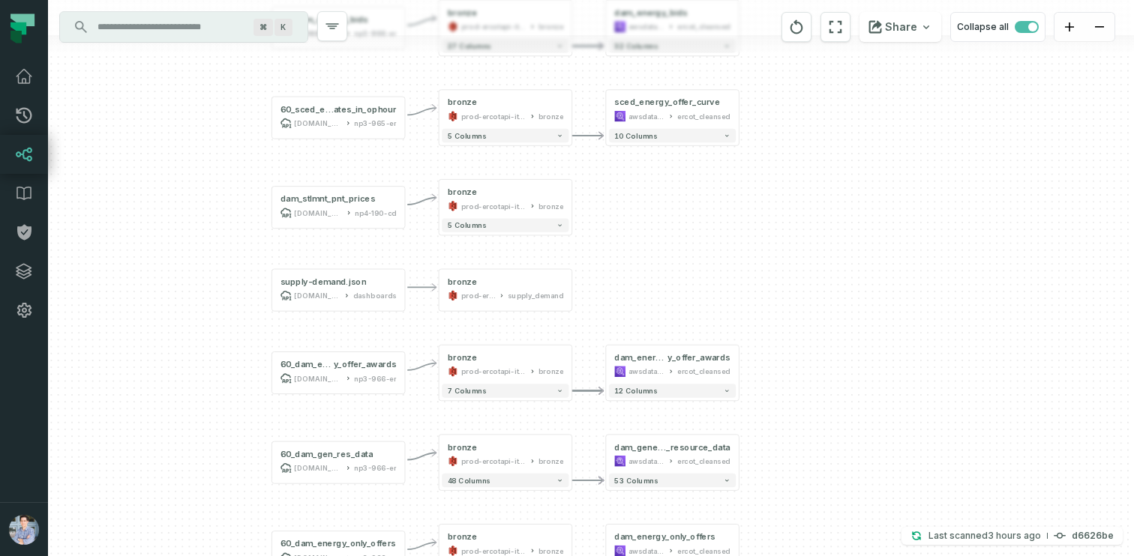
drag, startPoint x: 696, startPoint y: 420, endPoint x: 620, endPoint y: 202, distance: 230.3
click at [620, 202] on div "+ dam_energy_only_offers awsdatacatalog ercot_cleansed + 32 columns - bronze pr…" at bounding box center [591, 278] width 1086 height 556
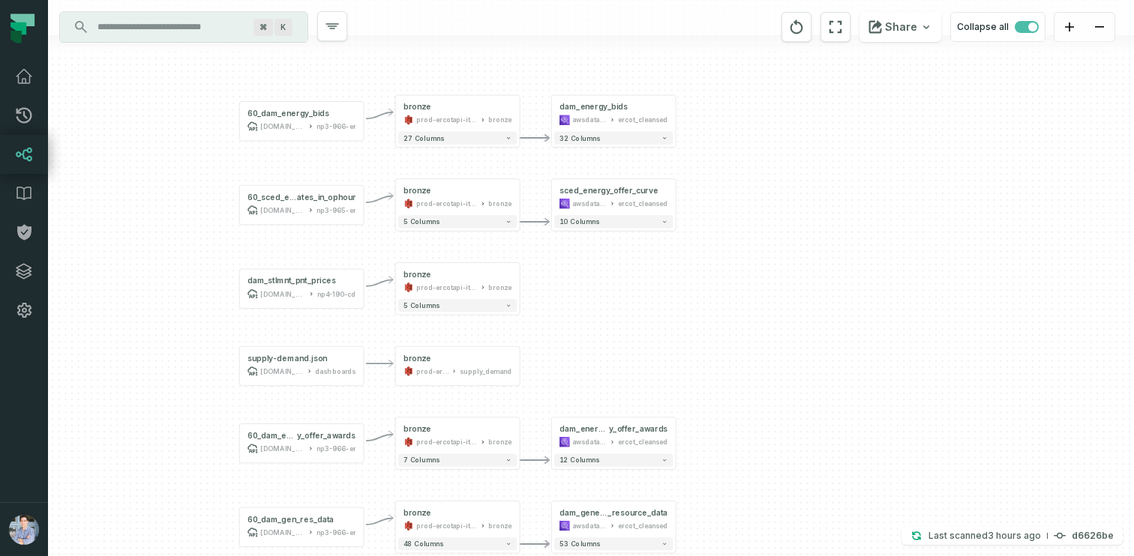
drag, startPoint x: 664, startPoint y: 169, endPoint x: 640, endPoint y: 330, distance: 162.4
click at [640, 330] on div "+ dam_energy_only_offers awsdatacatalog ercot_cleansed + 32 columns - bronze pr…" at bounding box center [591, 278] width 1086 height 556
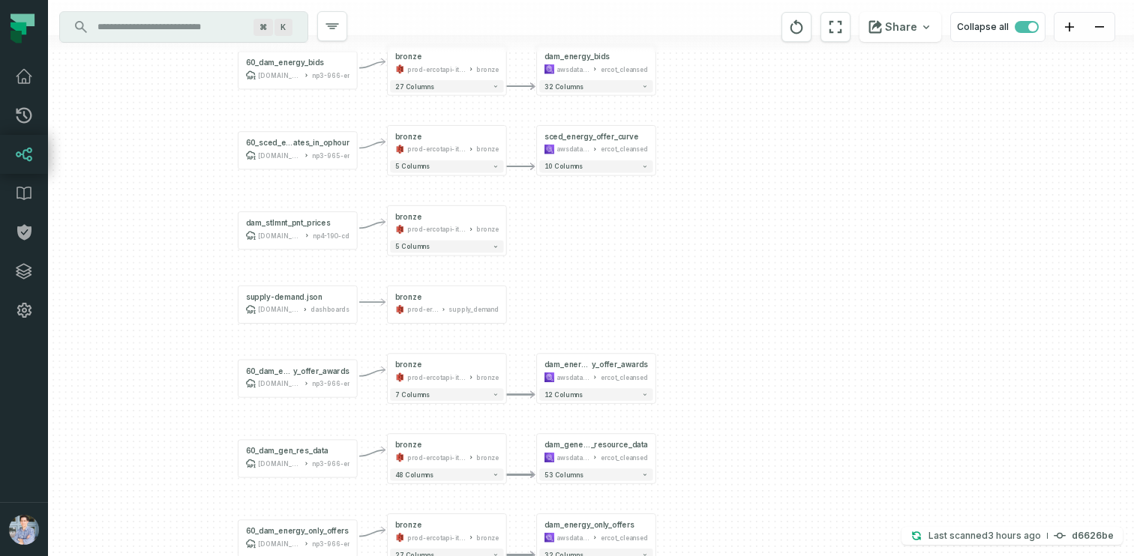
drag, startPoint x: 193, startPoint y: 388, endPoint x: 197, endPoint y: 304, distance: 84.9
click at [197, 303] on div "+ dam_energy_only_offers awsdatacatalog ercot_cleansed + 32 columns - bronze pr…" at bounding box center [591, 278] width 1086 height 556
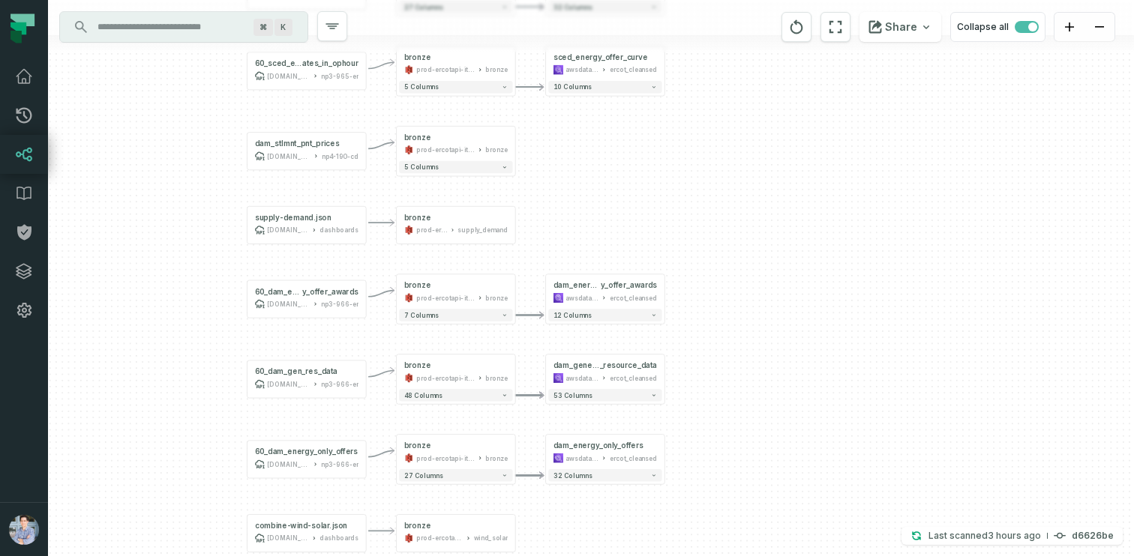
drag, startPoint x: 210, startPoint y: 363, endPoint x: 219, endPoint y: 283, distance: 80.0
click at [219, 283] on div "+ dam_energy_only_offers awsdatacatalog ercot_cleansed + 32 columns - bronze pr…" at bounding box center [591, 278] width 1086 height 556
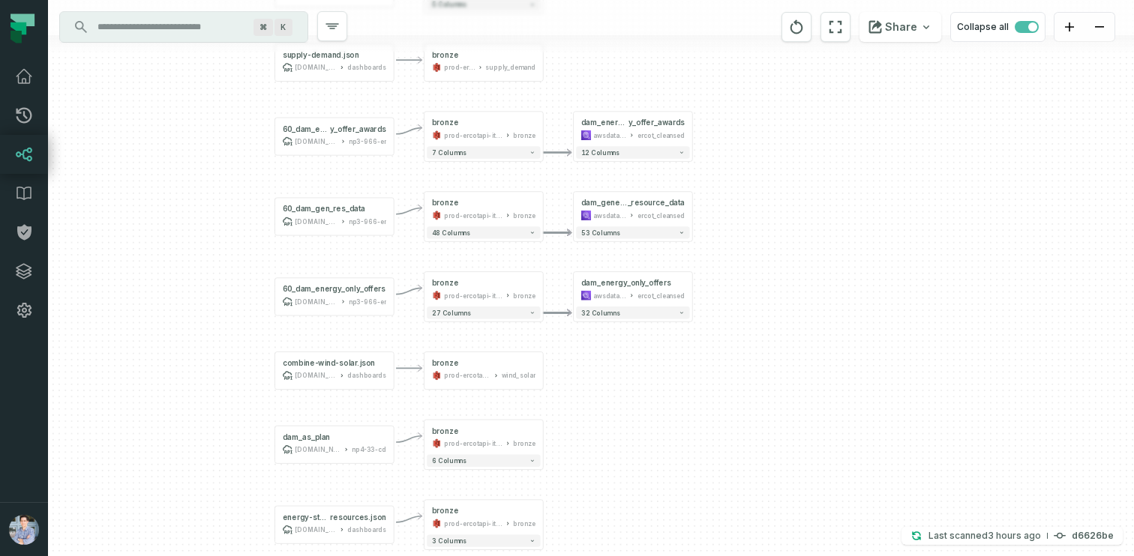
drag, startPoint x: 218, startPoint y: 373, endPoint x: 250, endPoint y: 202, distance: 174.0
click at [250, 202] on div "+ dam_energy_only_offers awsdatacatalog ercot_cleansed + 32 columns - bronze pr…" at bounding box center [591, 278] width 1086 height 556
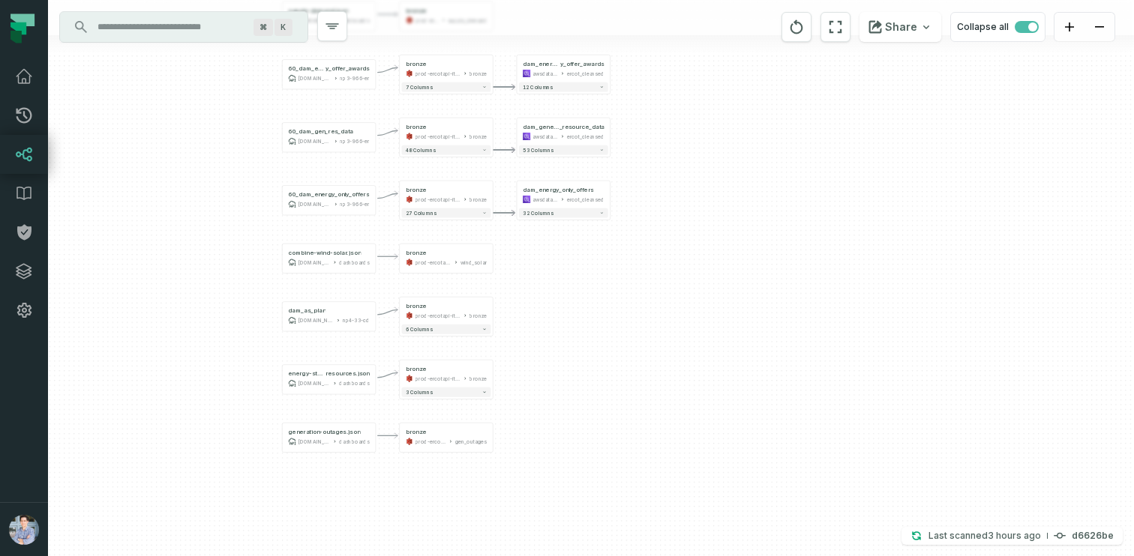
drag, startPoint x: 247, startPoint y: 276, endPoint x: 256, endPoint y: 206, distance: 70.3
click at [256, 206] on div "+ dam_energy_only_offers awsdatacatalog ercot_cleansed + 32 columns - bronze pr…" at bounding box center [591, 278] width 1086 height 556
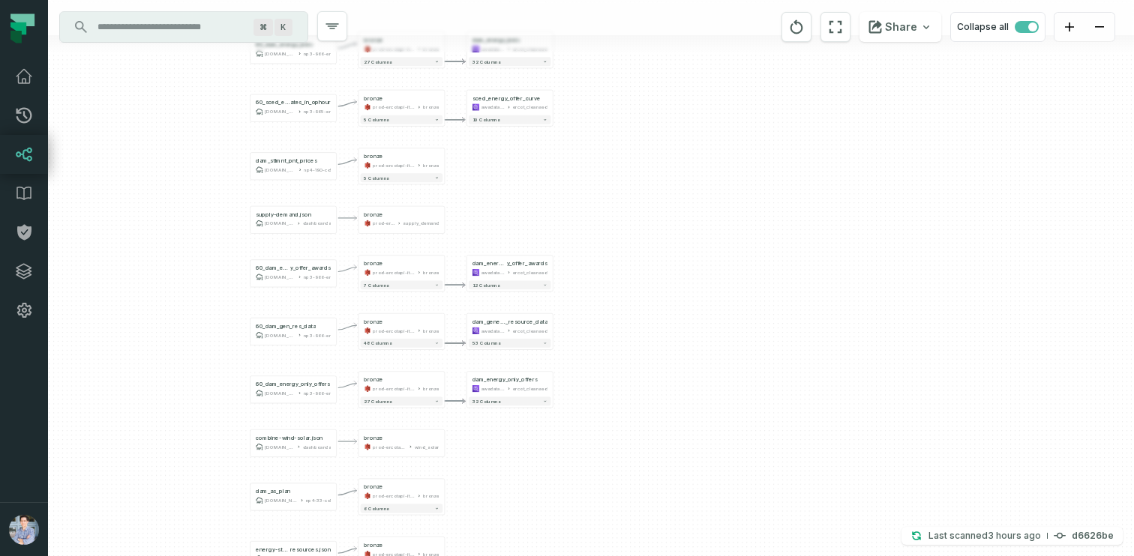
drag, startPoint x: 269, startPoint y: 113, endPoint x: 240, endPoint y: 310, distance: 198.6
click at [240, 310] on div "+ dam_energy_only_offers awsdatacatalog ercot_cleansed + 32 columns - bronze pr…" at bounding box center [591, 278] width 1086 height 556
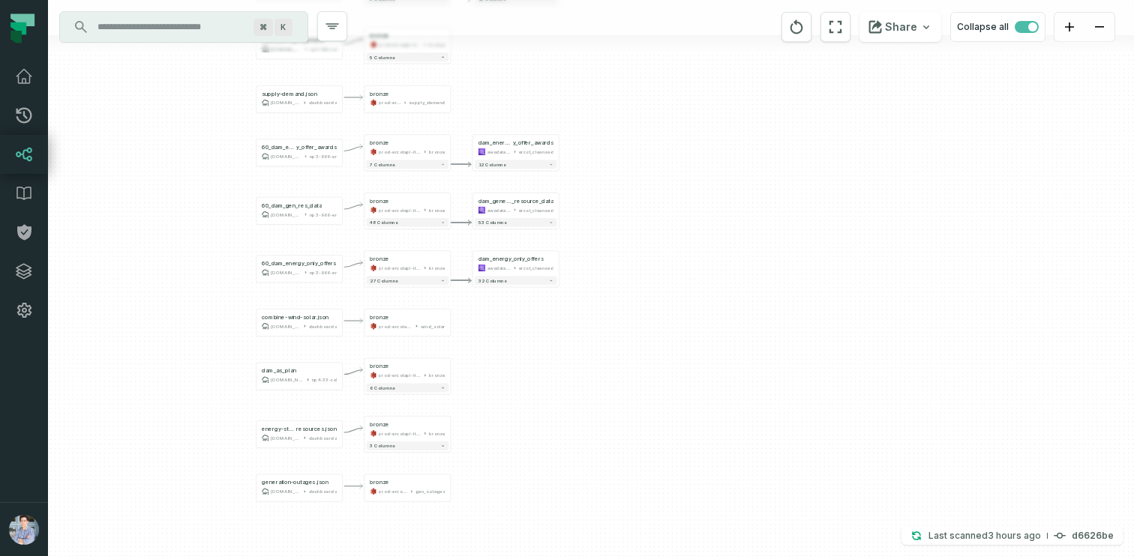
drag, startPoint x: 186, startPoint y: 295, endPoint x: 191, endPoint y: 166, distance: 128.3
click at [191, 166] on div "+ dam_energy_only_offers awsdatacatalog ercot_cleansed + 32 columns - bronze pr…" at bounding box center [591, 278] width 1086 height 556
click at [13, 505] on button "[PERSON_NAME] (Liberty Energy) [EMAIL_ADDRESS][DOMAIN_NAME]" at bounding box center [24, 529] width 48 height 54
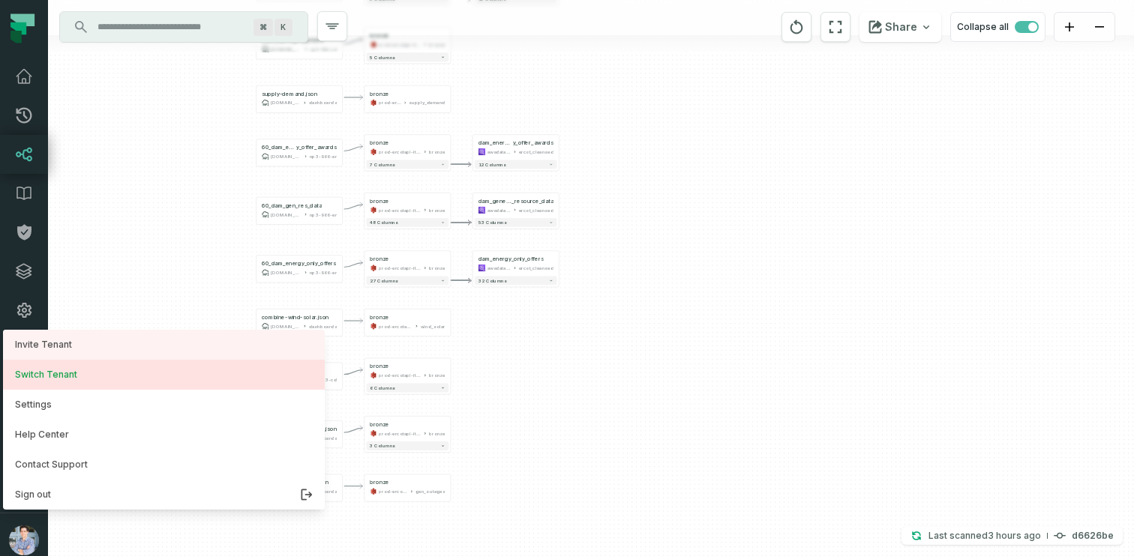
click at [65, 378] on button "Switch Tenant" at bounding box center [164, 375] width 322 height 30
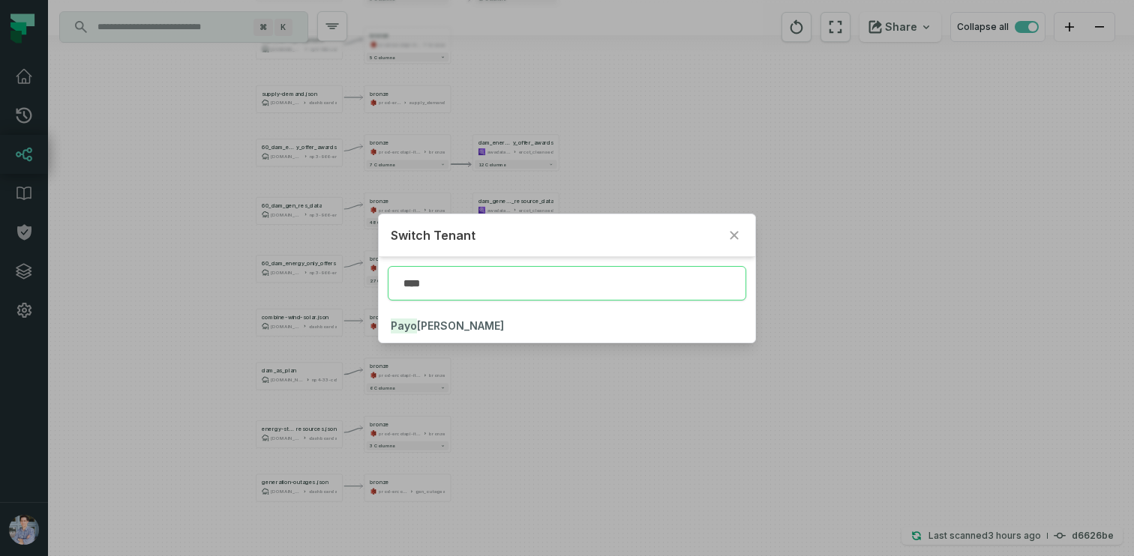
type input "*****"
click at [413, 324] on mark "Payon" at bounding box center [407, 326] width 33 height 15
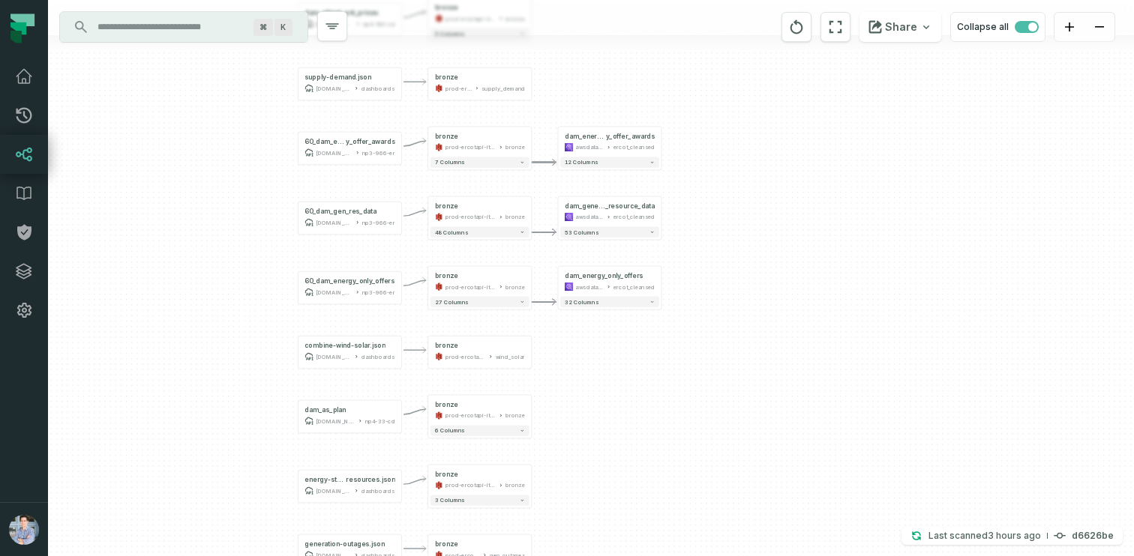
drag, startPoint x: 565, startPoint y: 217, endPoint x: 678, endPoint y: 217, distance: 113.2
click at [678, 217] on div "+ dam_energy_only_offers awsdatacatalog ercot_cleansed + 32 columns - bronze pr…" at bounding box center [591, 278] width 1086 height 556
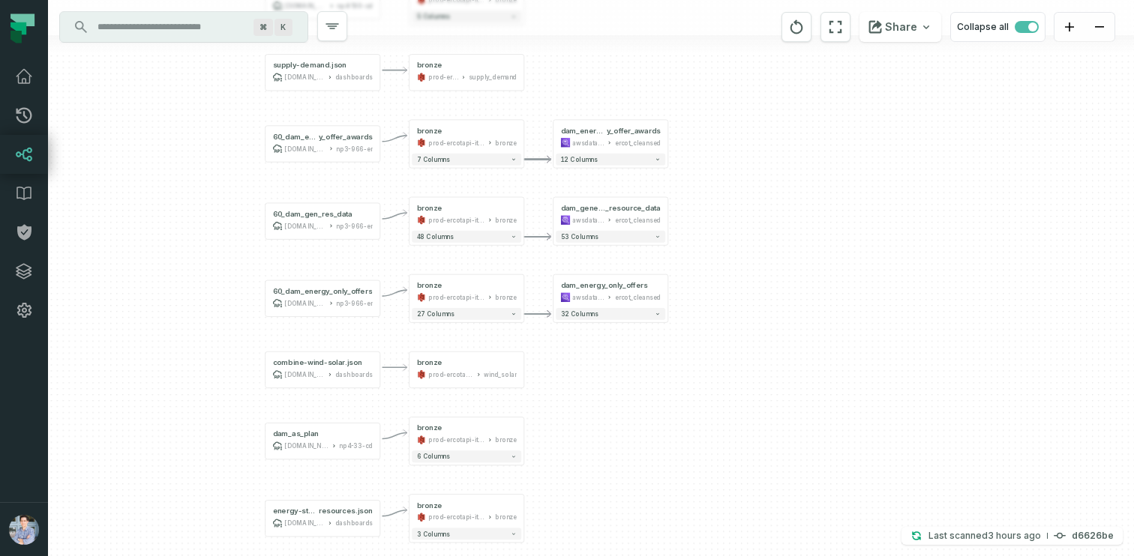
drag, startPoint x: 529, startPoint y: 178, endPoint x: 537, endPoint y: 182, distance: 9.1
click at [537, 182] on div "+ dam_energy_only_offers awsdatacatalog ercot_cleansed + 32 columns - bronze pr…" at bounding box center [591, 278] width 1086 height 556
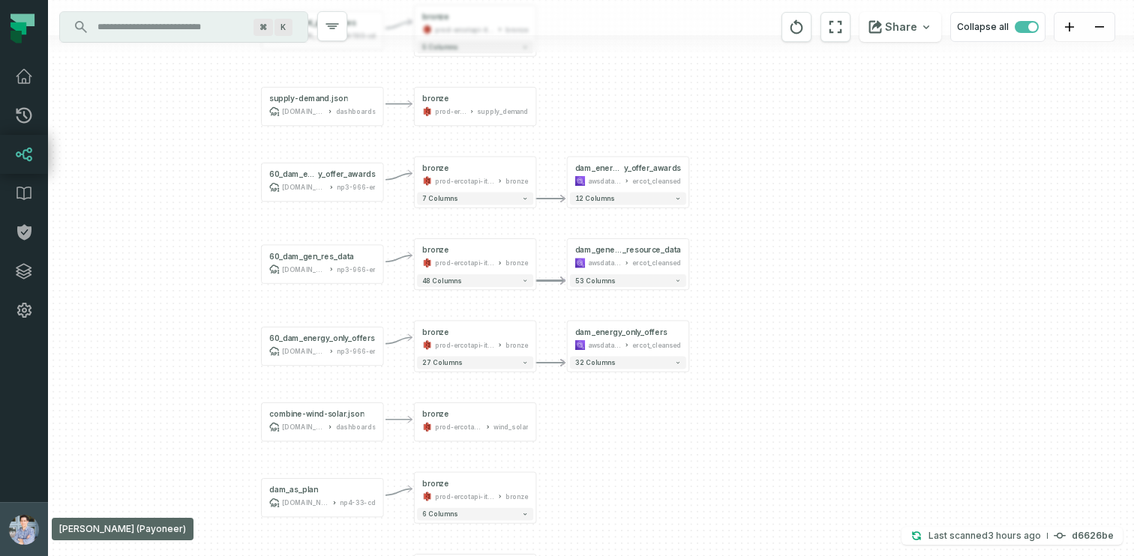
click at [12, 510] on button "[PERSON_NAME] (Payoneer) [EMAIL_ADDRESS][DOMAIN_NAME]" at bounding box center [24, 529] width 48 height 54
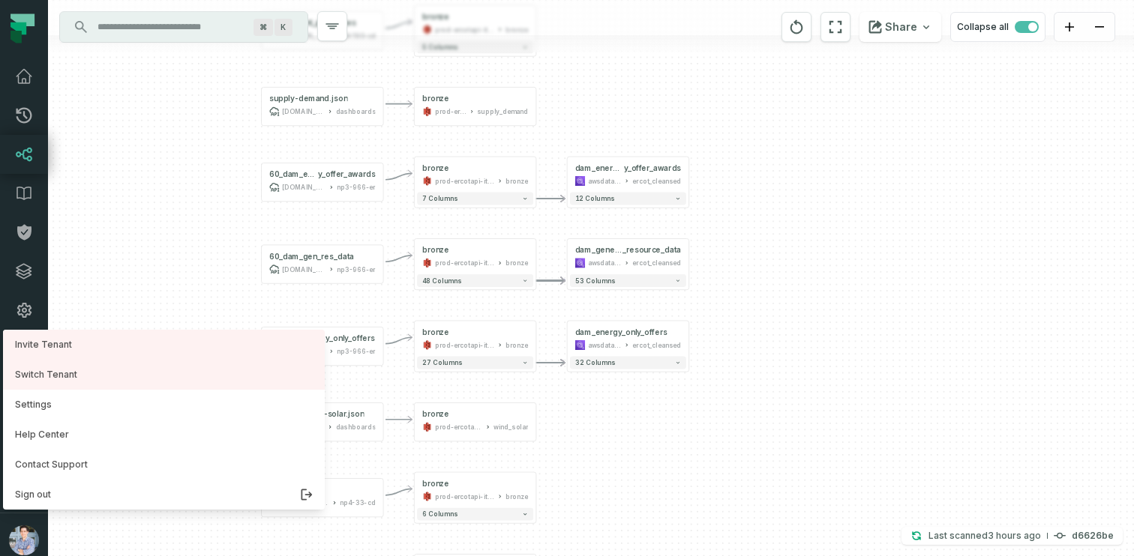
click at [157, 235] on div "+ dam_energy_only_offers awsdatacatalog ercot_cleansed + 32 columns - bronze pr…" at bounding box center [591, 278] width 1086 height 556
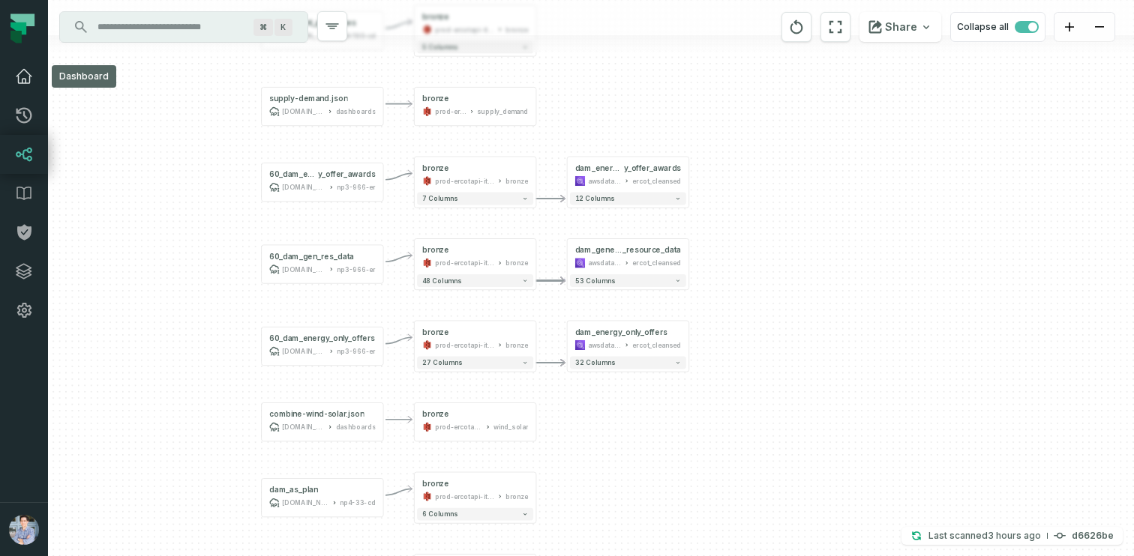
click at [19, 70] on icon at bounding box center [24, 76] width 18 height 18
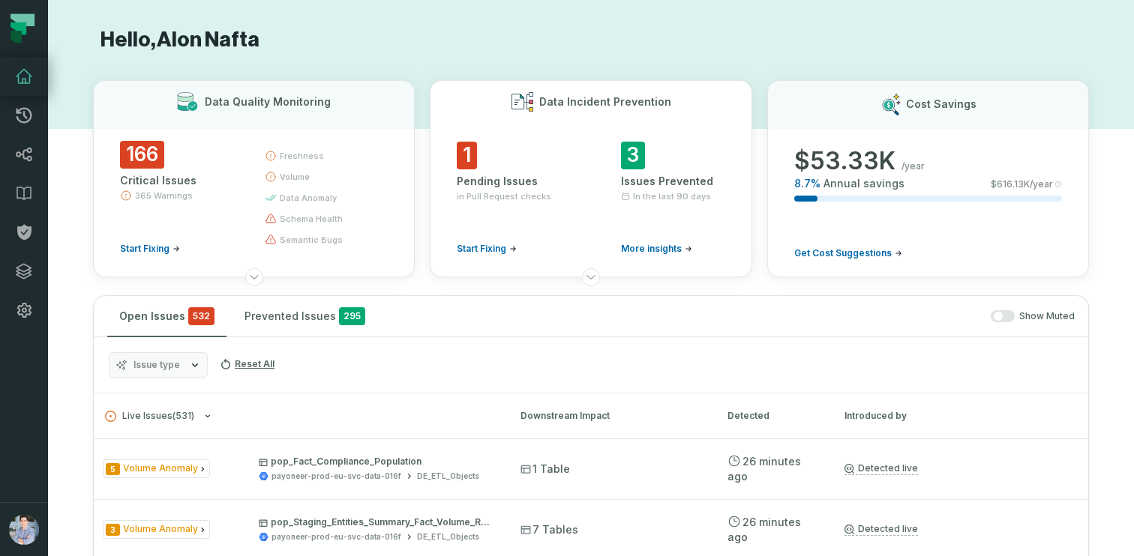
click at [479, 159] on div "1 Pending Issues in Pull Request checks Start Fixing" at bounding box center [509, 198] width 104 height 113
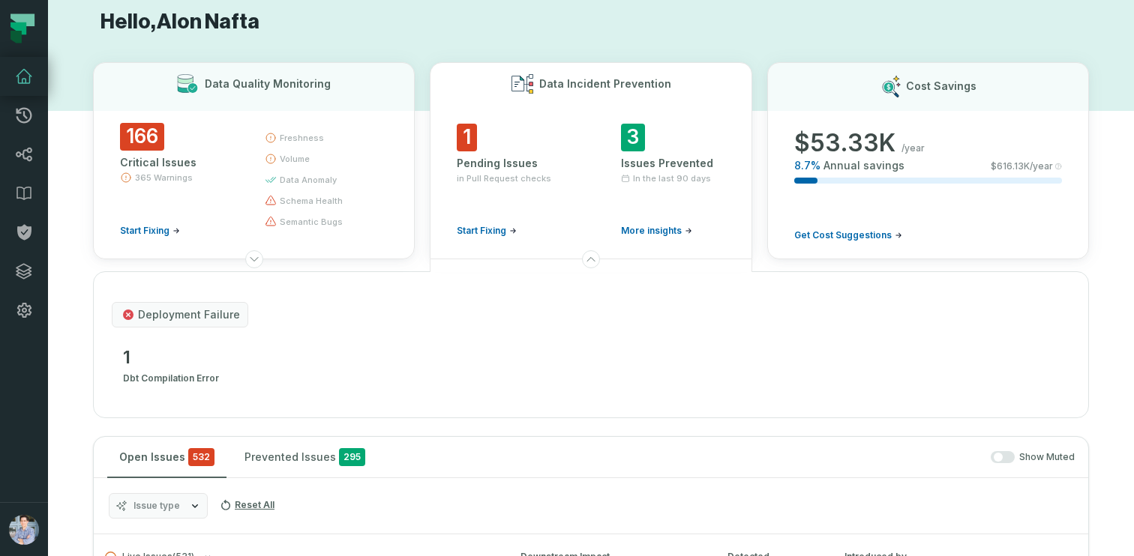
scroll to position [16, 0]
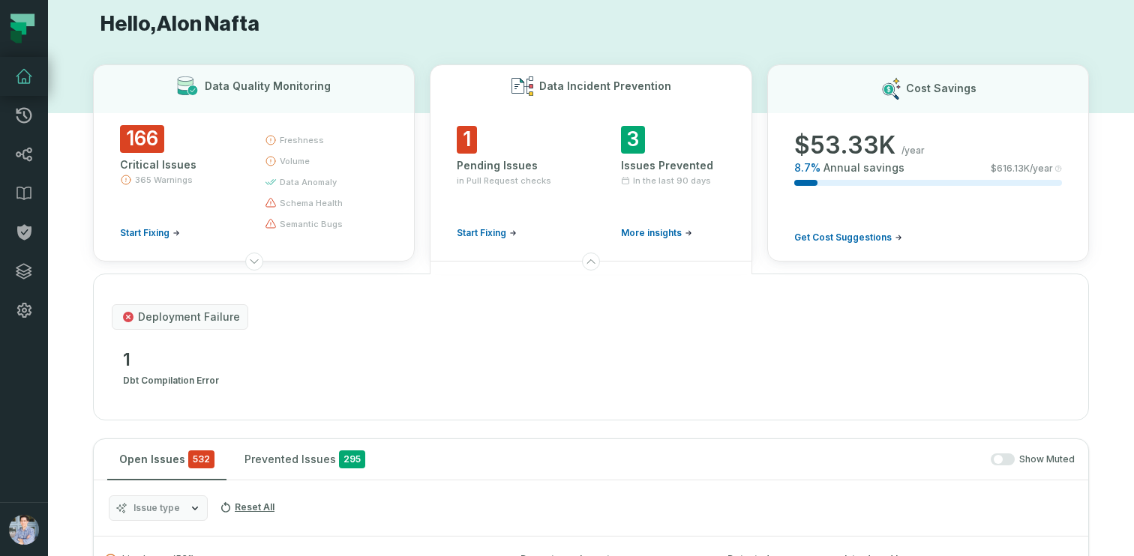
click at [644, 163] on div "Issues Prevented" at bounding box center [673, 165] width 104 height 15
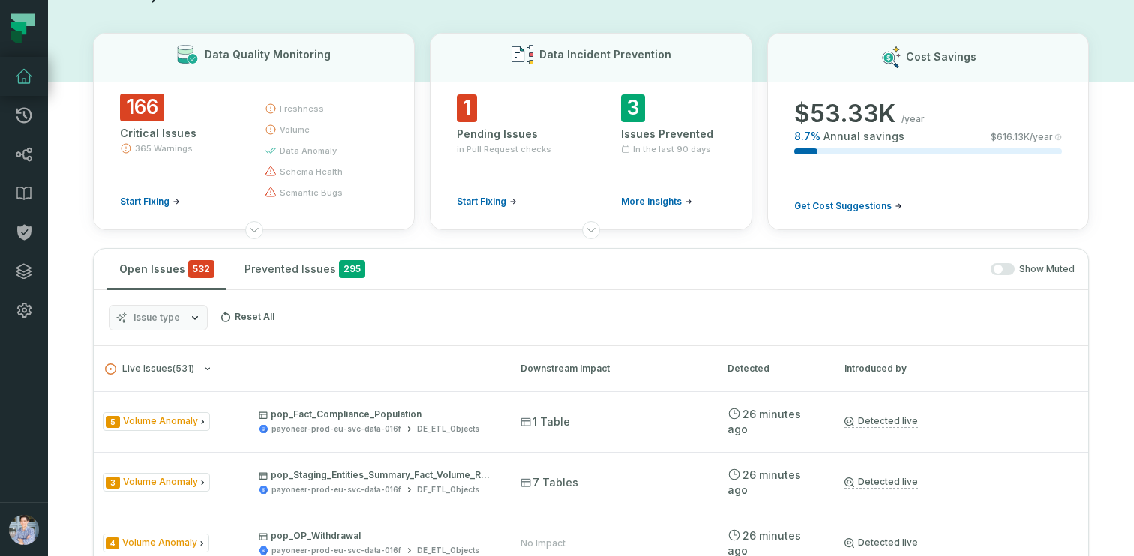
scroll to position [0, 0]
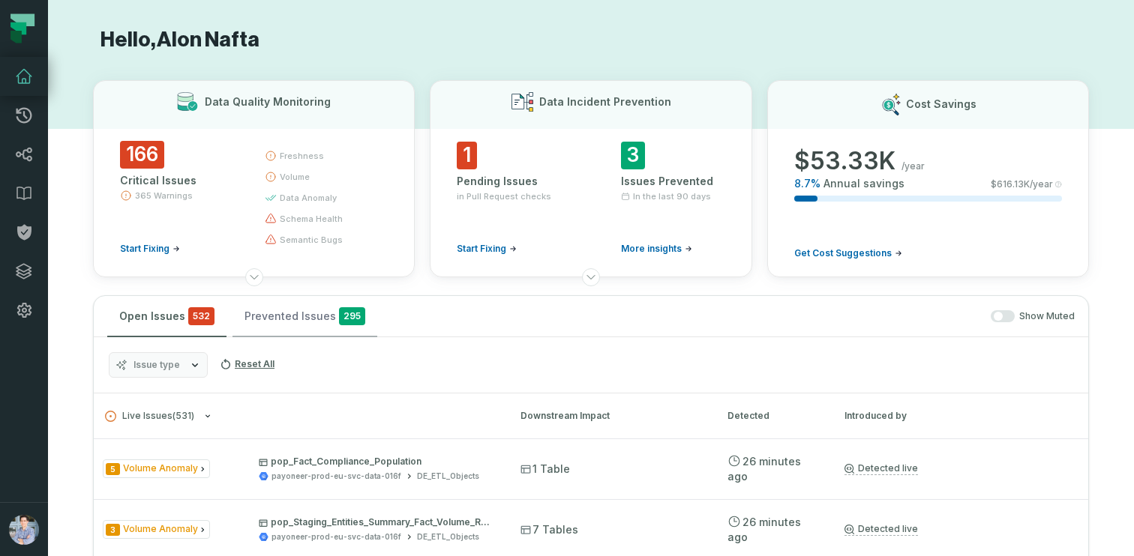
click at [339, 310] on span "295" at bounding box center [352, 316] width 26 height 18
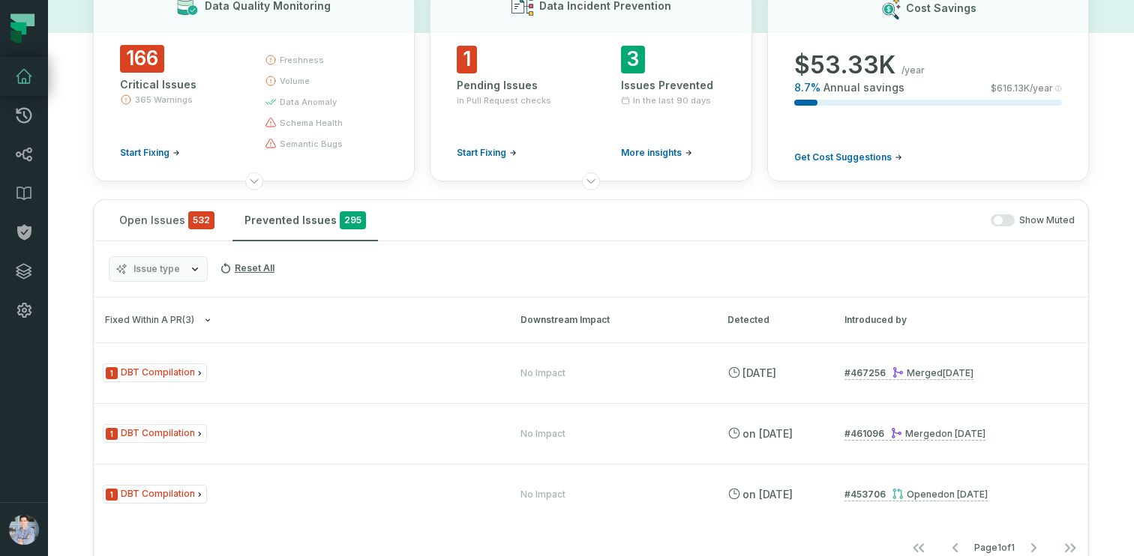
scroll to position [94, 0]
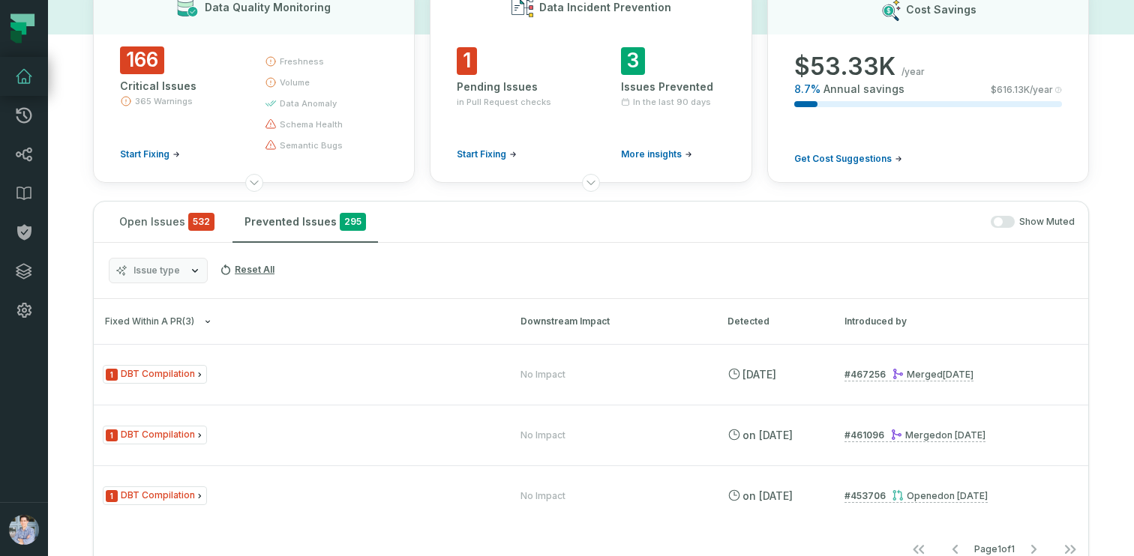
click at [470, 83] on div "Pending Issues" at bounding box center [509, 86] width 104 height 15
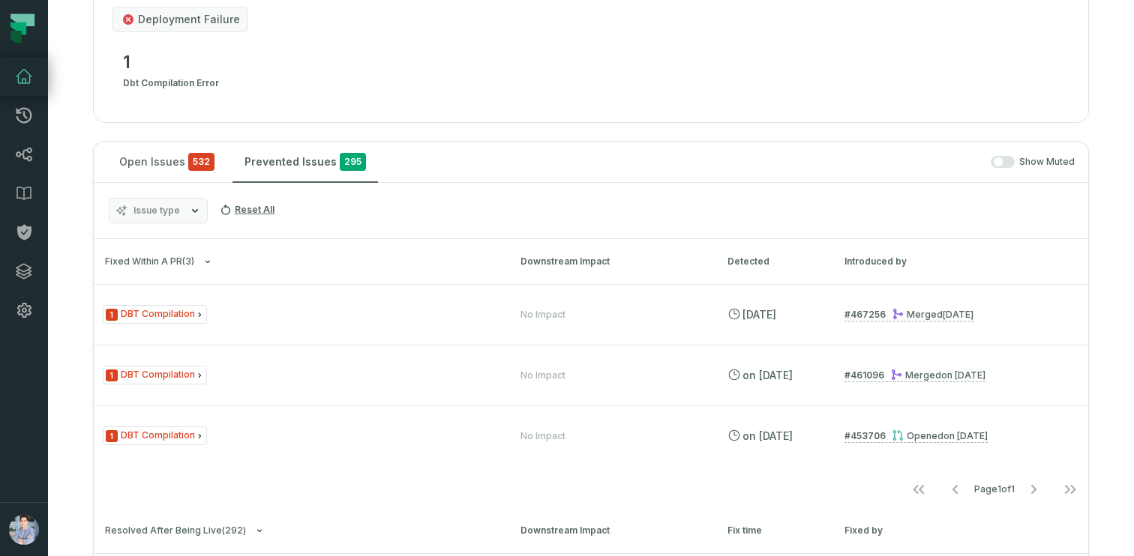
scroll to position [315, 0]
click at [197, 170] on button "Open Issues 532" at bounding box center [166, 160] width 119 height 40
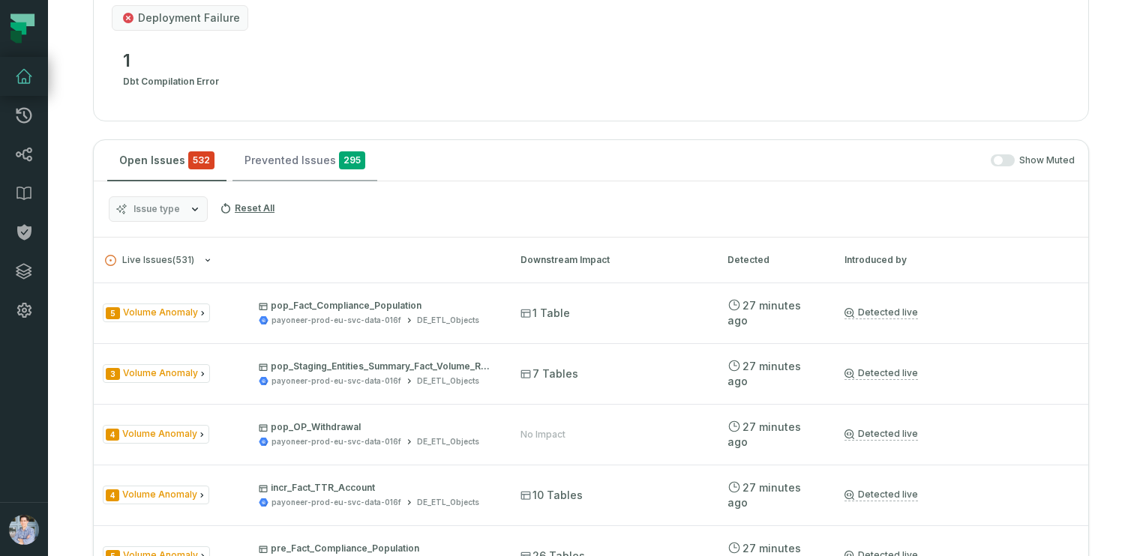
click at [259, 176] on button "Prevented Issues 295" at bounding box center [304, 160] width 145 height 40
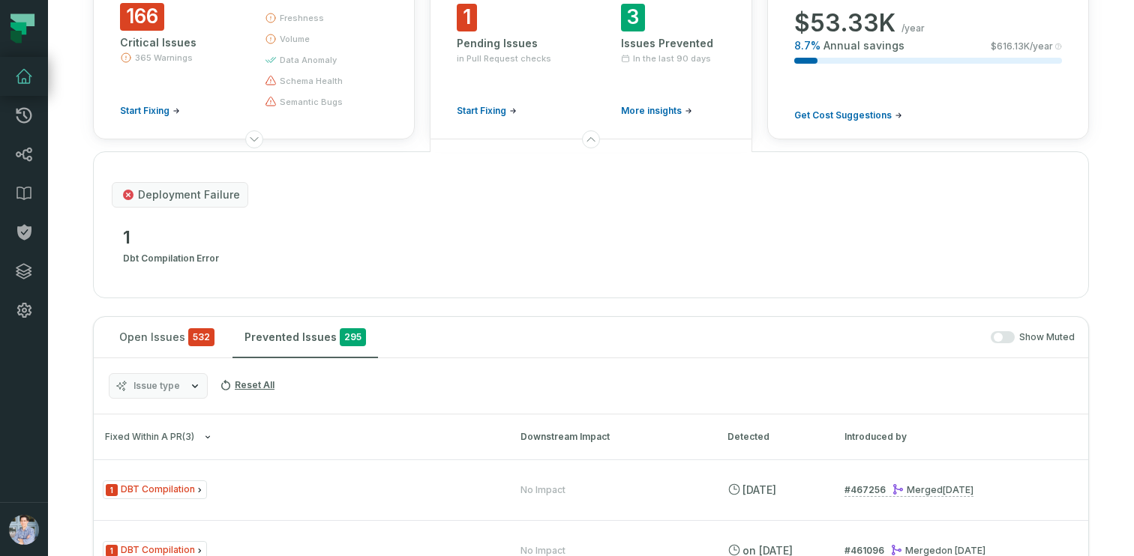
scroll to position [114, 0]
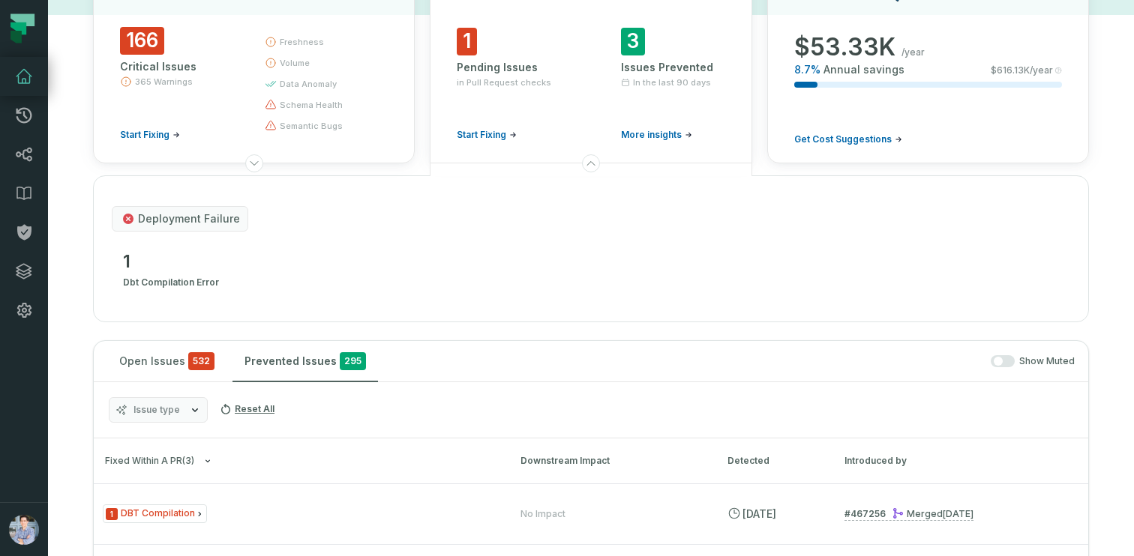
click at [476, 235] on div "deployment failure 1 dbt compilation error" at bounding box center [591, 248] width 996 height 147
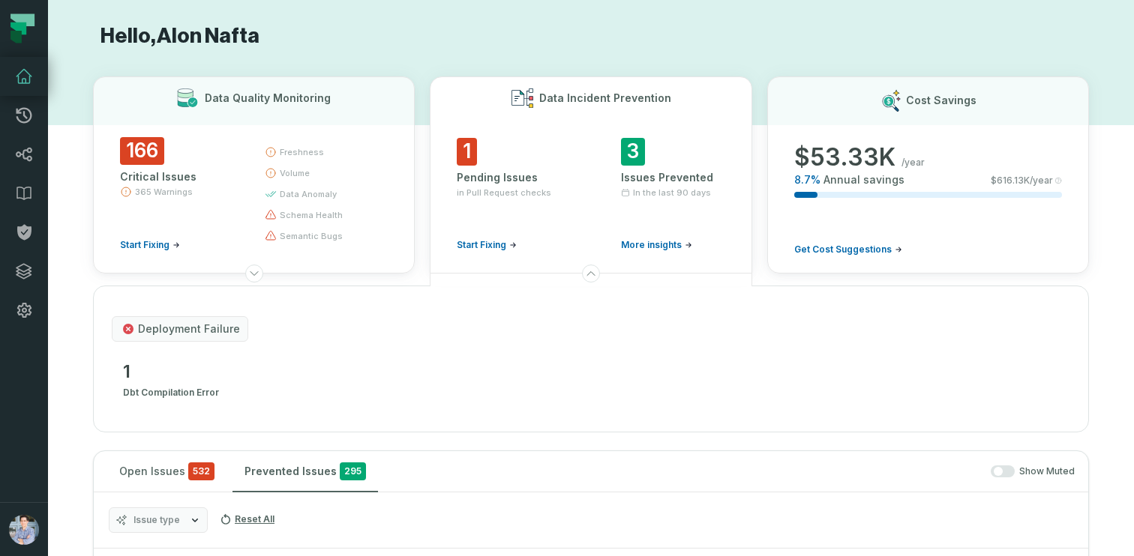
scroll to position [0, 0]
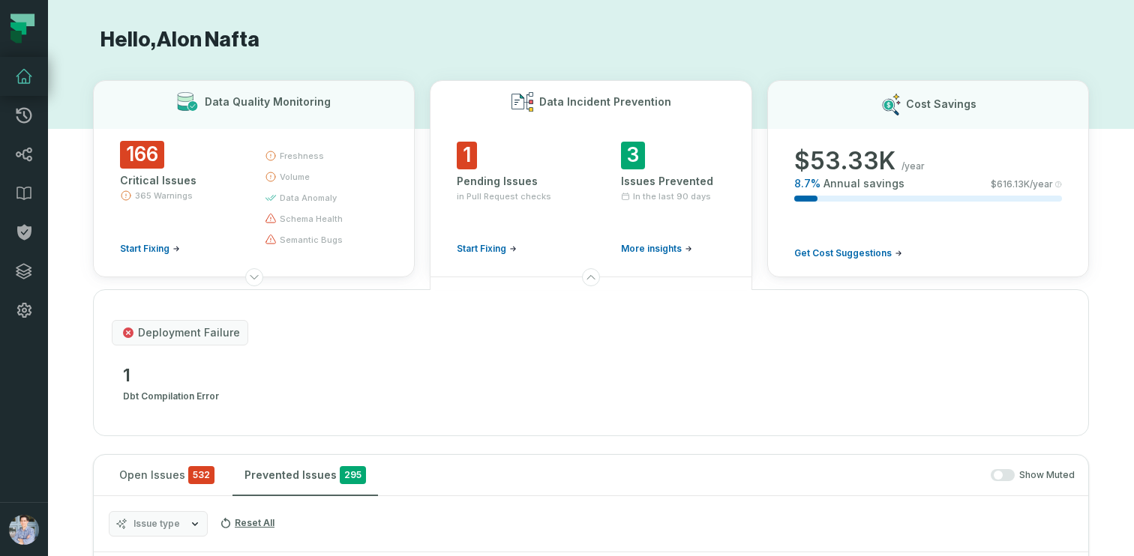
click at [765, 307] on div "deployment failure 1 dbt compilation error" at bounding box center [591, 362] width 996 height 147
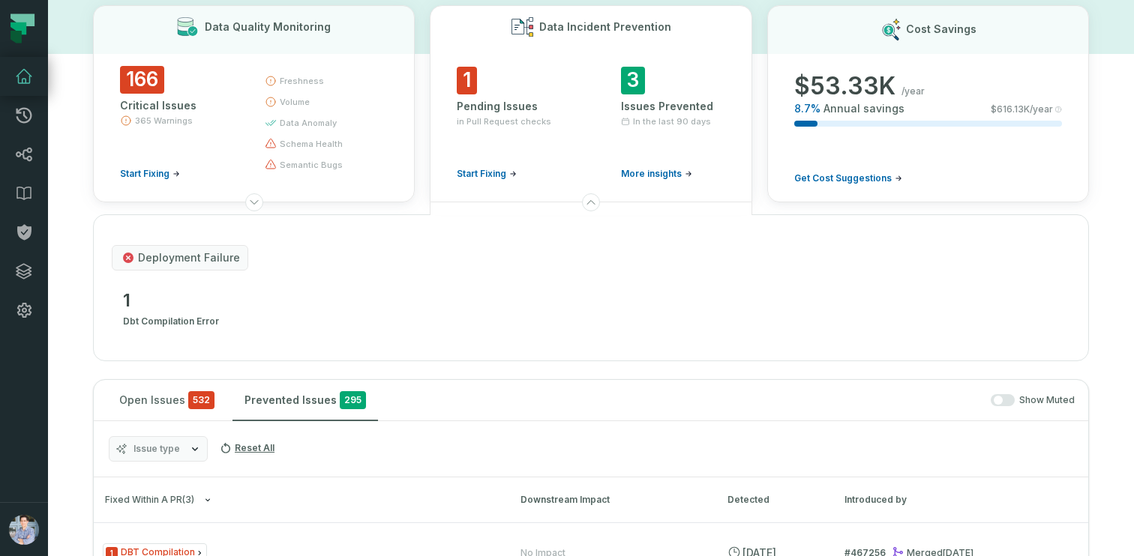
scroll to position [72, 0]
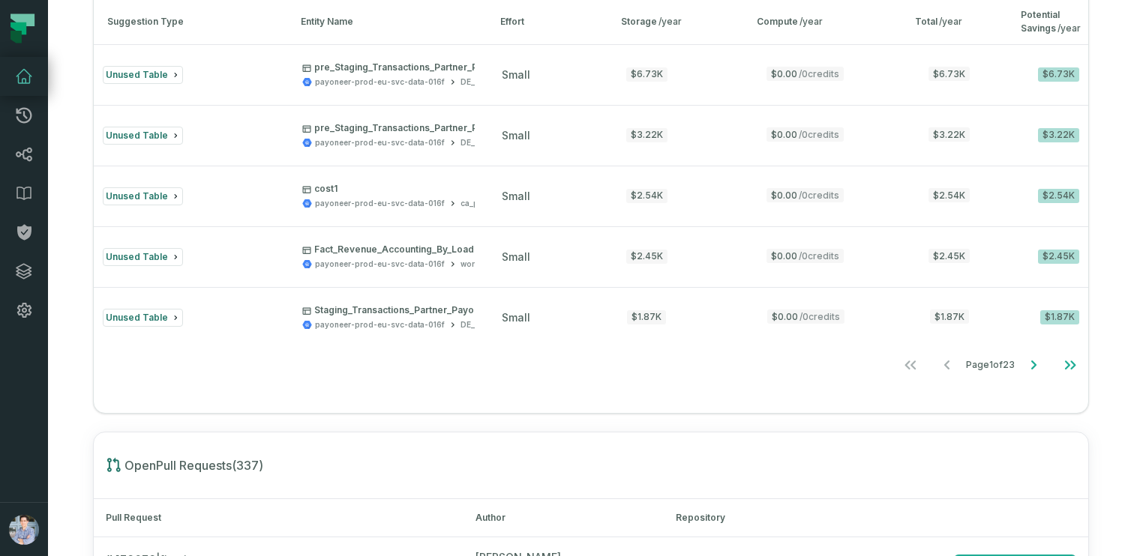
scroll to position [1339, 0]
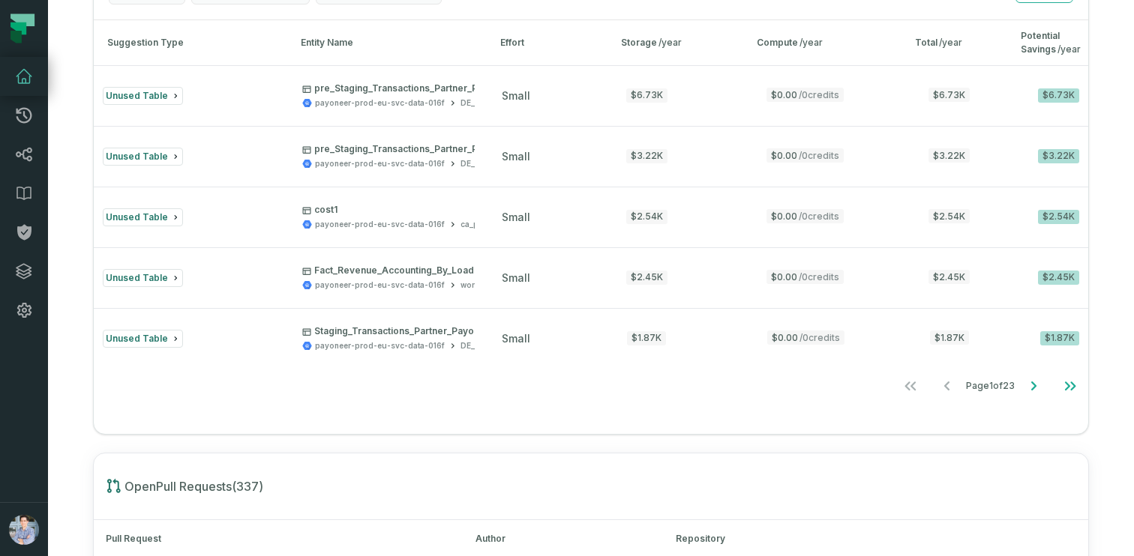
click at [299, 434] on div "Cost Suggestions 112 Show Muted Effort Savings Range Suggestion type Reset All …" at bounding box center [591, 178] width 996 height 513
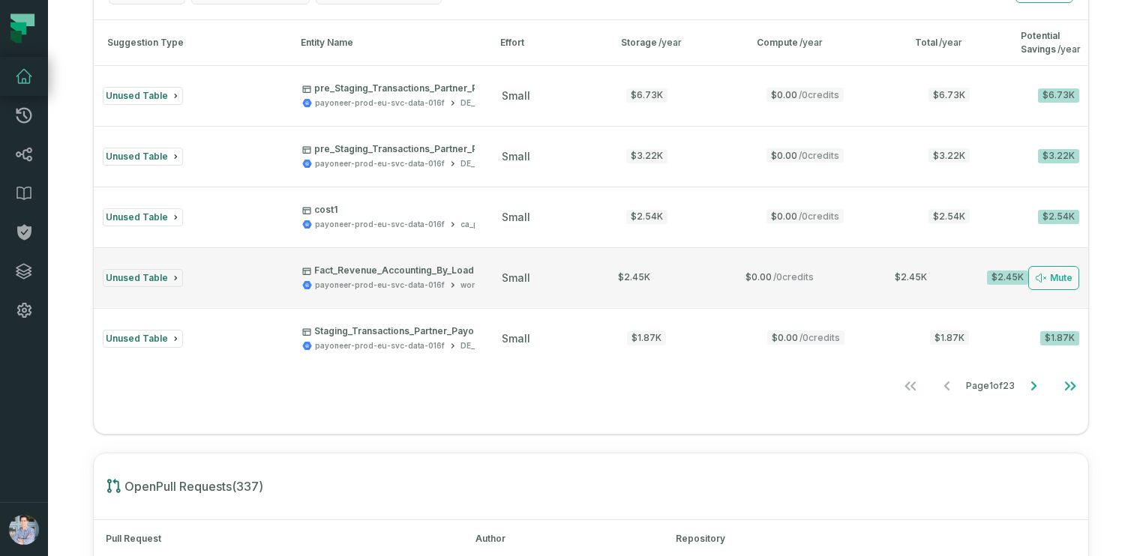
click at [391, 283] on div "payoneer-prod-eu-svc-data-016f" at bounding box center [380, 285] width 130 height 11
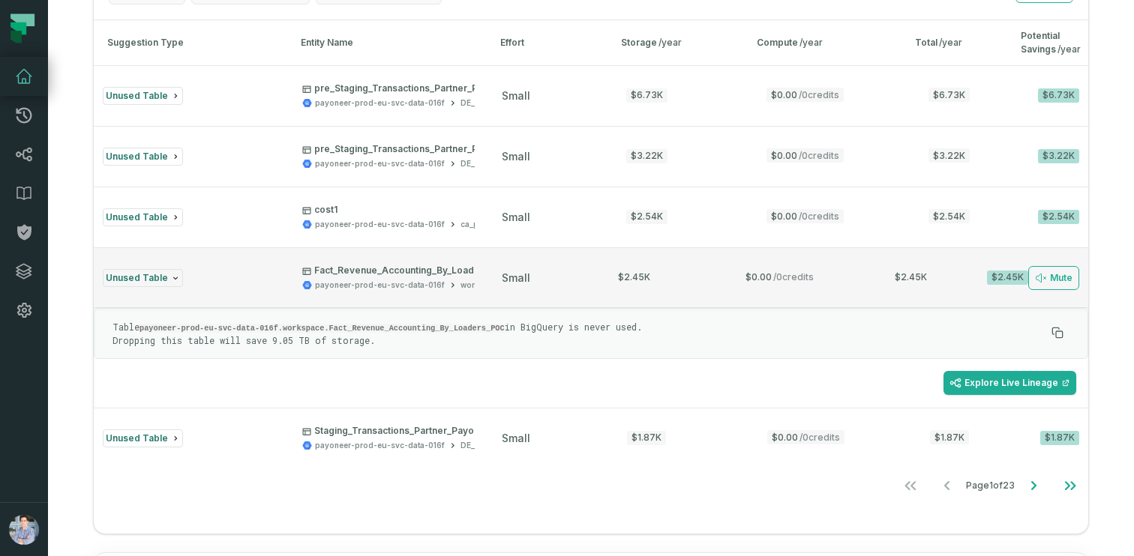
click at [939, 284] on button "Unused Table Fact_Revenue_Accounting_By_Loaders_POC payoneer-prod-eu-svc-data-0…" at bounding box center [591, 277] width 994 height 60
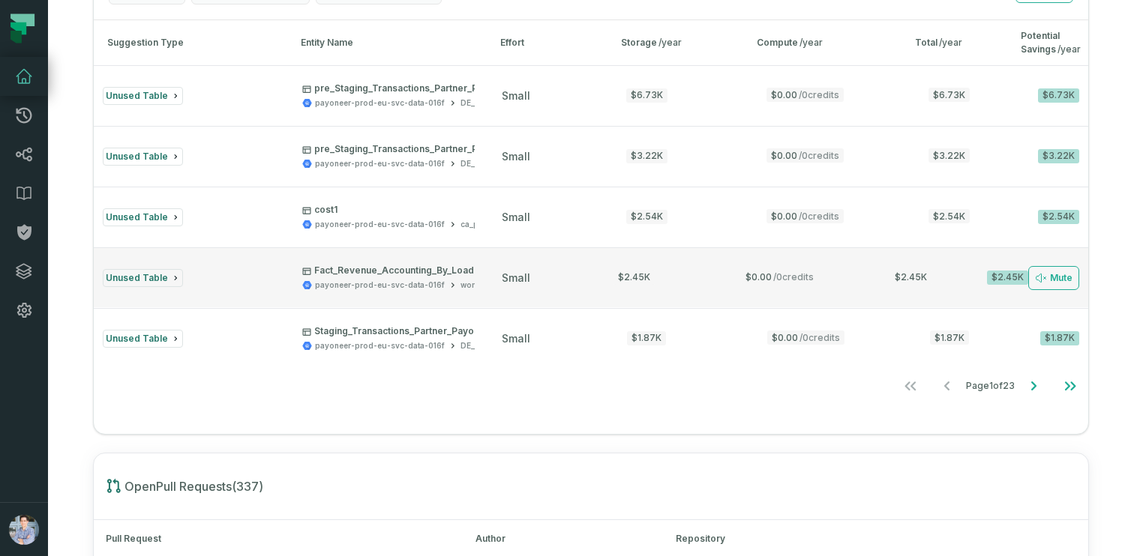
click at [1003, 277] on div "$2.45K" at bounding box center [1007, 278] width 41 height 14
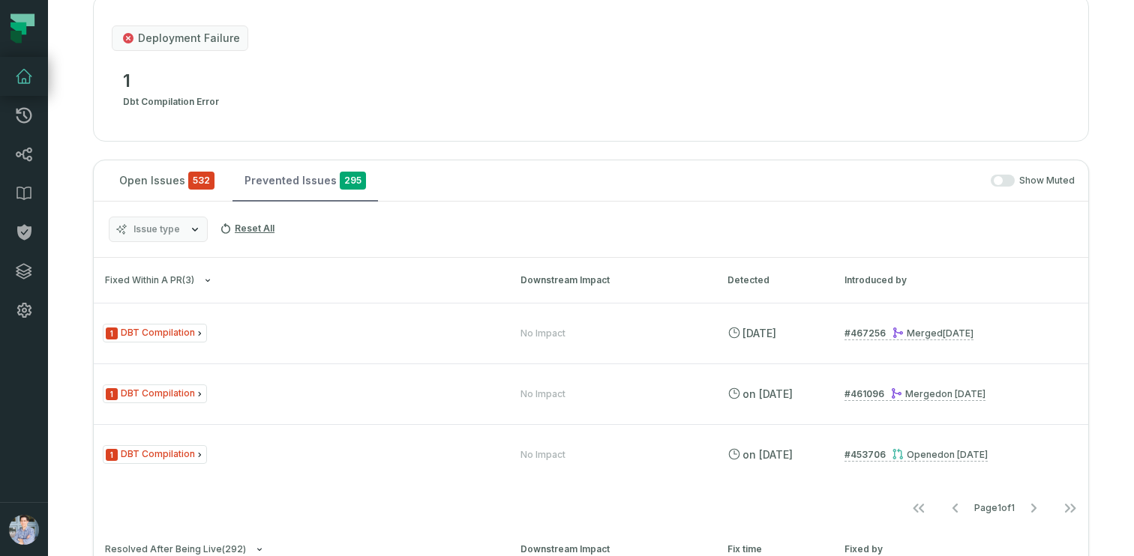
scroll to position [277, 0]
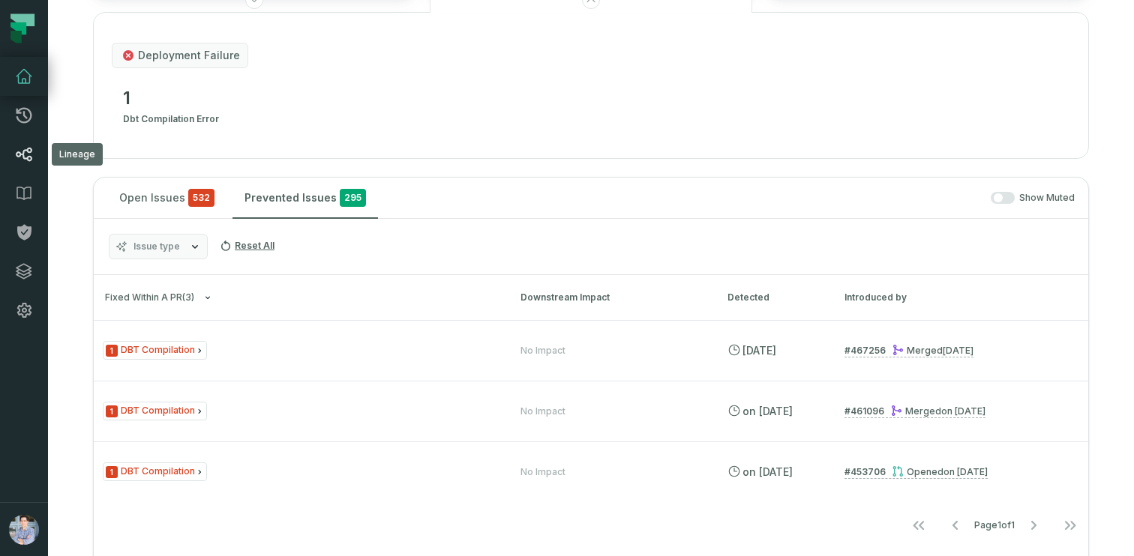
click at [42, 156] on link "Lineage" at bounding box center [24, 154] width 48 height 39
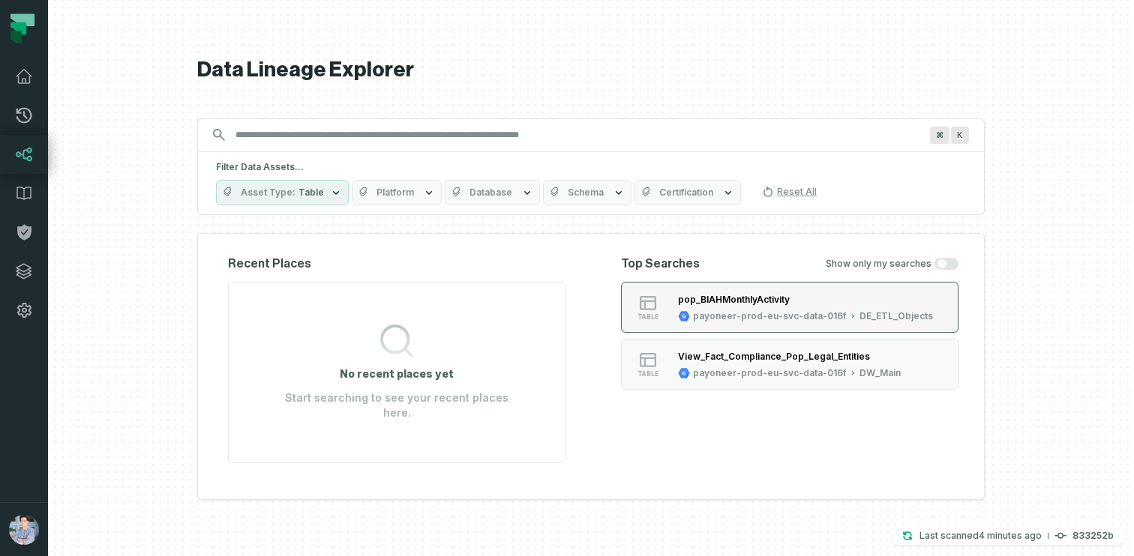
click at [740, 305] on div "pop_BIAHMonthlyActivity" at bounding box center [734, 299] width 112 height 11
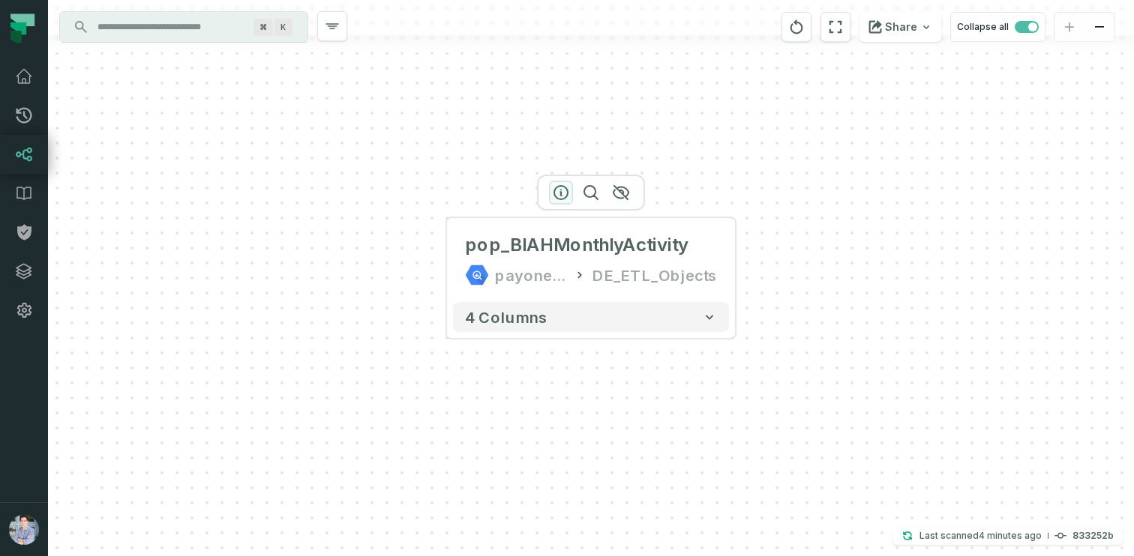
click at [562, 184] on icon "button" at bounding box center [561, 193] width 18 height 18
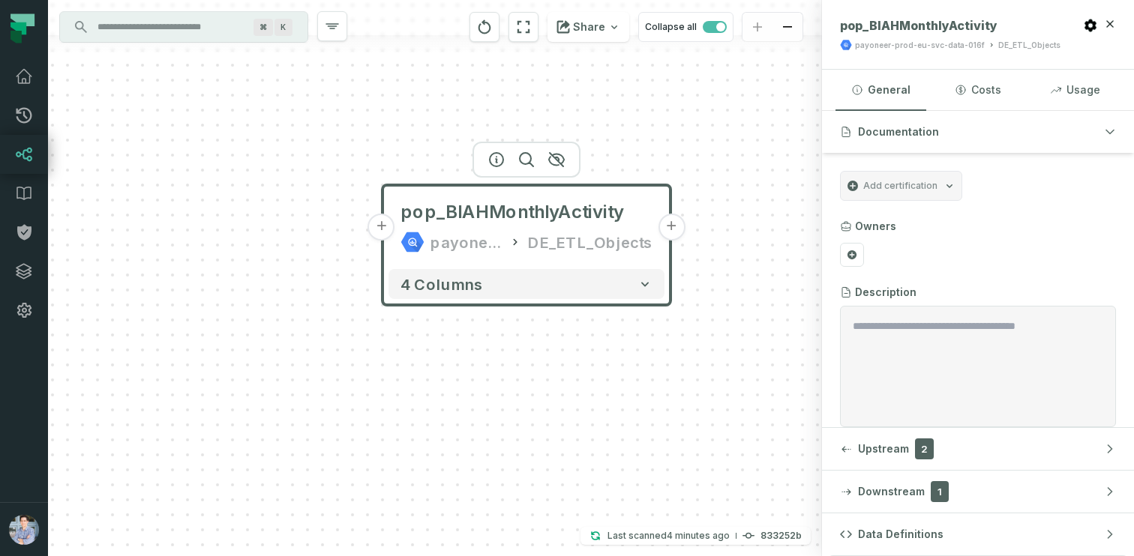
drag, startPoint x: 552, startPoint y: 388, endPoint x: 460, endPoint y: 343, distance: 102.6
click at [460, 343] on div "+ pop_BIAHMonthlyActivity payoneer-prod-eu-svc-data-016f DE_ETL_Objects + 4 col…" at bounding box center [435, 278] width 774 height 556
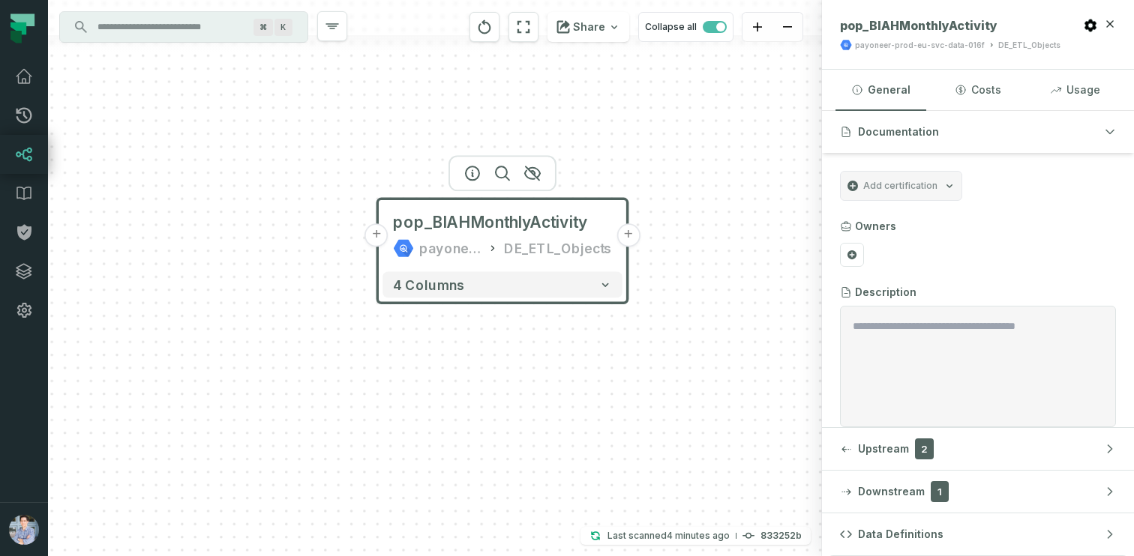
click at [141, 28] on input "Discovery Provider cmdk menu" at bounding box center [169, 27] width 163 height 24
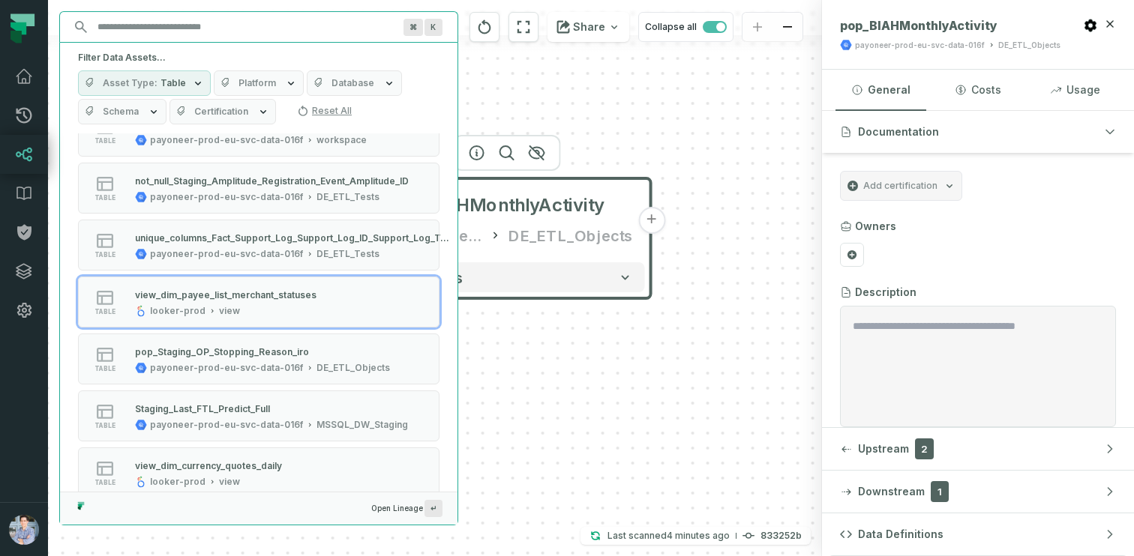
scroll to position [226, 0]
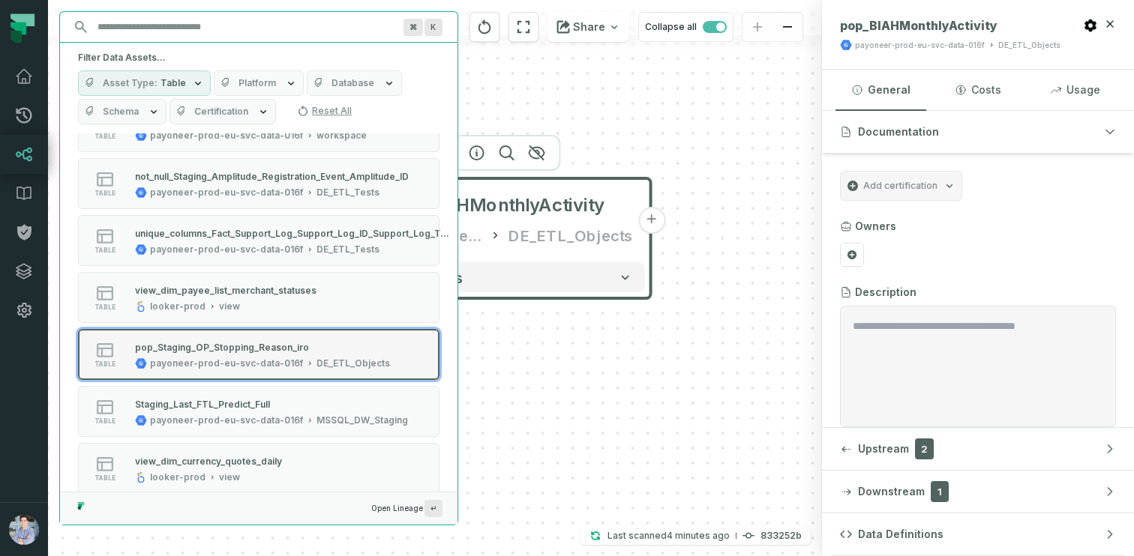
click at [241, 348] on div "pop_Staging_OP_Stopping_Reason_iro" at bounding box center [222, 347] width 174 height 11
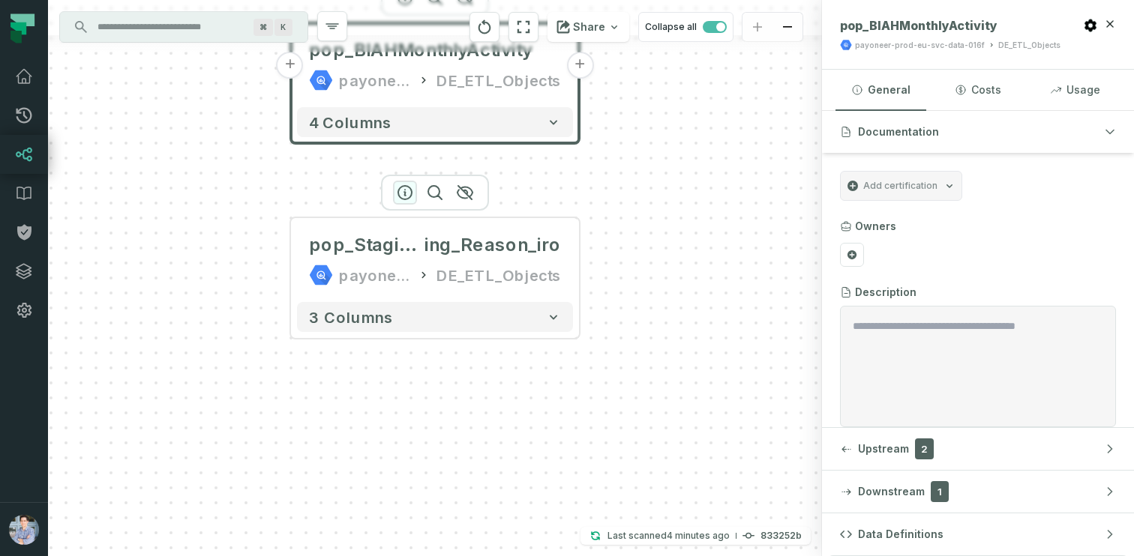
click at [402, 188] on icon "button" at bounding box center [405, 193] width 18 height 18
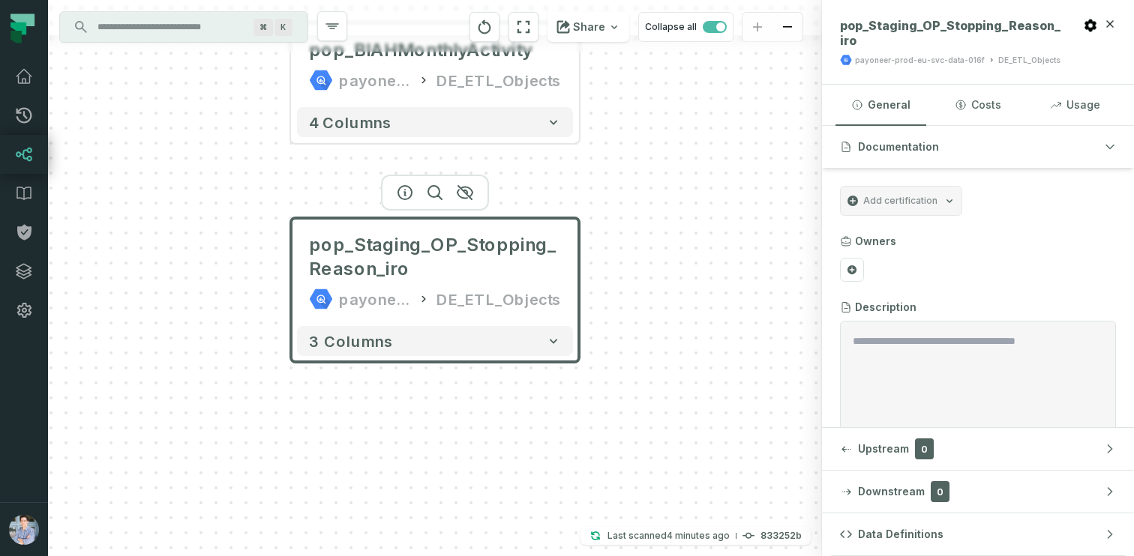
click at [174, 26] on input "Discovery Provider cmdk menu" at bounding box center [169, 27] width 163 height 24
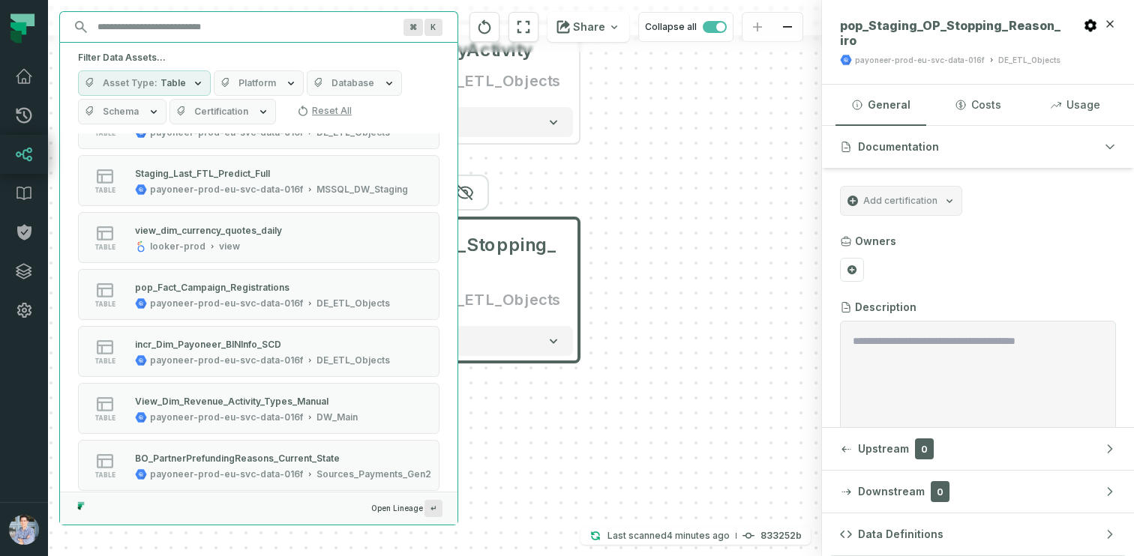
scroll to position [462, 0]
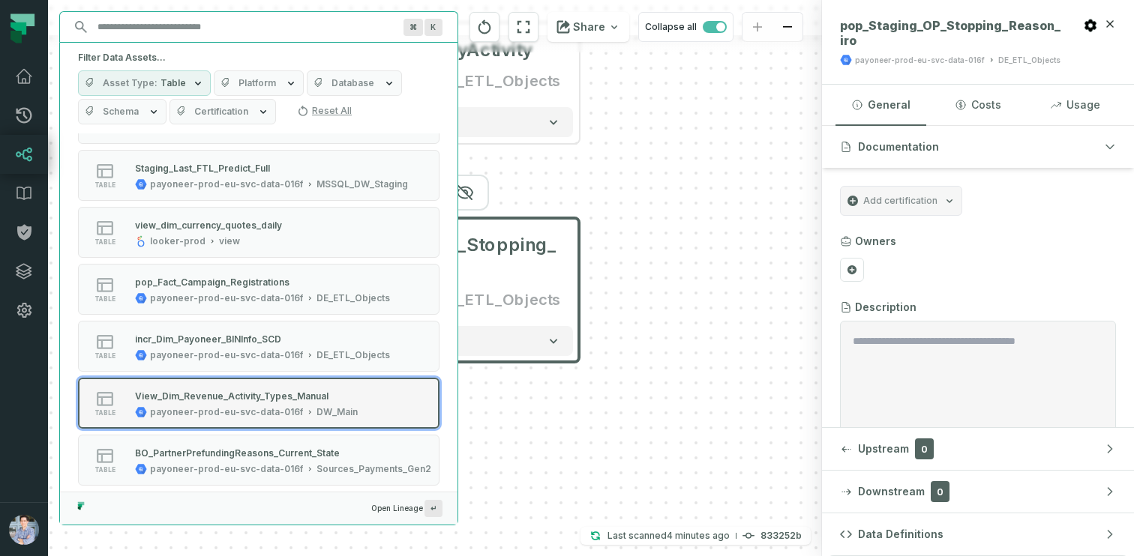
click at [208, 395] on div "View_Dim_Revenue_Activity_Types_Manual" at bounding box center [231, 396] width 193 height 11
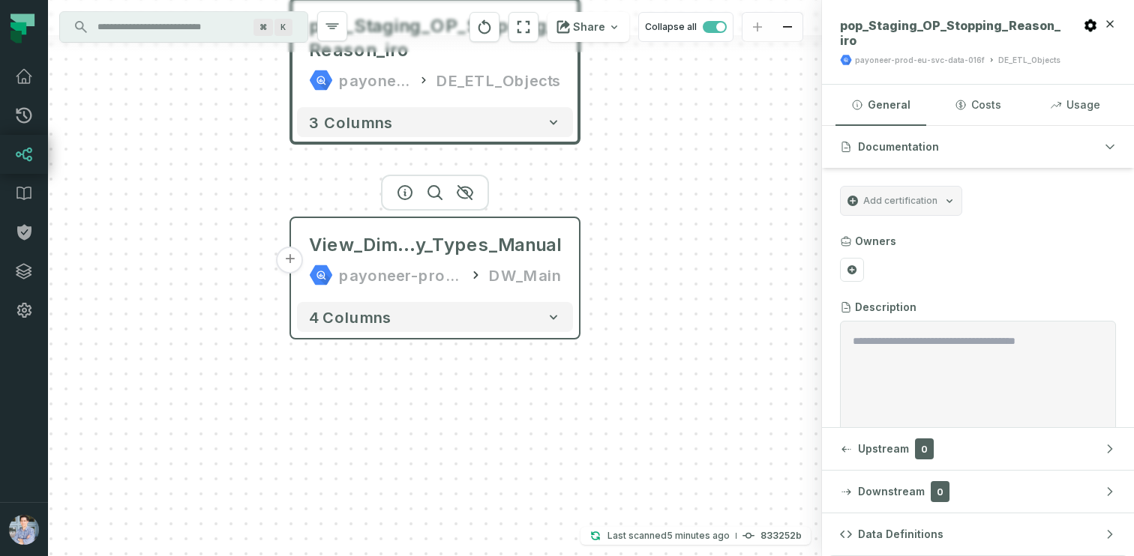
click at [427, 261] on div "View_Dim_Revenue_Activit y_Types_Manual payoneer-prod-eu-svc-data-016f DW_Main" at bounding box center [435, 260] width 276 height 72
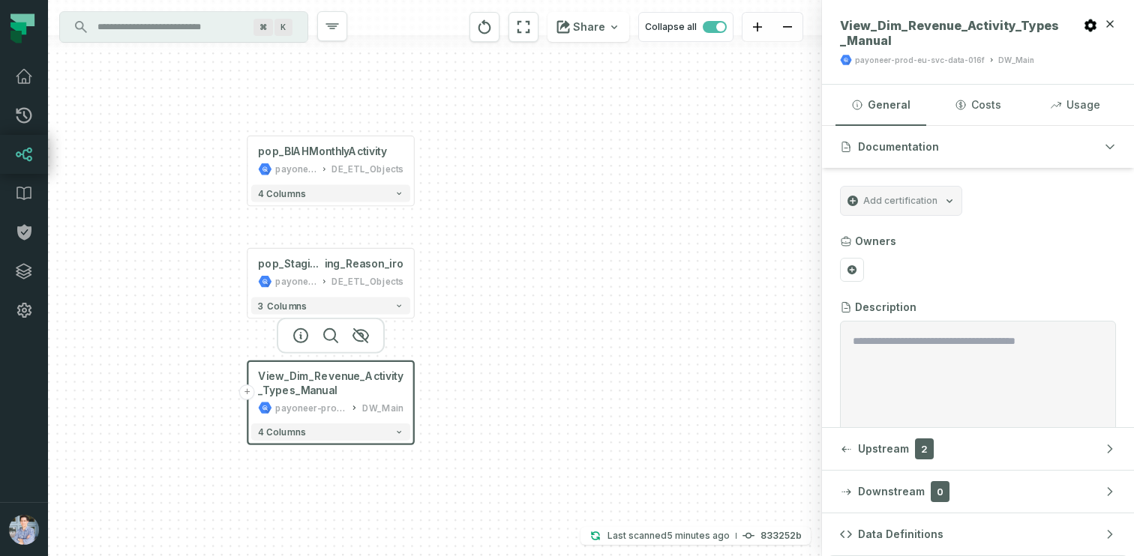
drag, startPoint x: 210, startPoint y: 124, endPoint x: 203, endPoint y: 295, distance: 171.1
click at [203, 295] on div "+ pop_BIAHMonthlyActivity payoneer-prod-eu-svc-data-016f DE_ETL_Objects + 4 col…" at bounding box center [435, 278] width 774 height 556
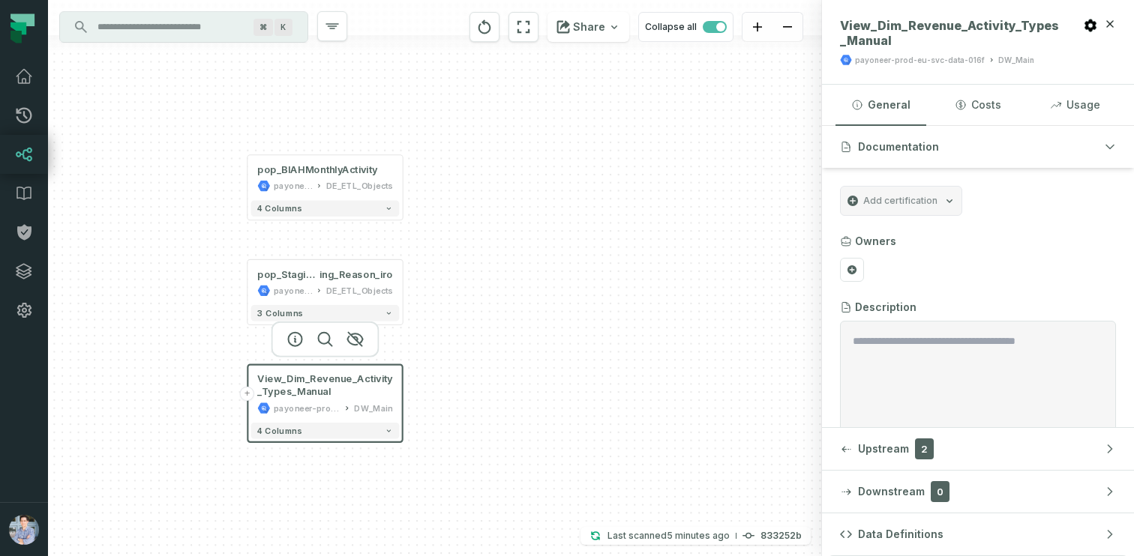
click at [186, 34] on input "Discovery Provider cmdk menu" at bounding box center [169, 27] width 163 height 24
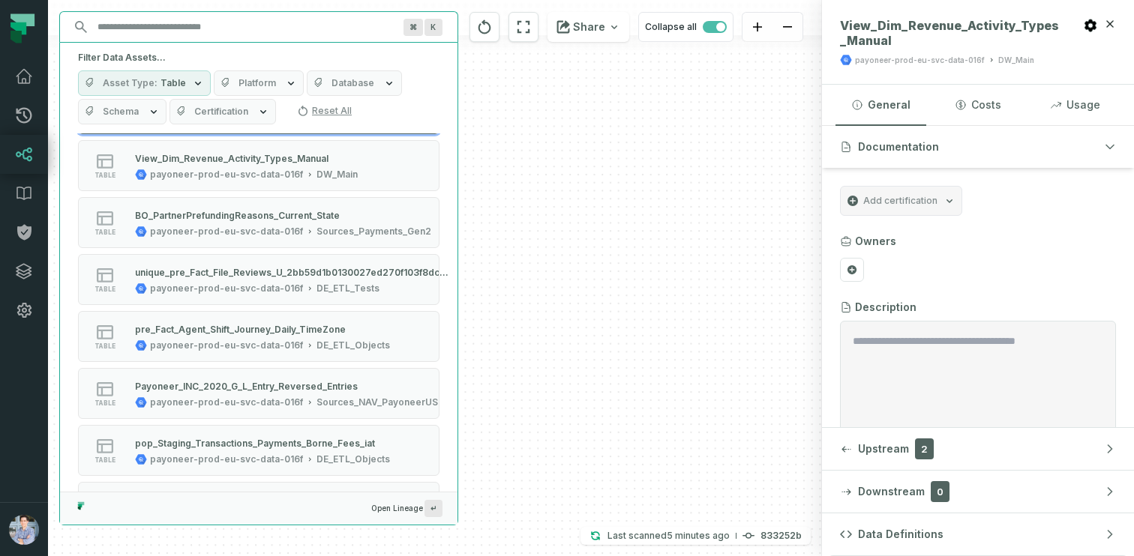
scroll to position [712, 0]
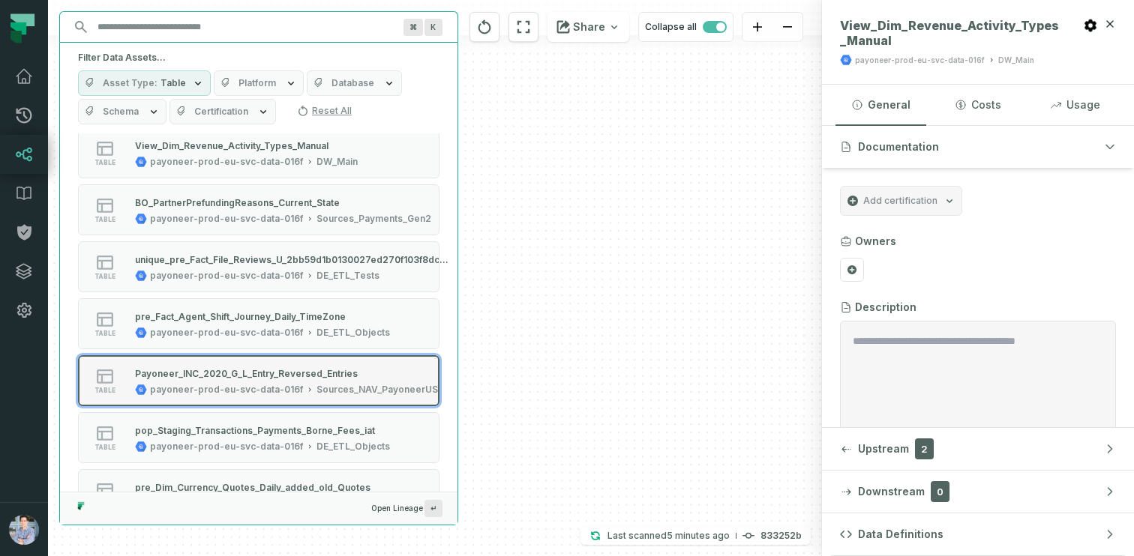
click at [232, 389] on div "payoneer-prod-eu-svc-data-016f" at bounding box center [226, 390] width 153 height 12
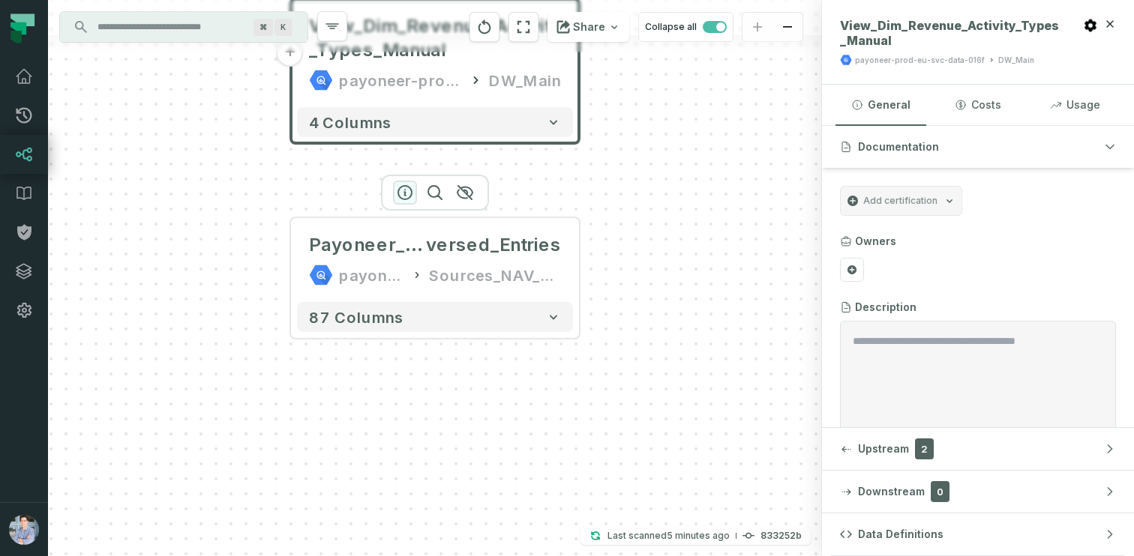
click at [406, 190] on icon "button" at bounding box center [405, 193] width 18 height 18
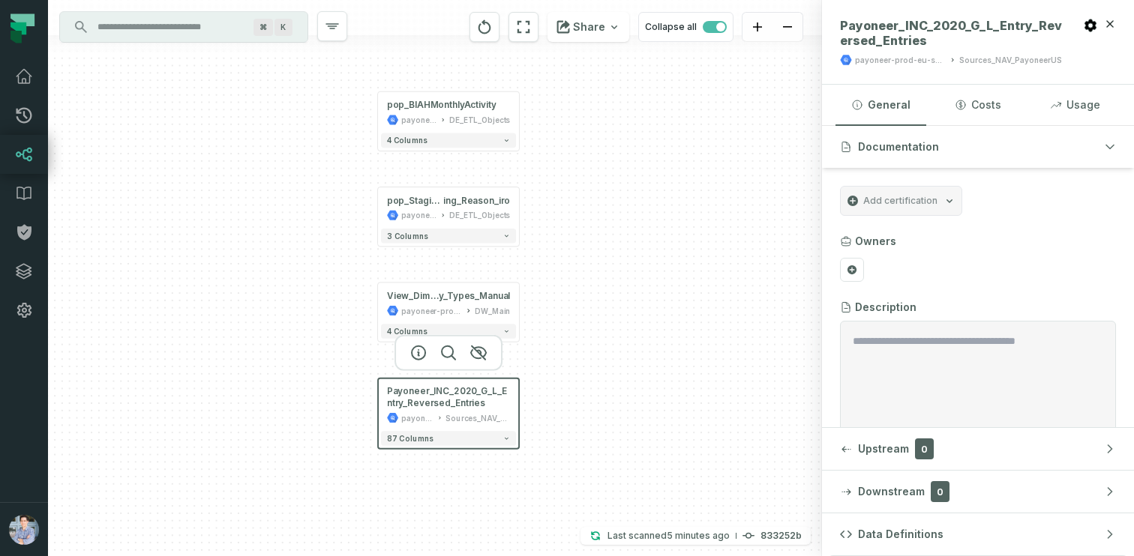
drag, startPoint x: 597, startPoint y: 182, endPoint x: 572, endPoint y: 292, distance: 112.3
click at [572, 292] on div "+ pop_BIAHMonthlyActivity payoneer-prod-eu-svc-data-016f DE_ETL_Objects + 4 col…" at bounding box center [435, 278] width 774 height 556
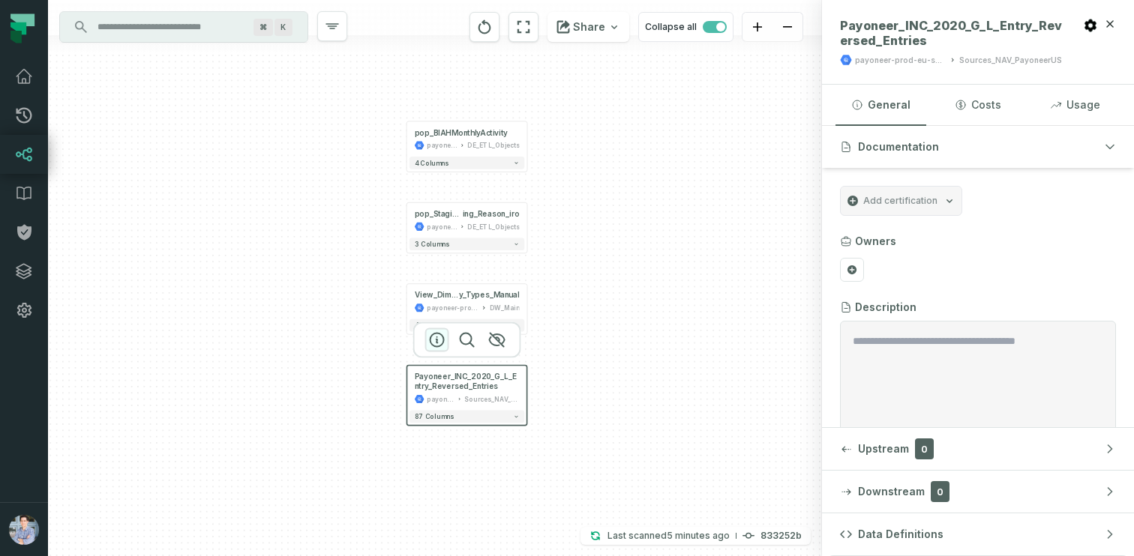
click at [434, 337] on icon "button" at bounding box center [437, 340] width 18 height 18
click at [199, 213] on div "+ pop_BIAHMonthlyActivity payoneer-prod-eu-svc-data-016f DE_ETL_Objects + 4 col…" at bounding box center [435, 278] width 774 height 556
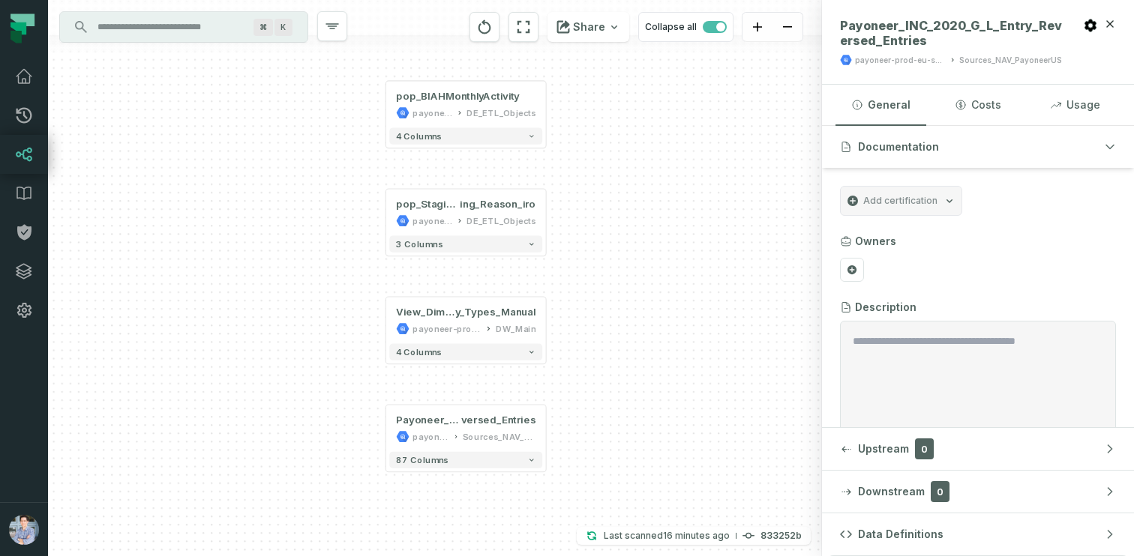
drag, startPoint x: 298, startPoint y: 281, endPoint x: 339, endPoint y: 280, distance: 41.3
click at [339, 280] on div "+ pop_BIAHMonthlyActivity payoneer-prod-eu-svc-data-016f DE_ETL_Objects + 4 col…" at bounding box center [435, 278] width 774 height 556
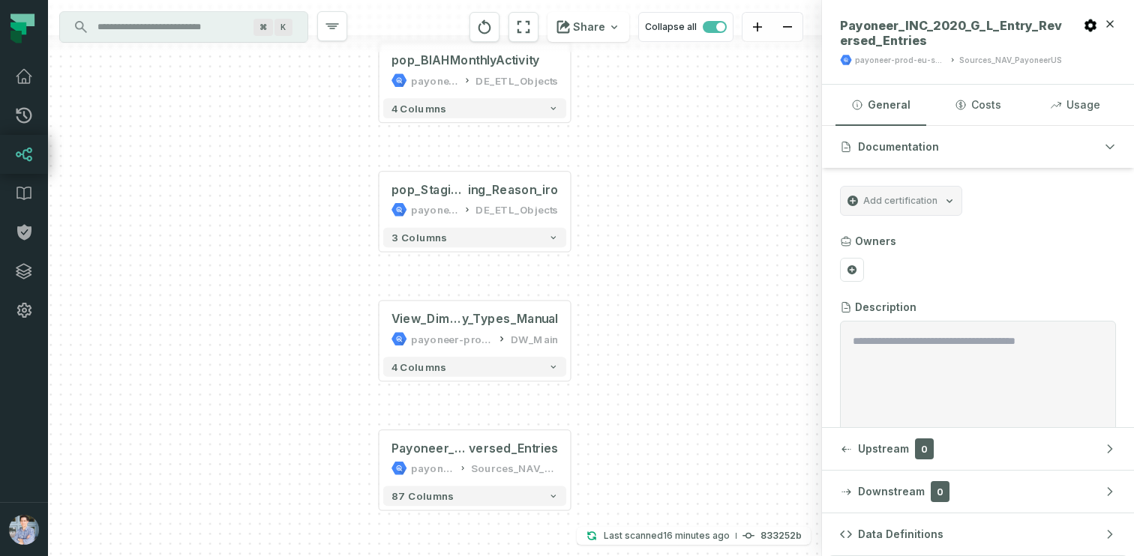
drag, startPoint x: 370, startPoint y: 275, endPoint x: 326, endPoint y: 281, distance: 44.7
click at [326, 281] on div "+ pop_BIAHMonthlyActivity payoneer-prod-eu-svc-data-016f DE_ETL_Objects + 4 col…" at bounding box center [435, 278] width 774 height 556
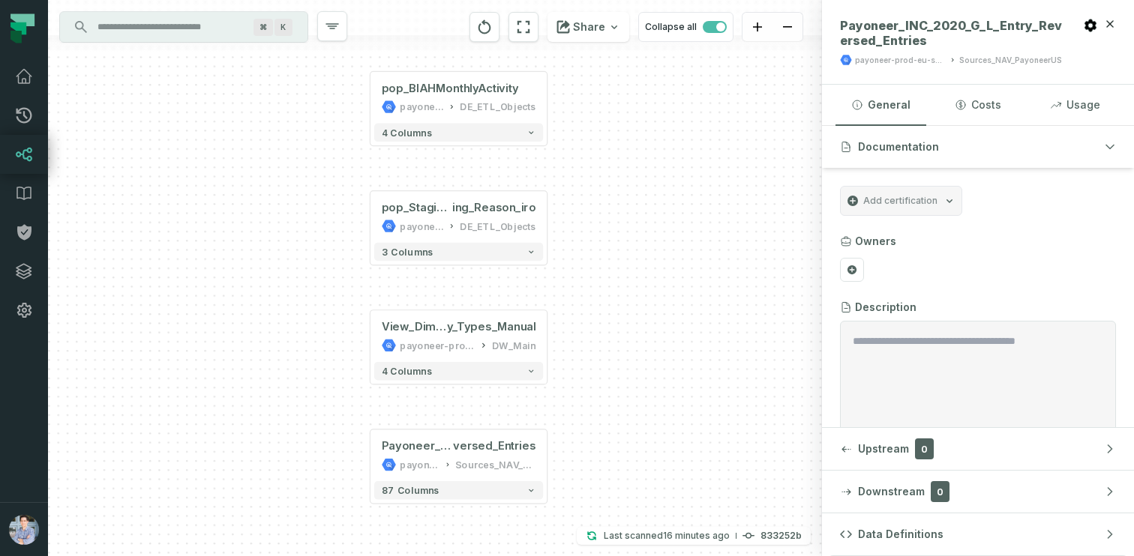
drag, startPoint x: 301, startPoint y: 249, endPoint x: 304, endPoint y: 256, distance: 8.1
click at [304, 256] on div "+ pop_BIAHMonthlyActivity payoneer-prod-eu-svc-data-016f DE_ETL_Objects + 4 col…" at bounding box center [435, 278] width 774 height 556
click at [134, 223] on div "+ pop_BIAHMonthlyActivity payoneer-prod-eu-svc-data-016f DE_ETL_Objects + 4 col…" at bounding box center [435, 278] width 774 height 556
click at [25, 123] on icon at bounding box center [24, 115] width 18 height 18
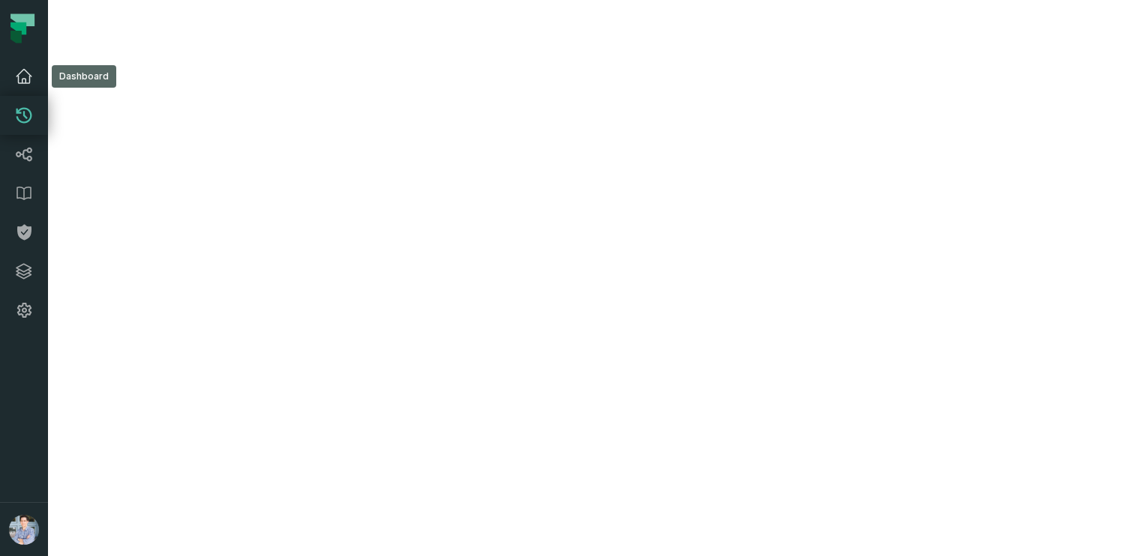
click at [12, 76] on link "Dashboard" at bounding box center [24, 76] width 48 height 39
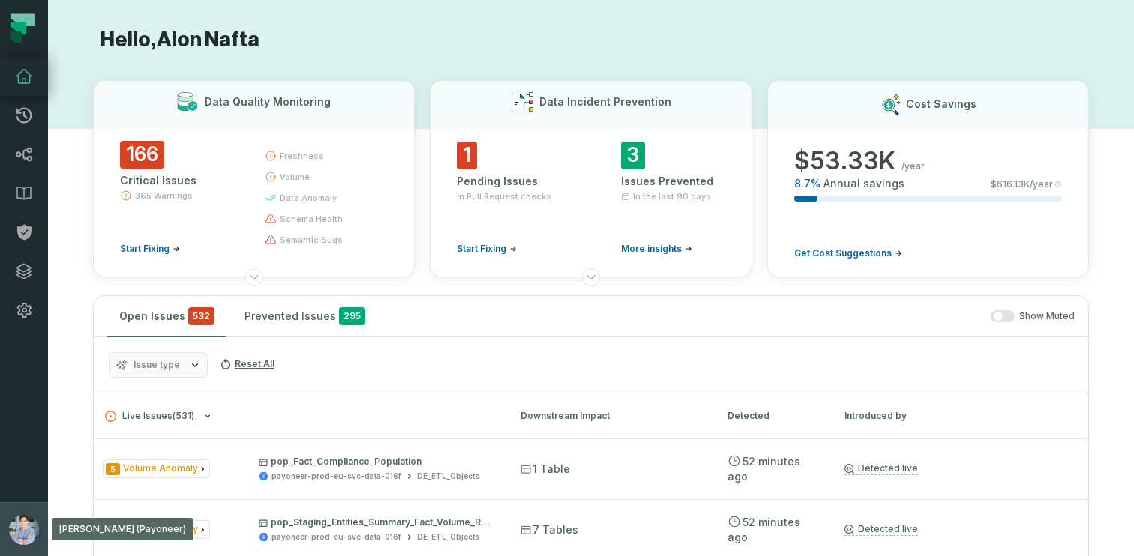
click at [9, 512] on button "[PERSON_NAME] (Payoneer) [EMAIL_ADDRESS][DOMAIN_NAME]" at bounding box center [24, 529] width 48 height 54
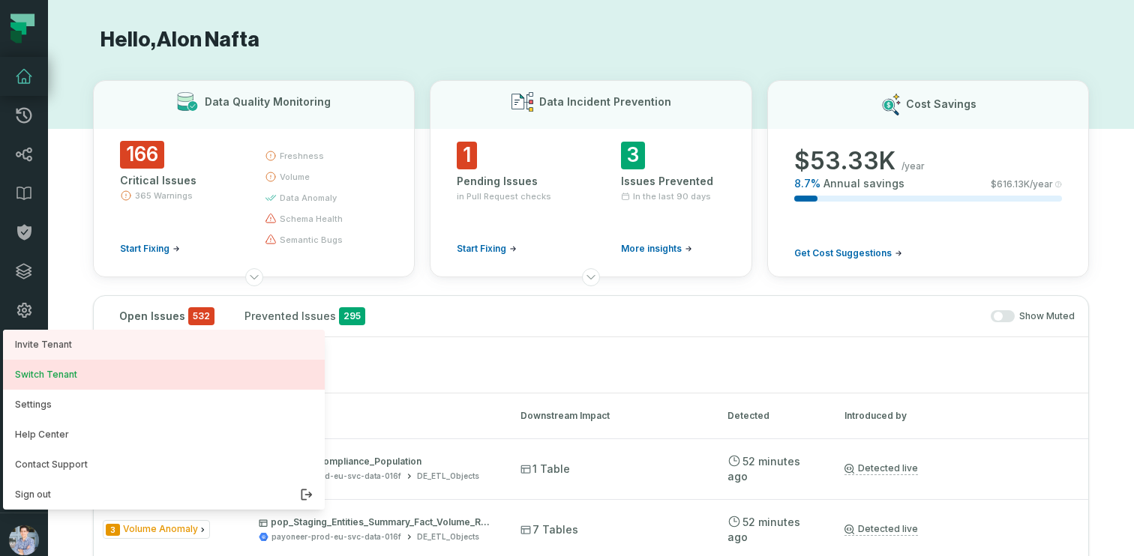
click at [65, 373] on button "Switch Tenant" at bounding box center [164, 375] width 322 height 30
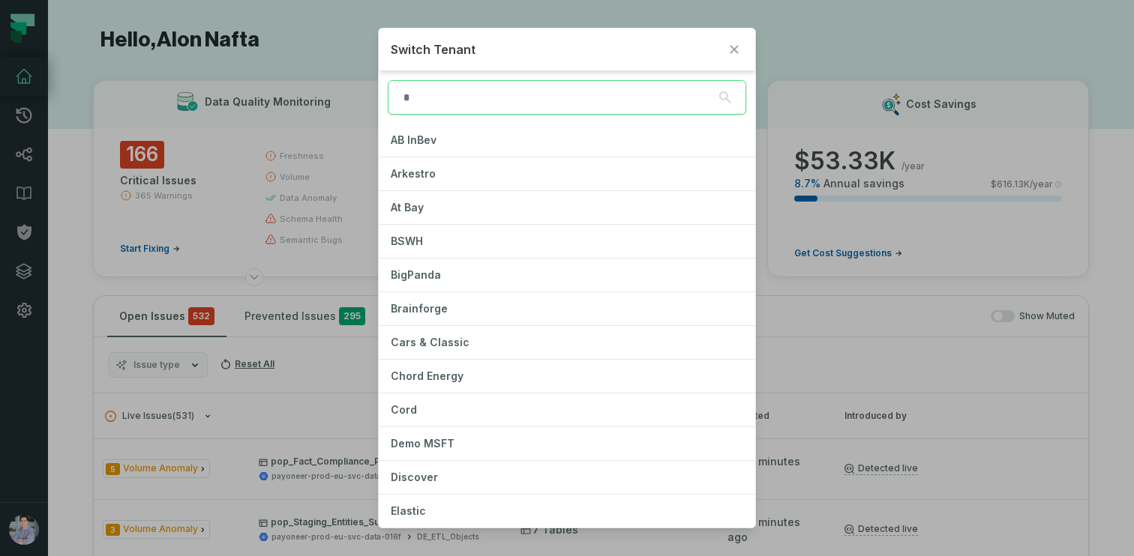
click at [427, 98] on input "search" at bounding box center [567, 97] width 358 height 34
type input "*"
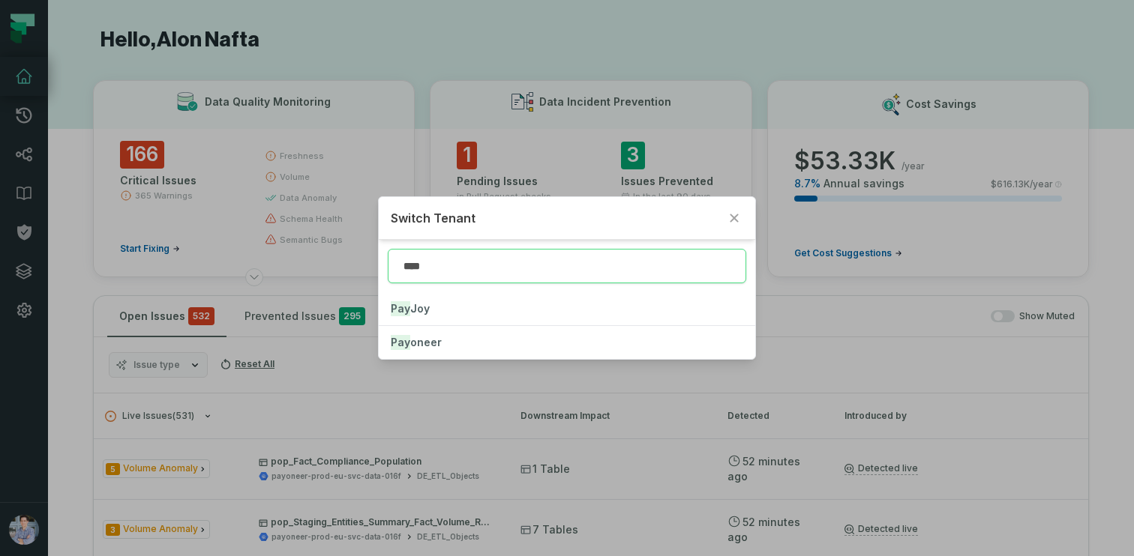
type input "*****"
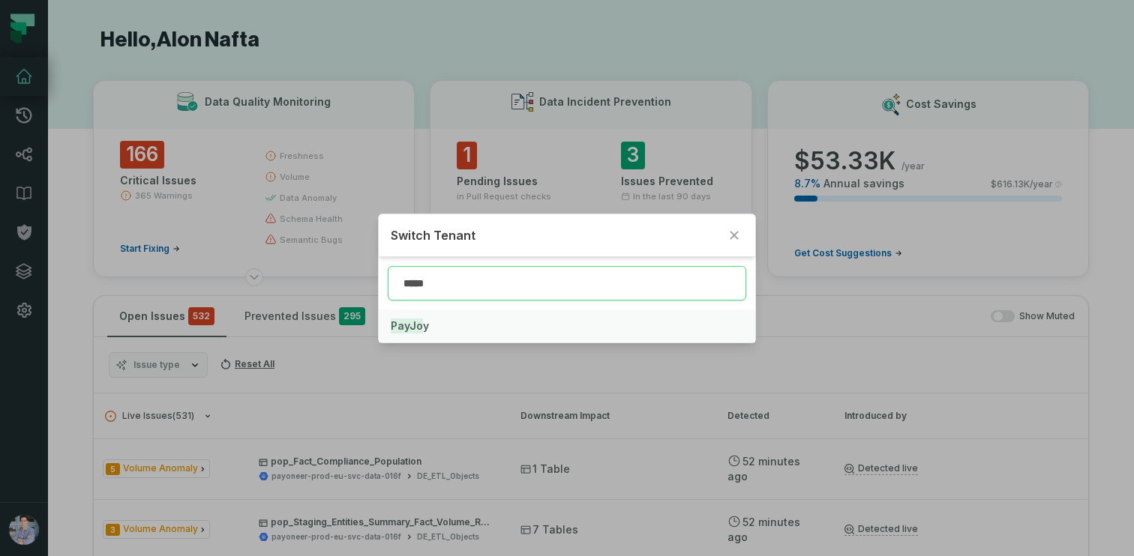
click at [416, 339] on button "PayJo y" at bounding box center [567, 326] width 376 height 33
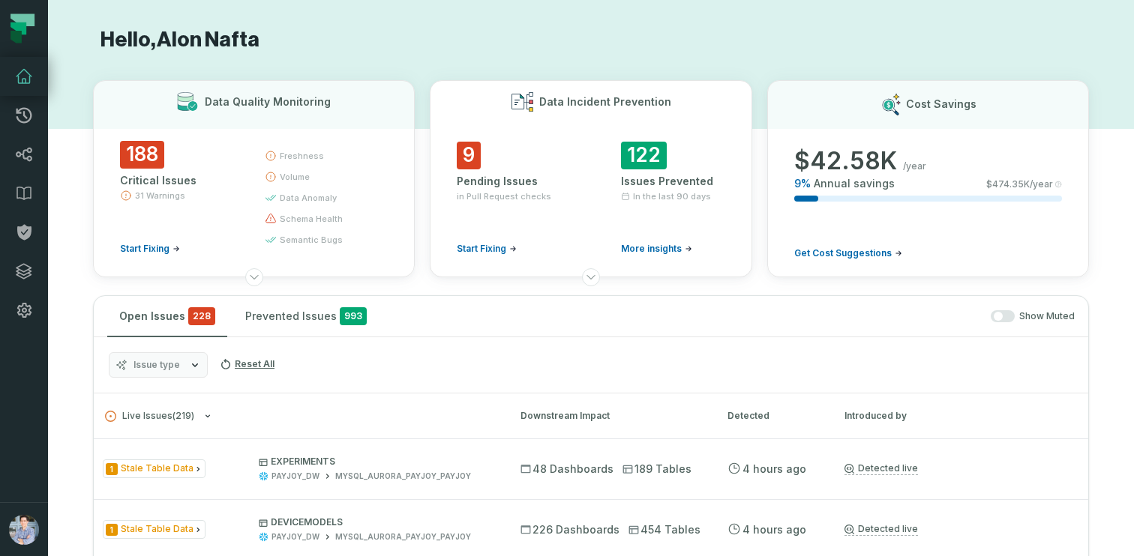
click at [481, 160] on div "9 Pending Issues in Pull Request checks Start Fixing" at bounding box center [509, 198] width 104 height 113
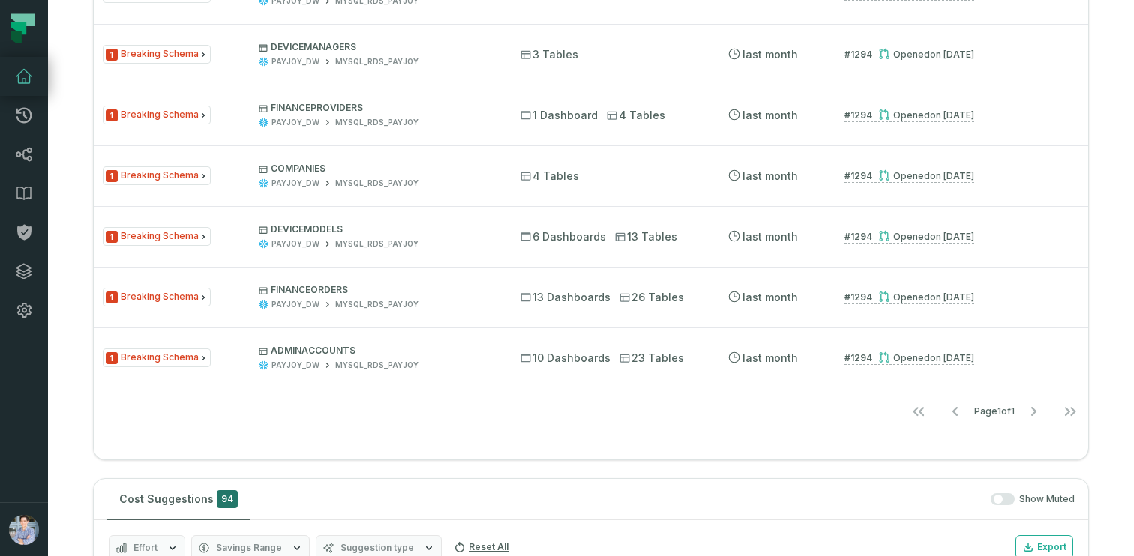
scroll to position [1149, 0]
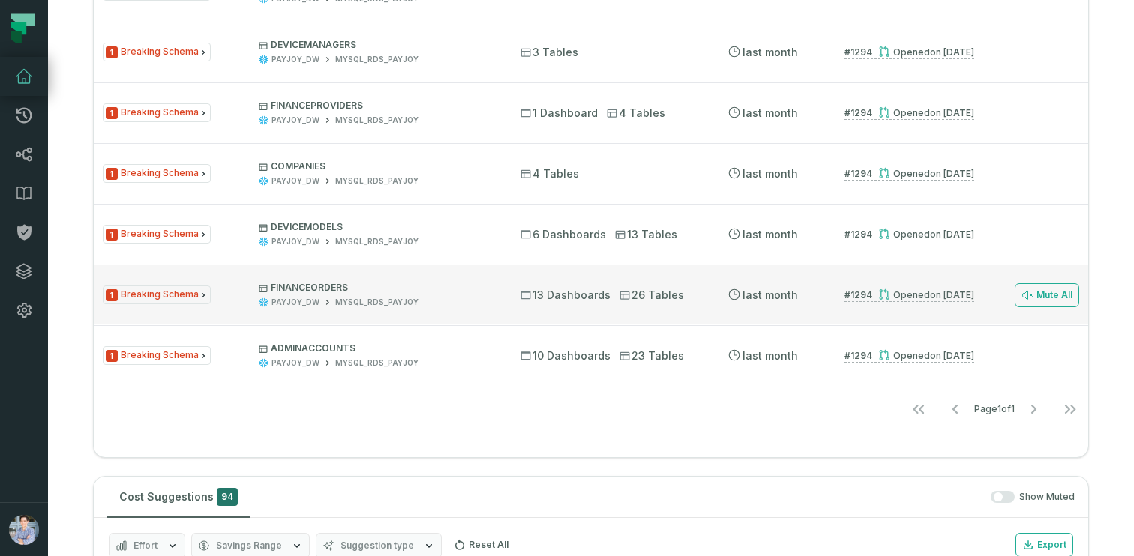
click at [383, 299] on div "MYSQL_RDS_PAYJOY" at bounding box center [376, 302] width 83 height 11
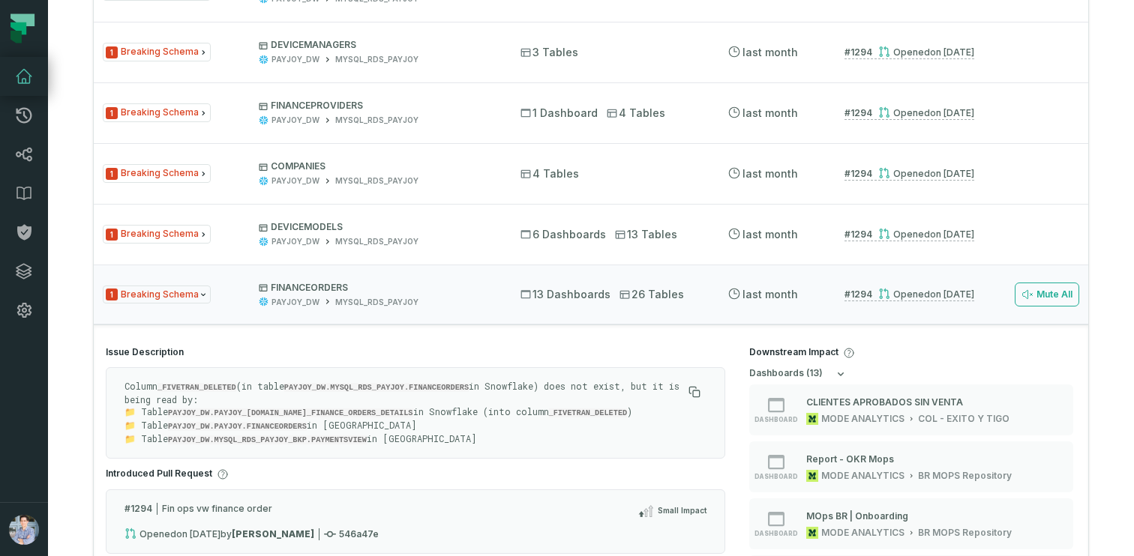
click at [305, 424] on code "PAYJOY_DW.PAYJOY.FINANCEORDERS" at bounding box center [237, 426] width 139 height 9
